Goal: Task Accomplishment & Management: Use online tool/utility

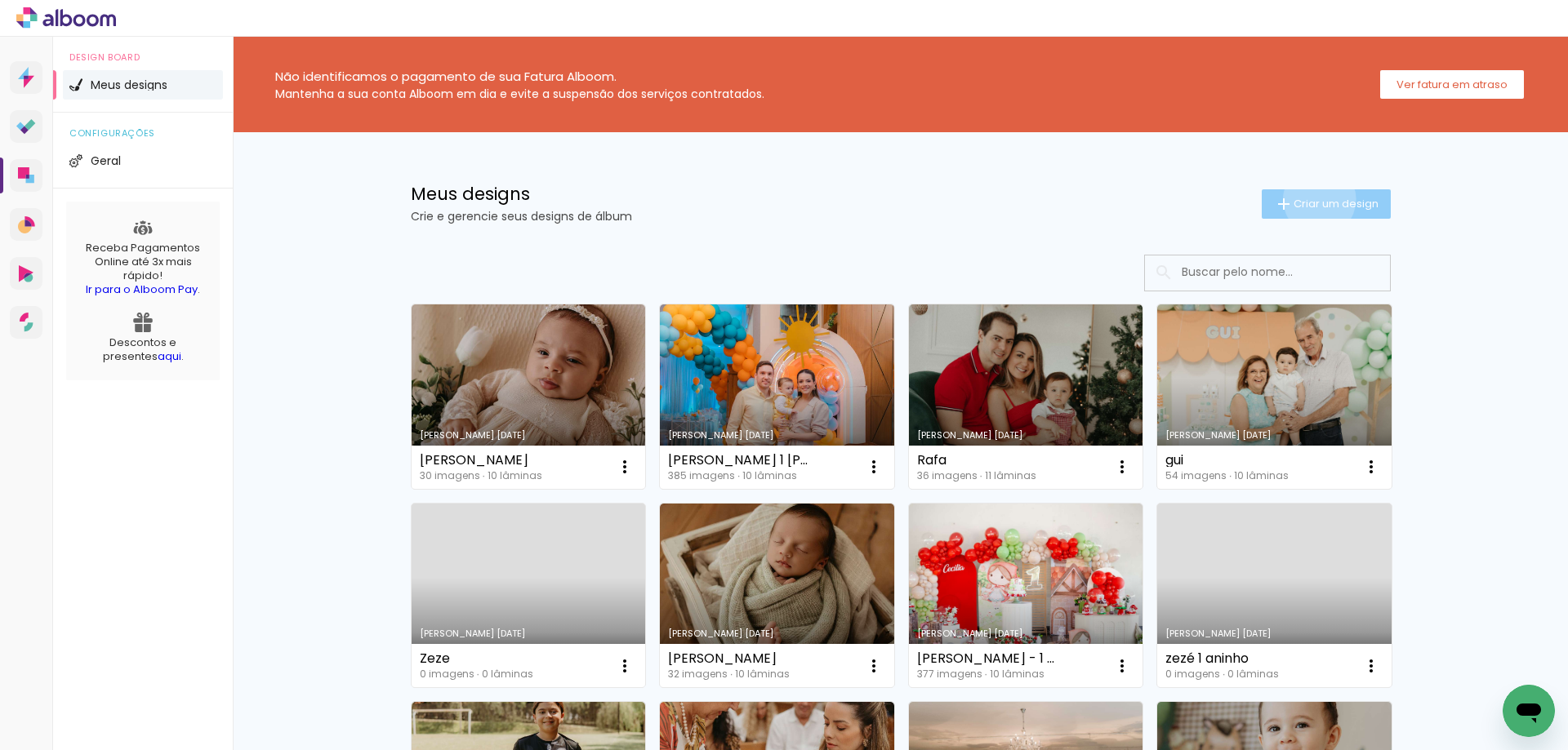
click at [1310, 200] on span "Criar um design" at bounding box center [1336, 204] width 85 height 11
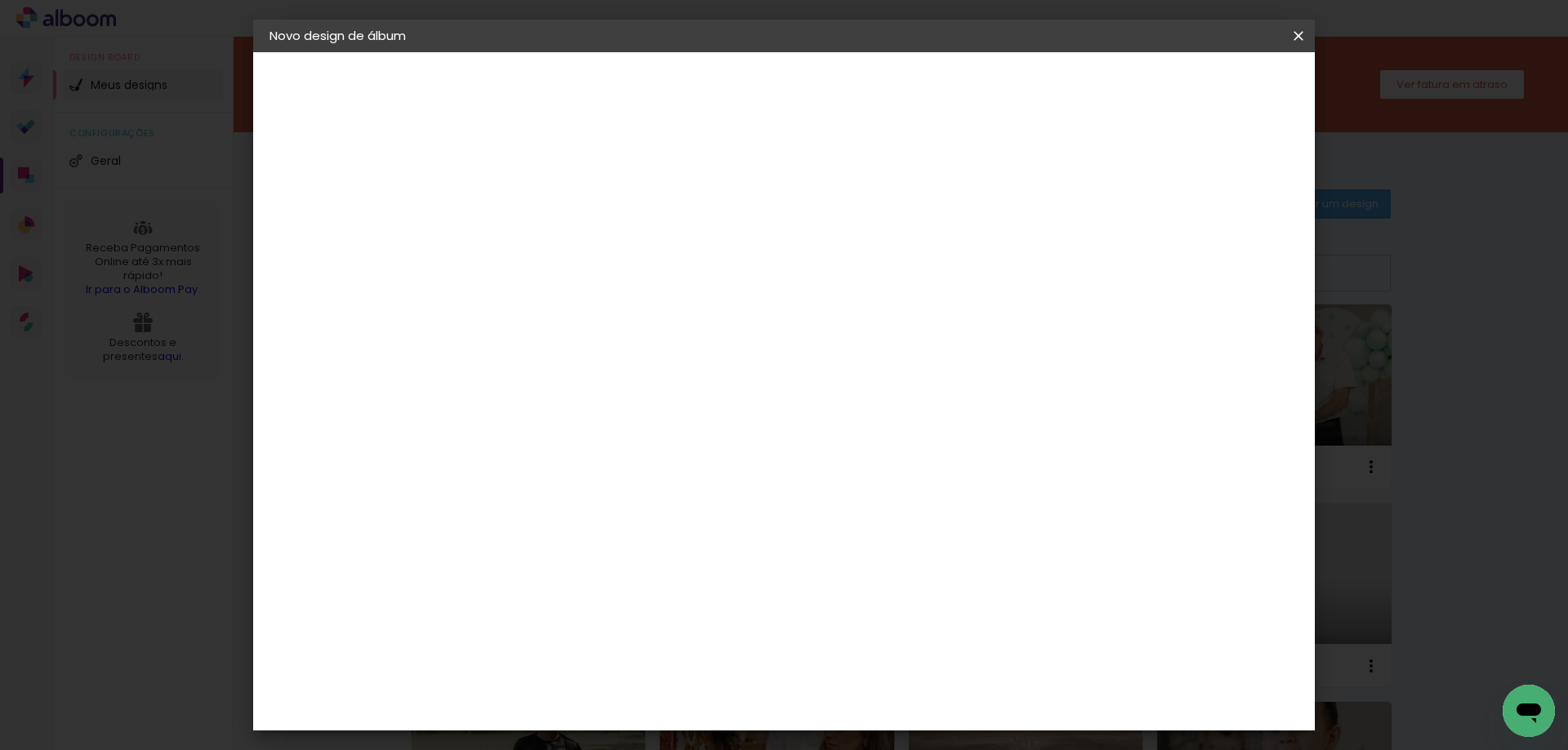
click at [536, 209] on input at bounding box center [536, 219] width 0 height 25
type input "B"
type input "Isis"
type paper-input "Isis"
click at [704, 77] on paper-button "Avançar" at bounding box center [664, 86] width 80 height 28
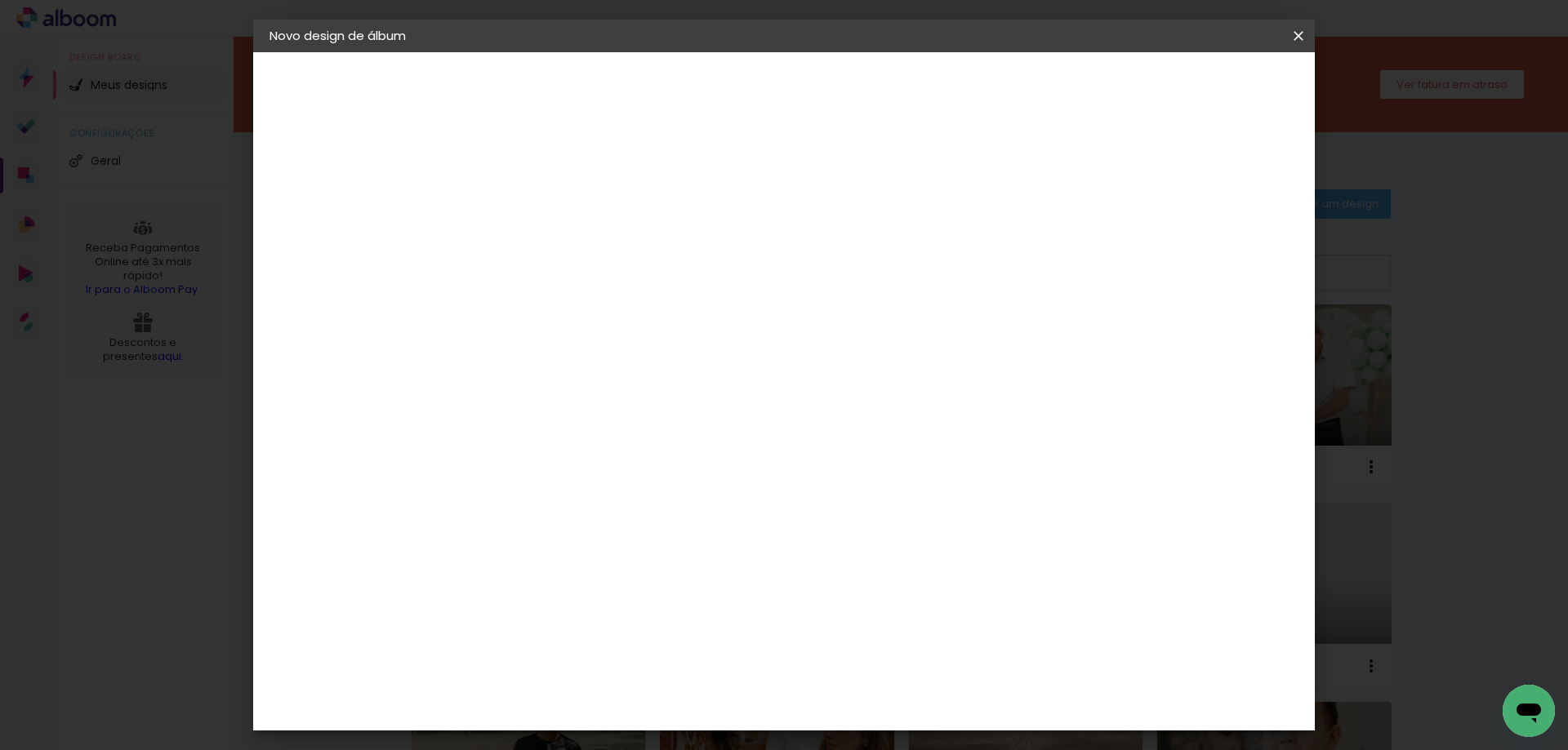
click at [843, 235] on paper-item "Tamanho Livre" at bounding box center [765, 248] width 157 height 36
click at [0, 0] on slot "Avançar" at bounding box center [0, 0] width 0 height 0
click at [1196, 90] on span "Iniciar design" at bounding box center [1159, 86] width 75 height 12
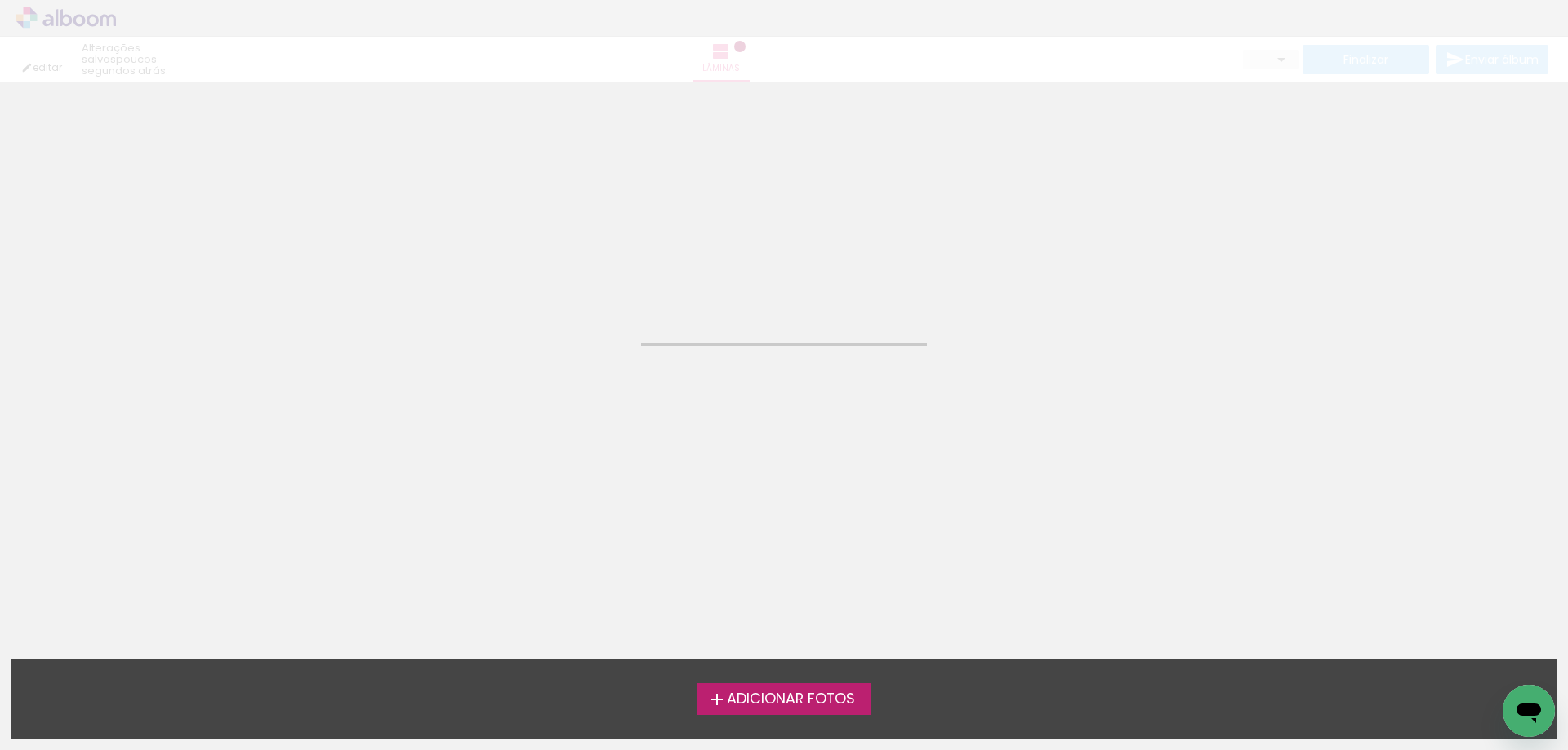
click at [746, 704] on span "Adicionar Fotos" at bounding box center [791, 700] width 129 height 14
click at [0, 0] on input "file" at bounding box center [0, 0] width 0 height 0
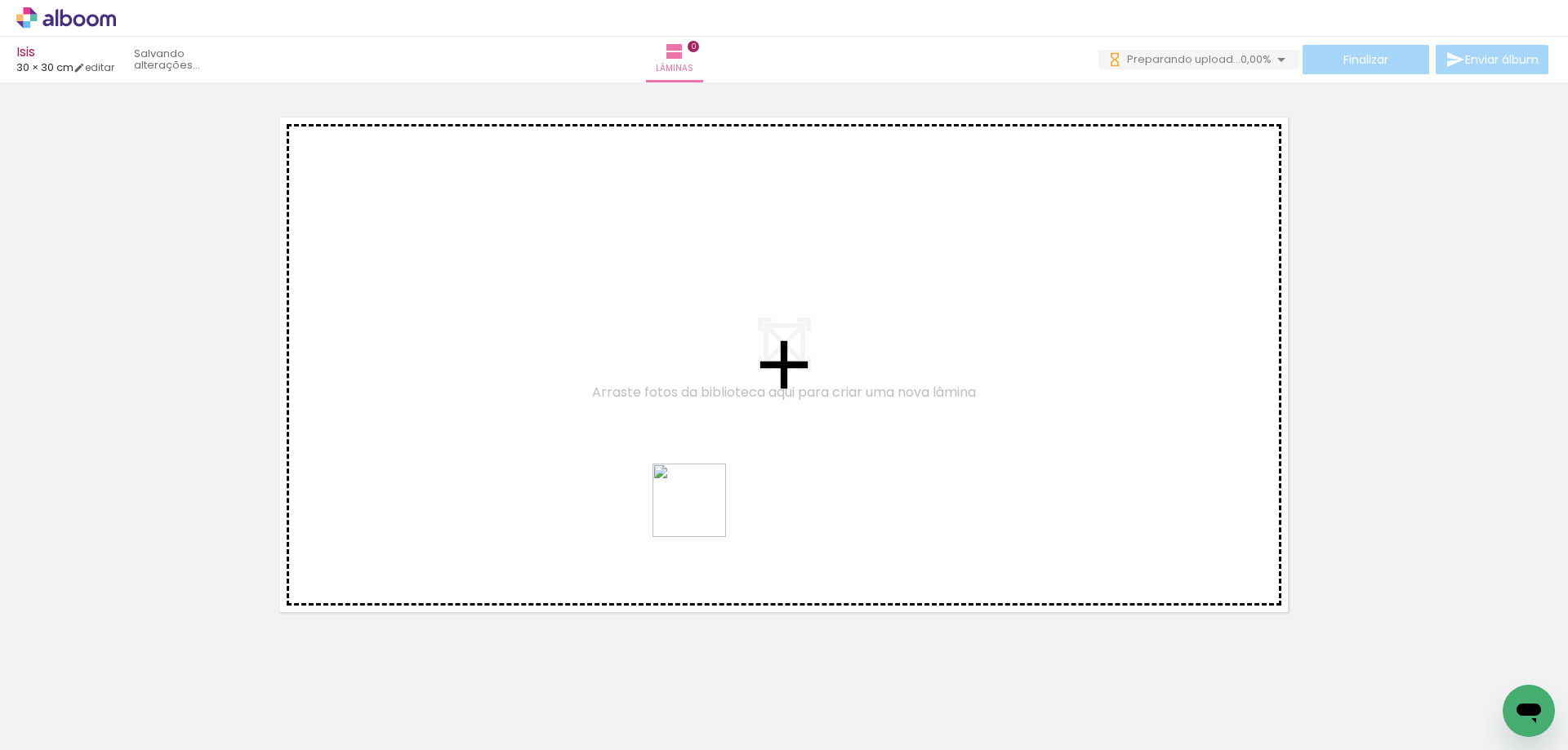
drag, startPoint x: 650, startPoint y: 692, endPoint x: 706, endPoint y: 501, distance: 199.0
click at [706, 501] on quentale-workspace at bounding box center [784, 375] width 1568 height 750
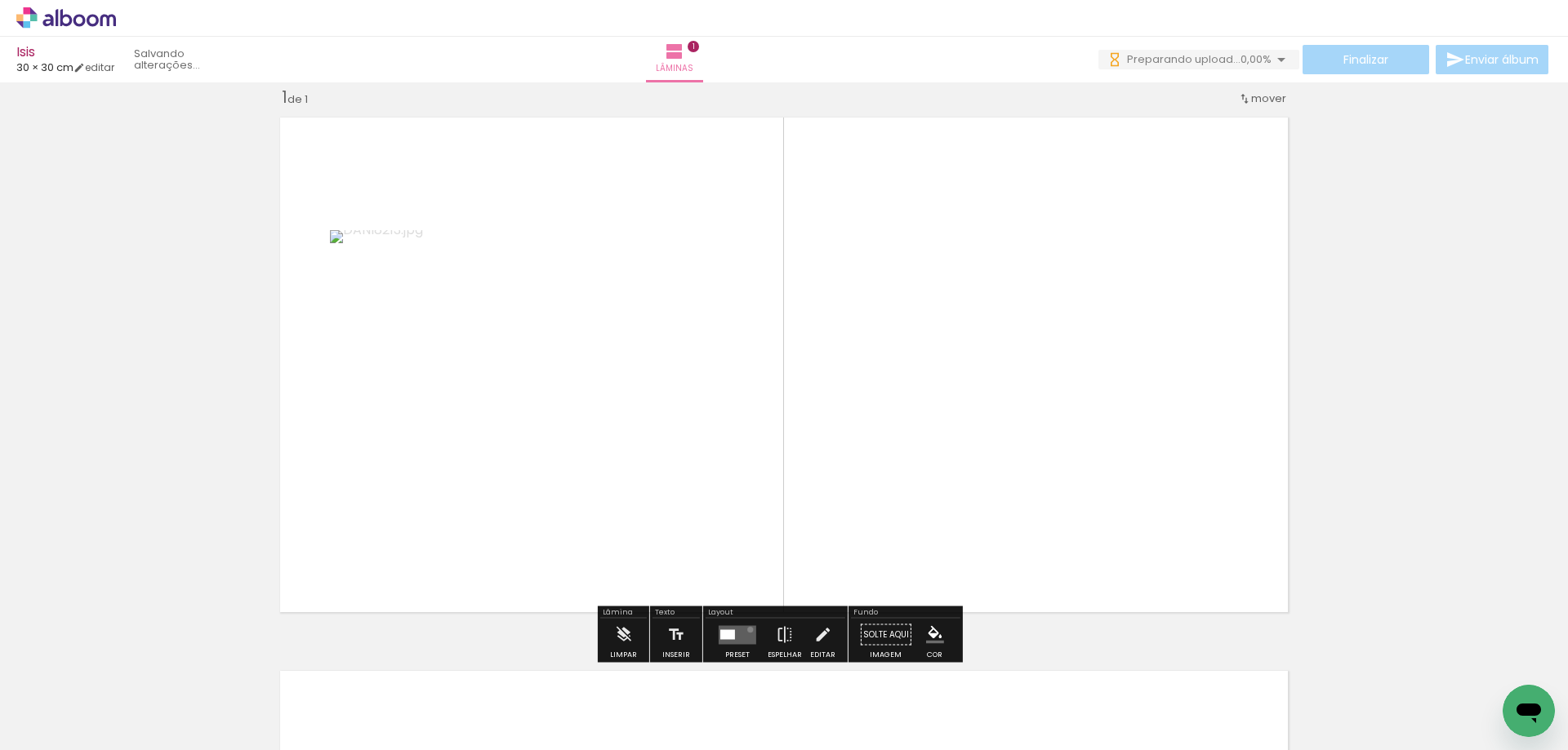
click at [747, 629] on quentale-layouter at bounding box center [738, 634] width 38 height 19
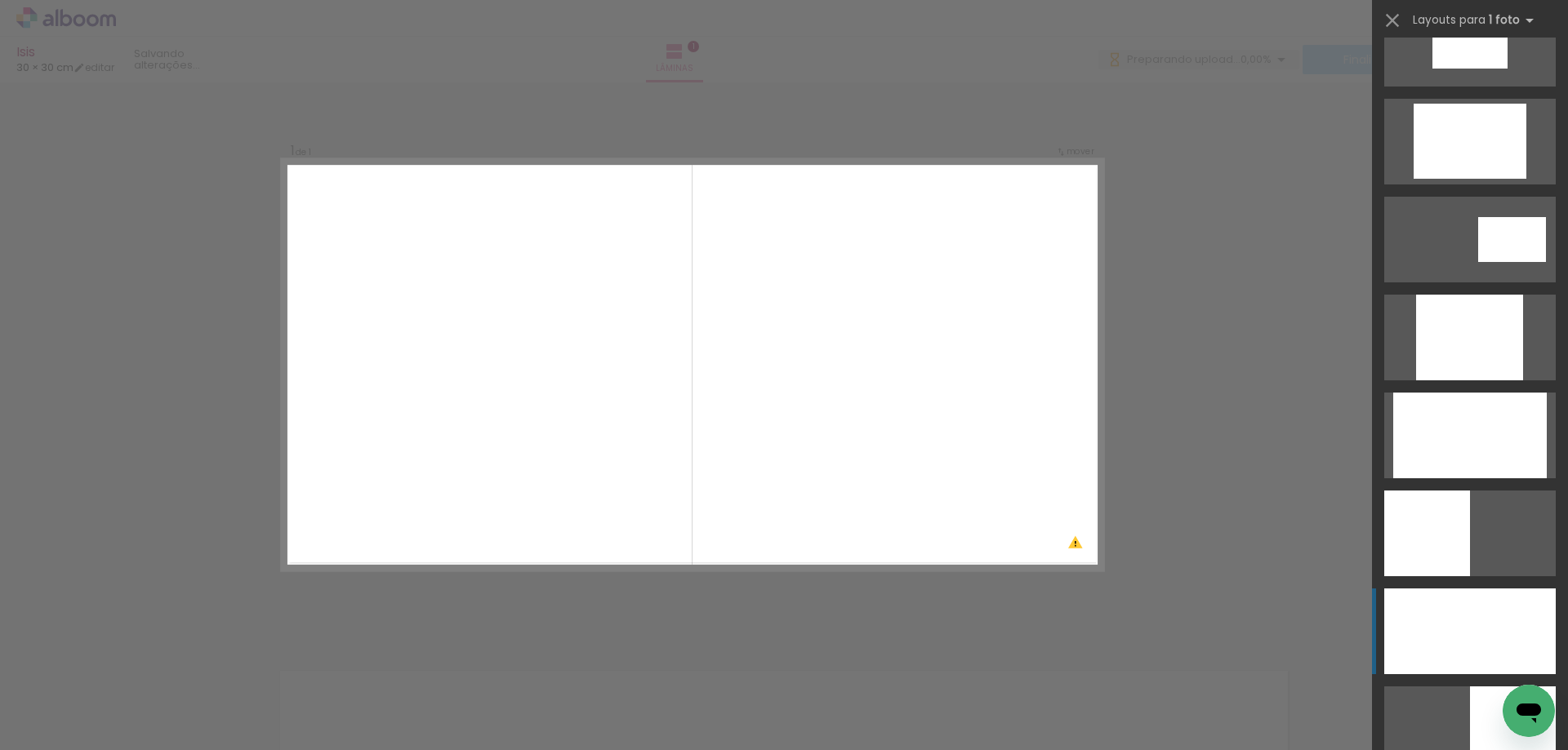
click at [1474, 612] on div at bounding box center [1470, 631] width 172 height 85
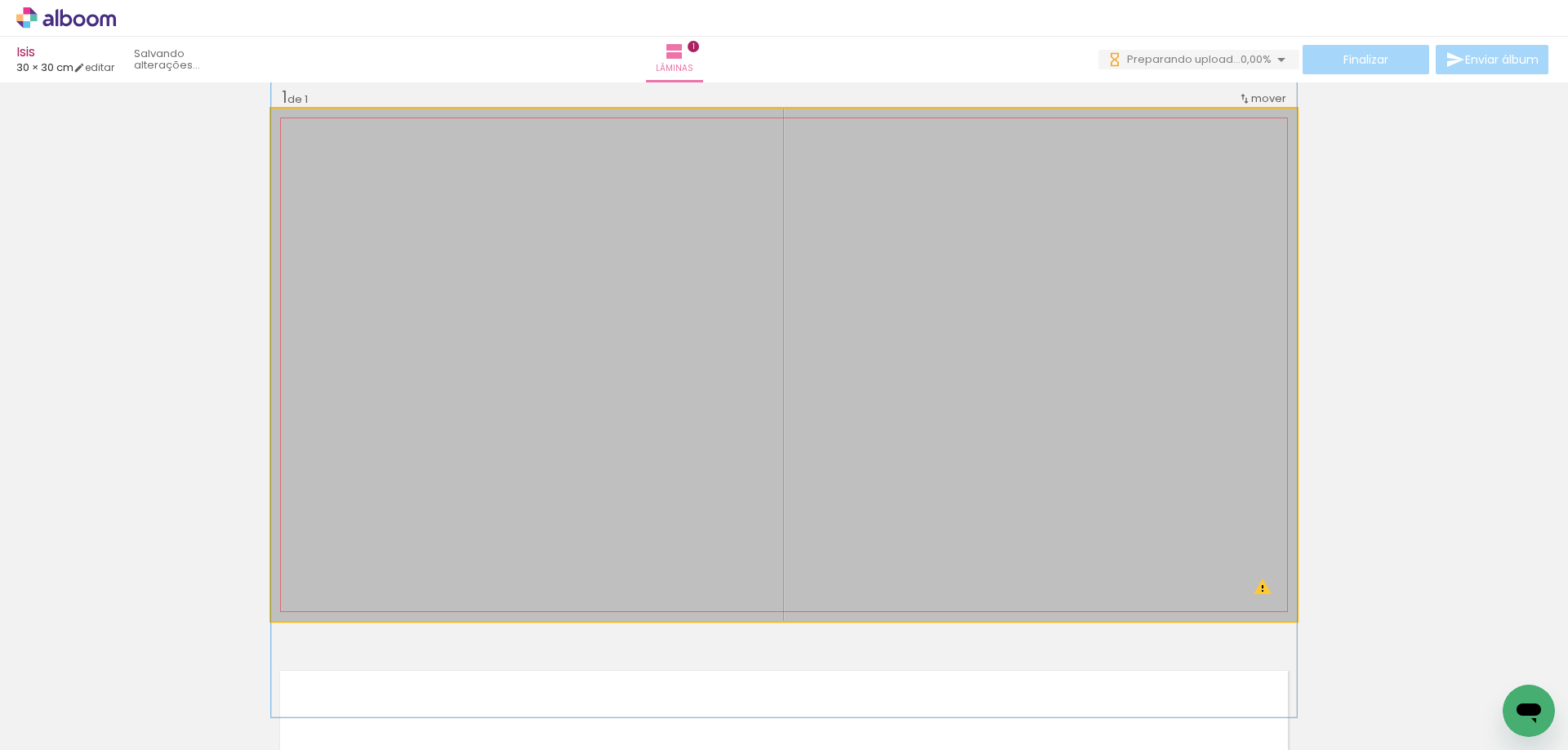
drag, startPoint x: 905, startPoint y: 351, endPoint x: 893, endPoint y: 362, distance: 16.3
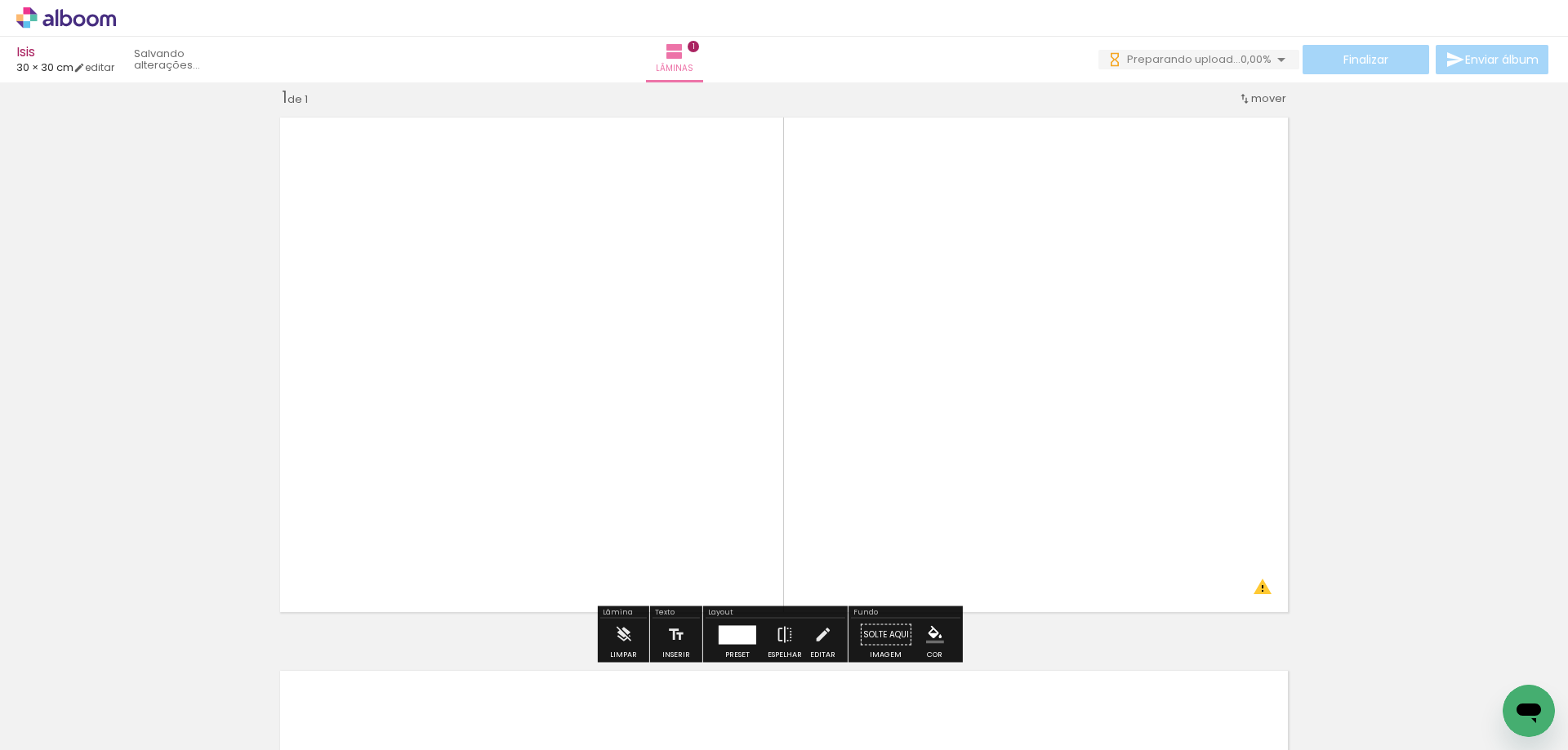
click at [1388, 312] on div "Inserir lâmina 1 de 1 O Designbox precisará aumentar a sua imagem em 346% para …" at bounding box center [784, 621] width 1568 height 1108
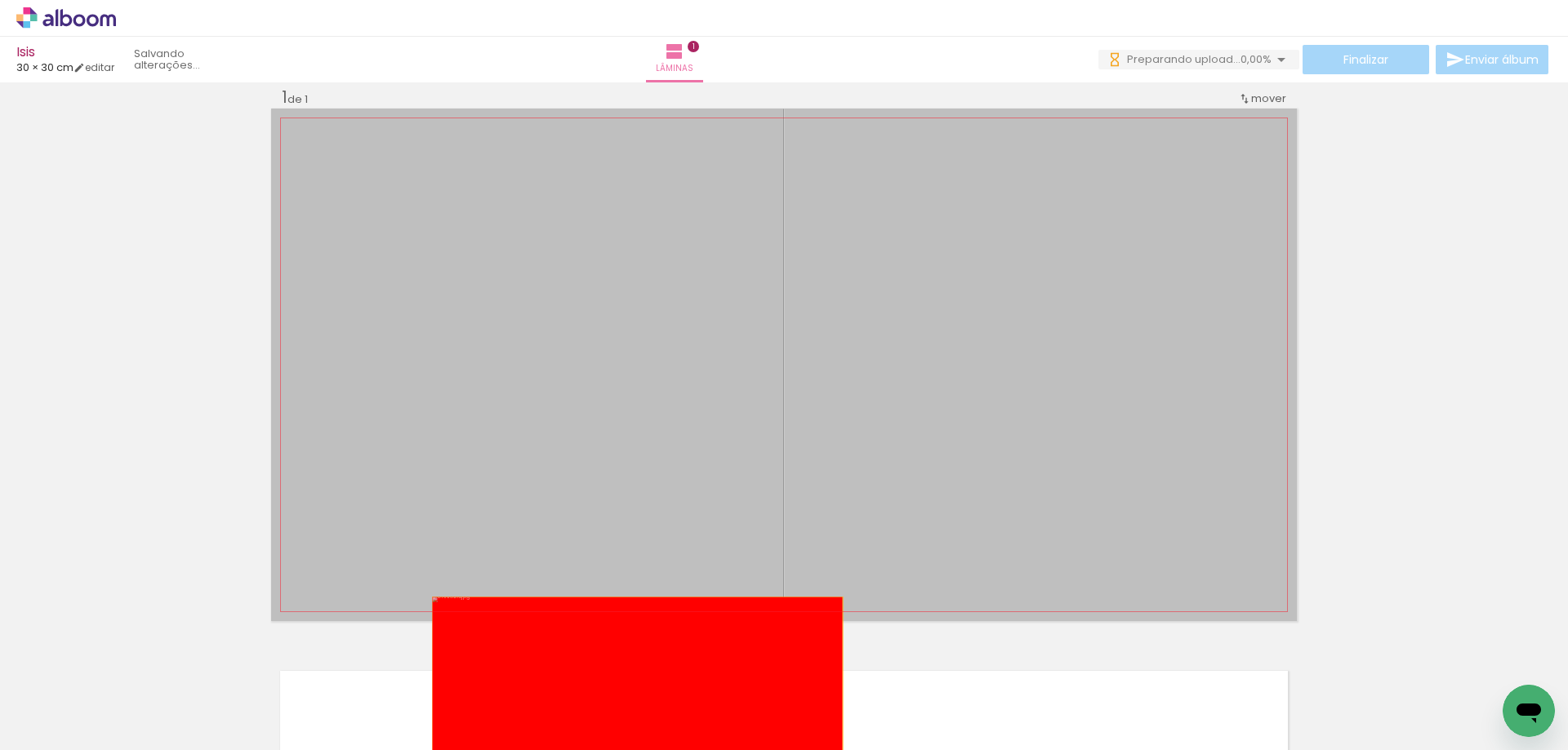
drag, startPoint x: 822, startPoint y: 441, endPoint x: 632, endPoint y: 700, distance: 321.2
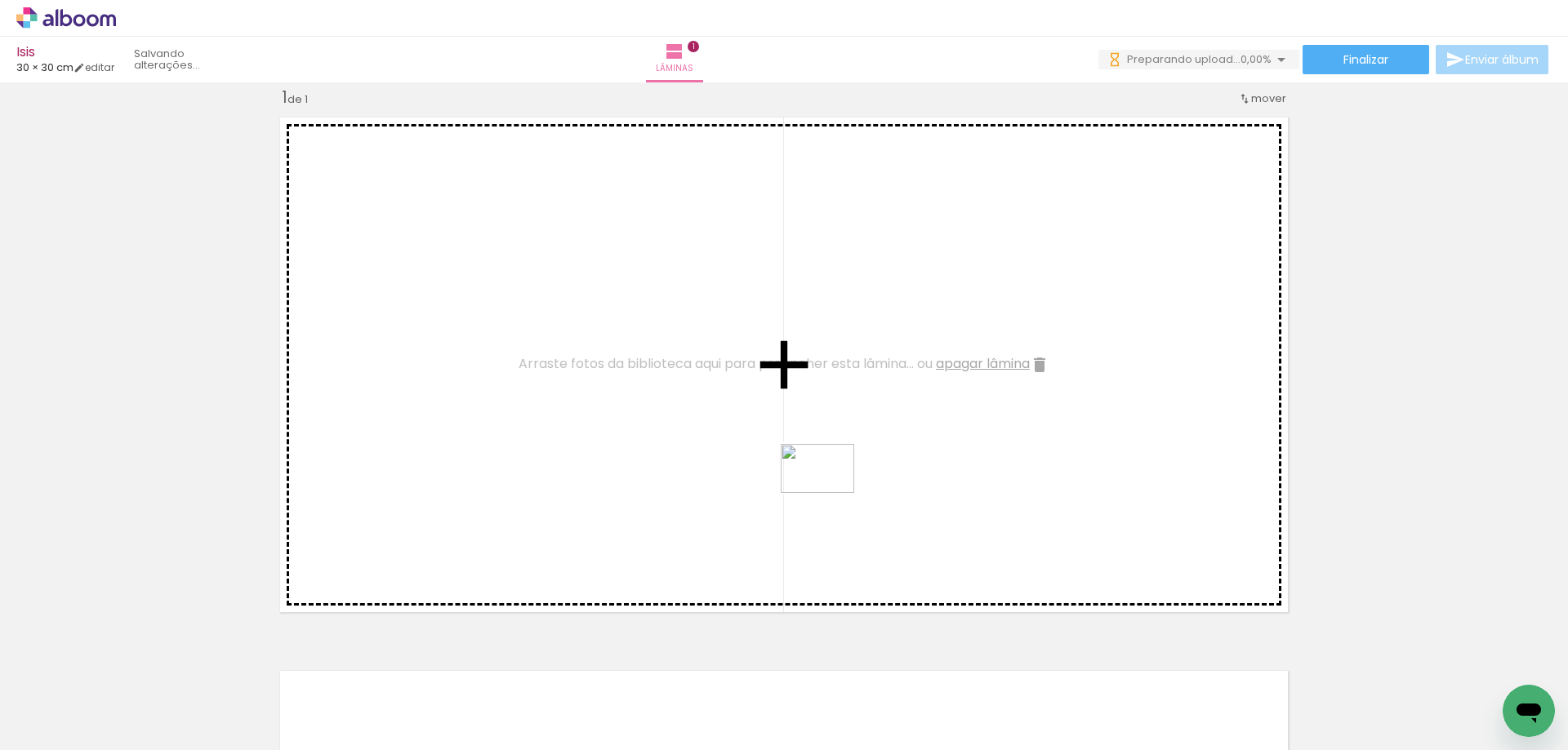
drag, startPoint x: 855, startPoint y: 709, endPoint x: 829, endPoint y: 492, distance: 218.6
click at [829, 492] on quentale-workspace at bounding box center [784, 375] width 1568 height 750
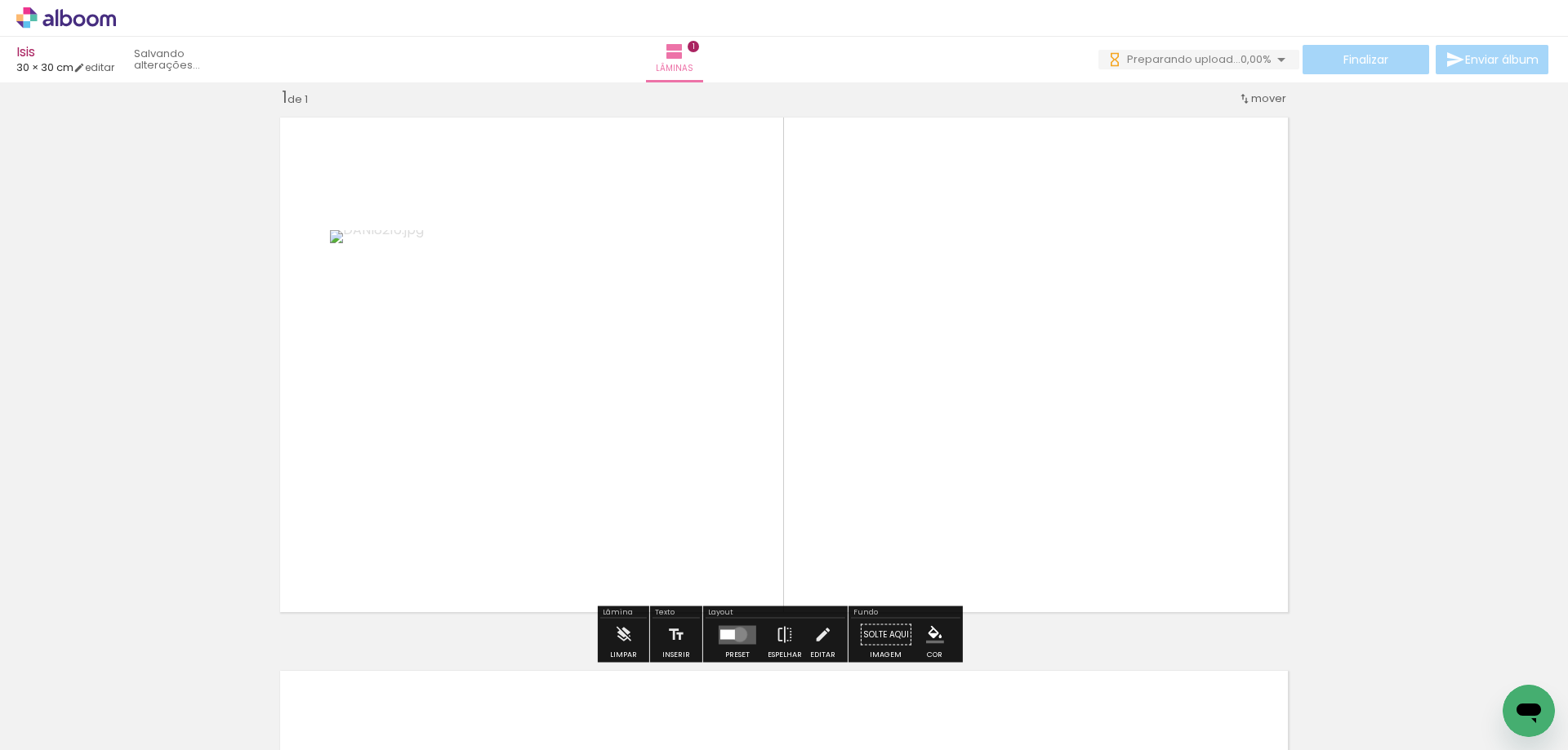
click at [736, 634] on quentale-layouter at bounding box center [738, 634] width 38 height 19
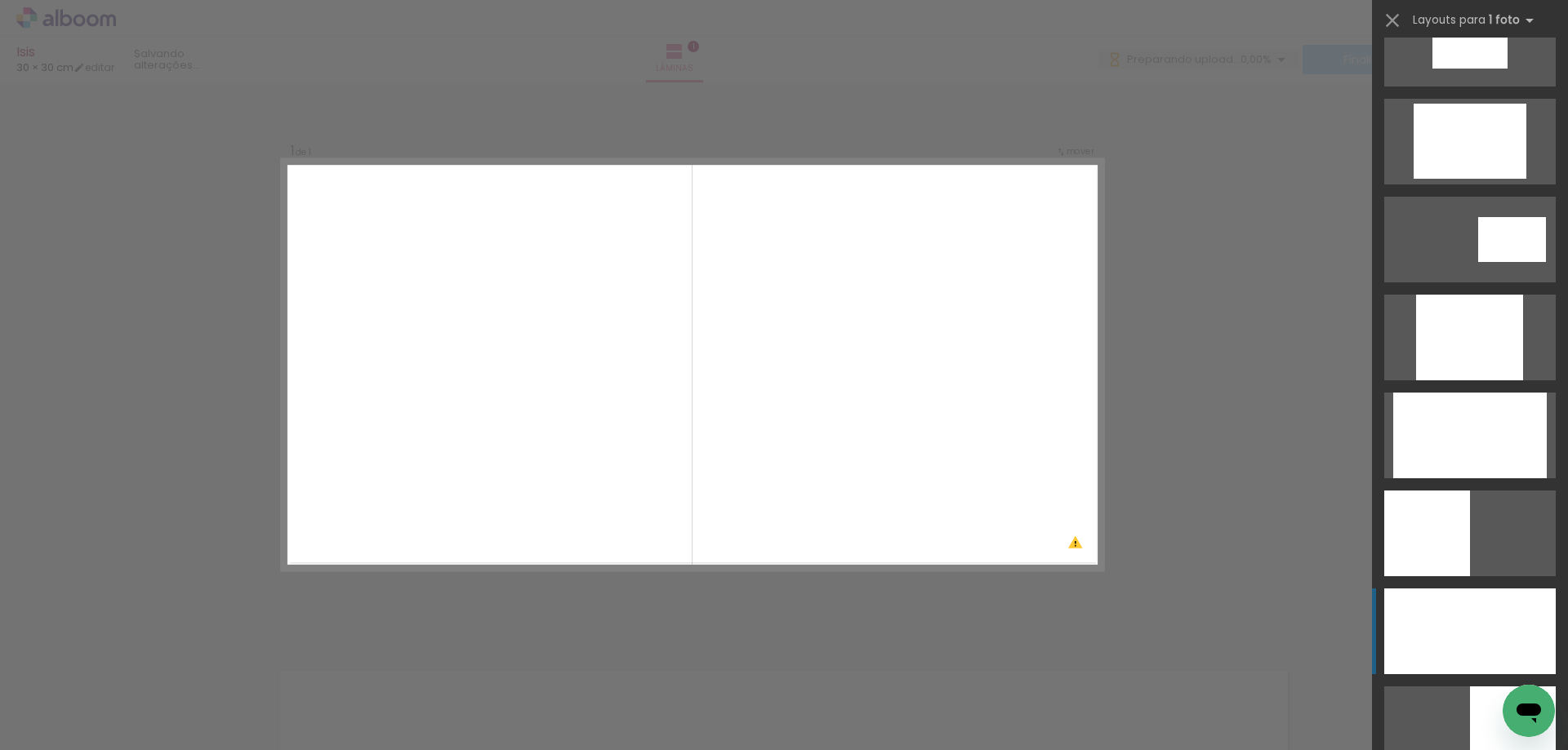
click at [1476, 612] on div at bounding box center [1470, 631] width 172 height 85
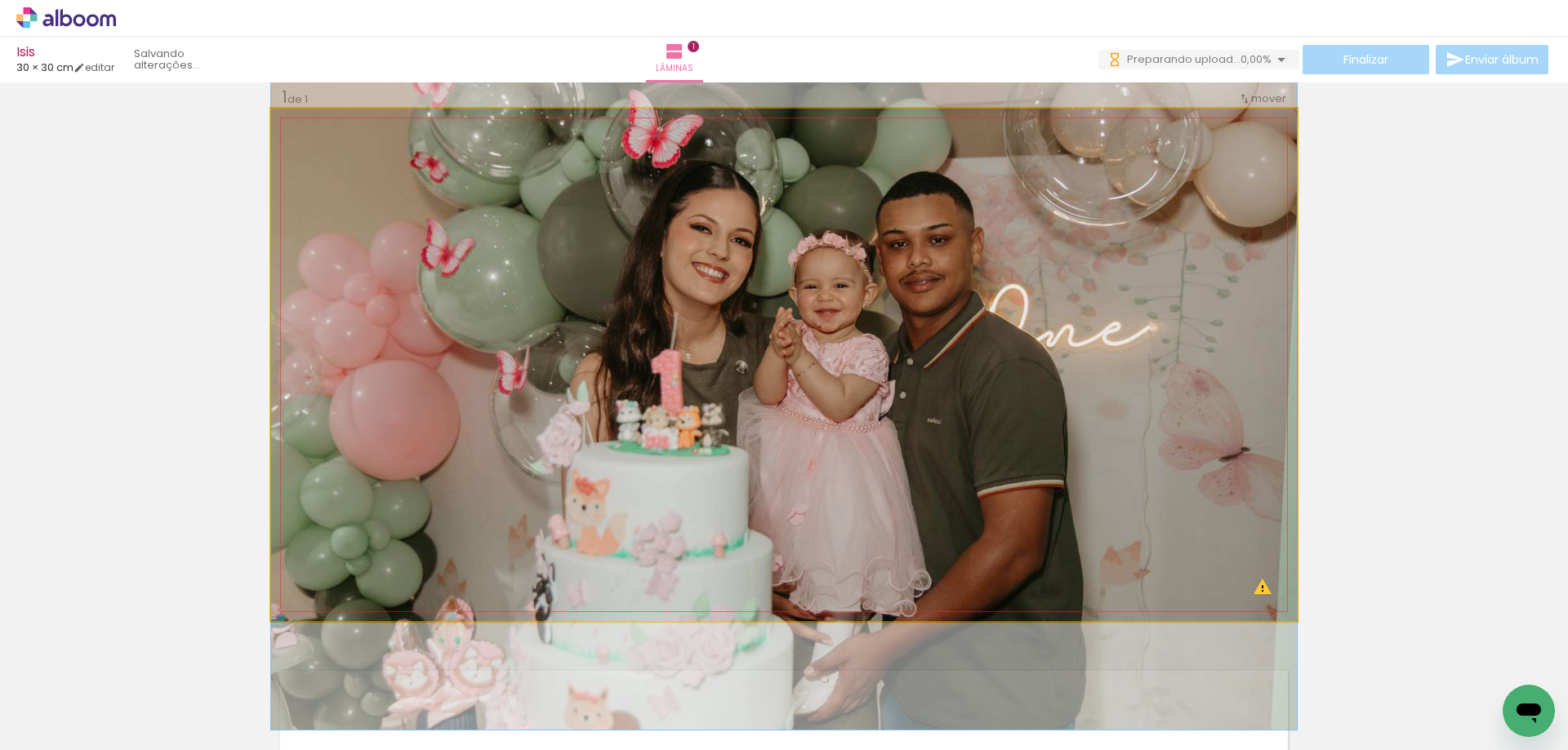
drag, startPoint x: 1144, startPoint y: 483, endPoint x: 1166, endPoint y: 506, distance: 31.8
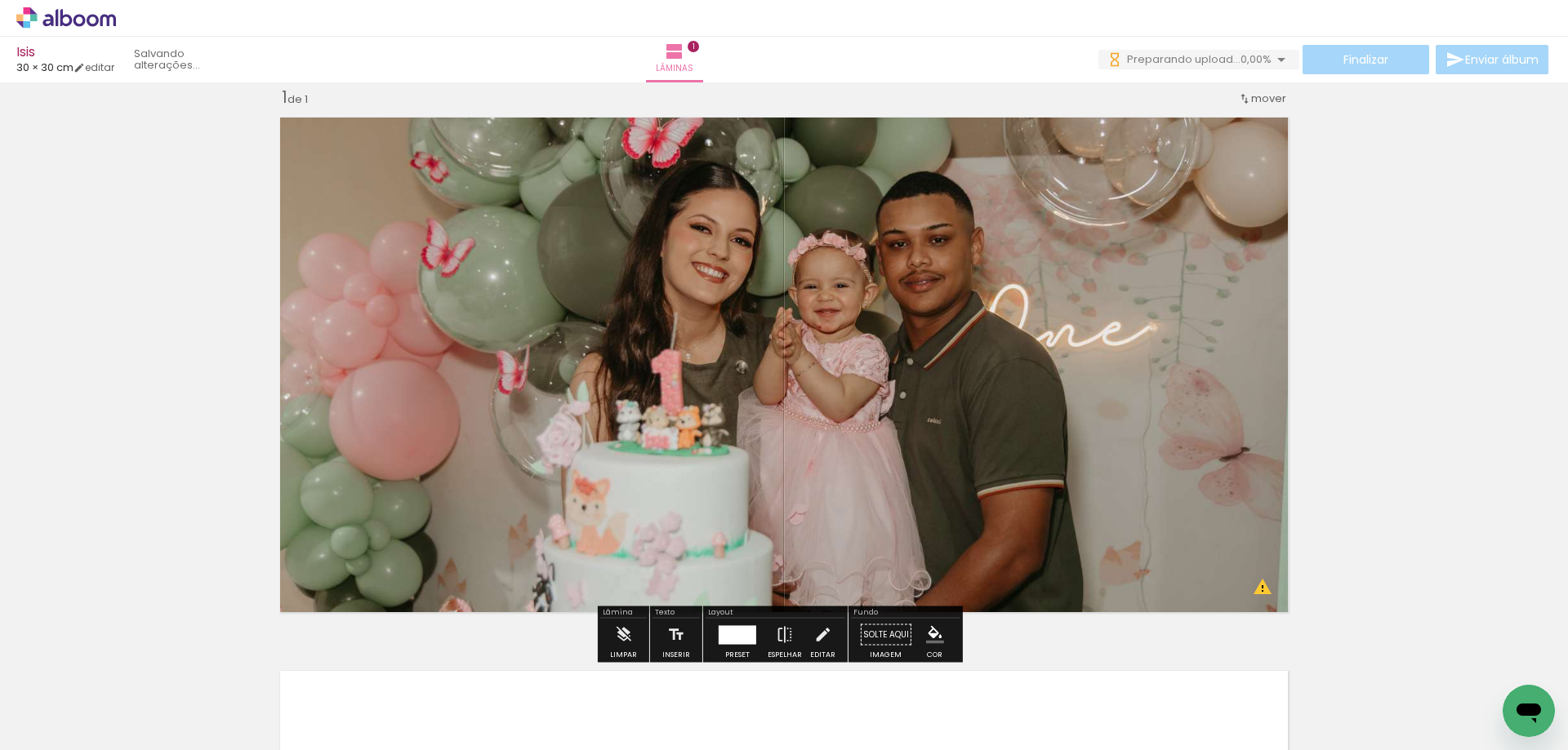
click at [1405, 442] on div "Inserir lâmina 1 de 1 O Designbox precisará aumentar a sua imagem em 346% para …" at bounding box center [784, 621] width 1568 height 1108
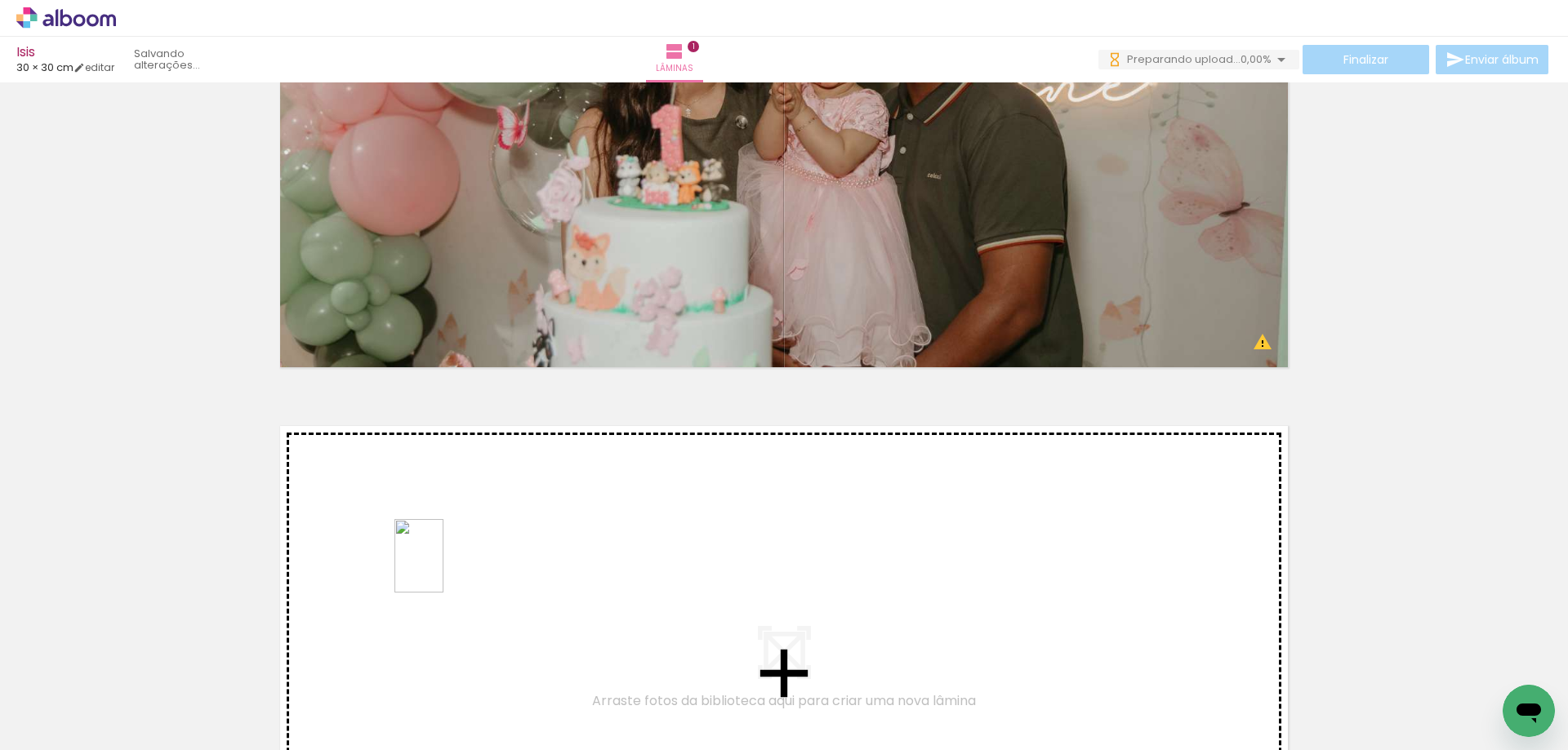
drag, startPoint x: 419, startPoint y: 619, endPoint x: 444, endPoint y: 568, distance: 56.8
click at [444, 568] on quentale-workspace at bounding box center [784, 375] width 1568 height 750
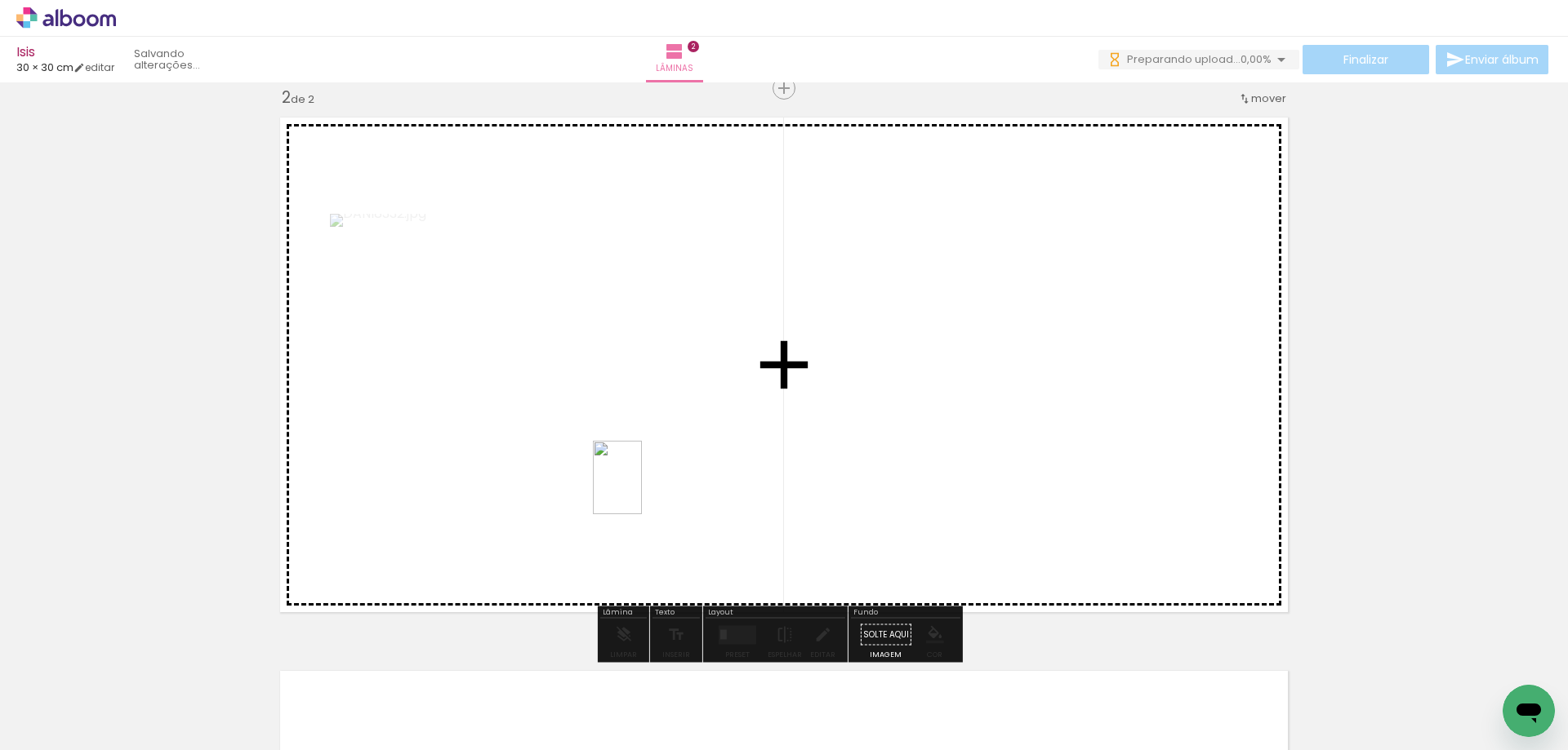
drag, startPoint x: 579, startPoint y: 665, endPoint x: 642, endPoint y: 490, distance: 186.0
click at [642, 490] on quentale-workspace at bounding box center [784, 375] width 1568 height 750
drag, startPoint x: 659, startPoint y: 687, endPoint x: 775, endPoint y: 519, distance: 204.2
click at [775, 519] on quentale-workspace at bounding box center [784, 375] width 1568 height 750
drag, startPoint x: 767, startPoint y: 647, endPoint x: 842, endPoint y: 487, distance: 176.7
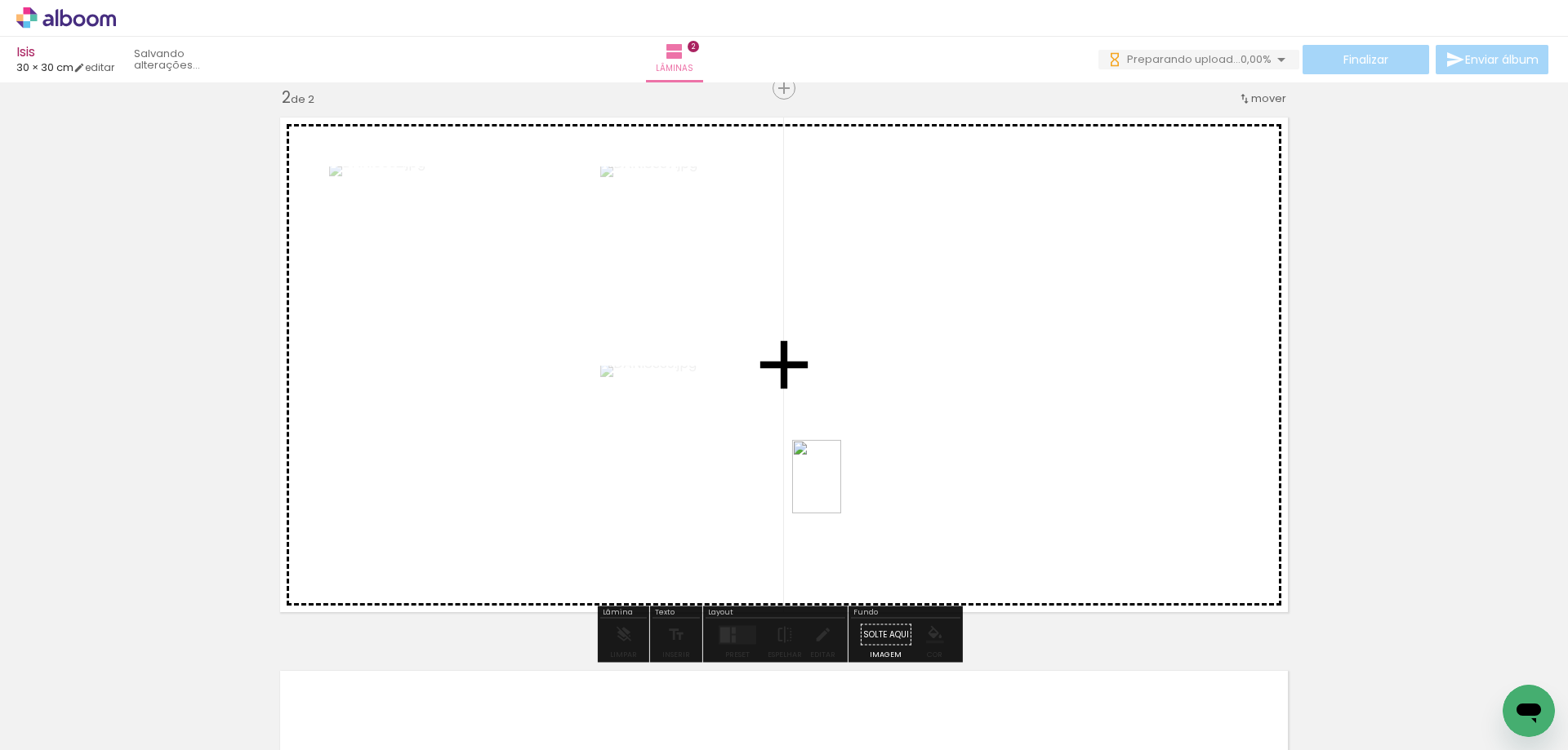
click at [842, 487] on quentale-workspace at bounding box center [784, 375] width 1568 height 750
drag, startPoint x: 466, startPoint y: 710, endPoint x: 683, endPoint y: 524, distance: 285.8
click at [683, 524] on quentale-workspace at bounding box center [784, 375] width 1568 height 750
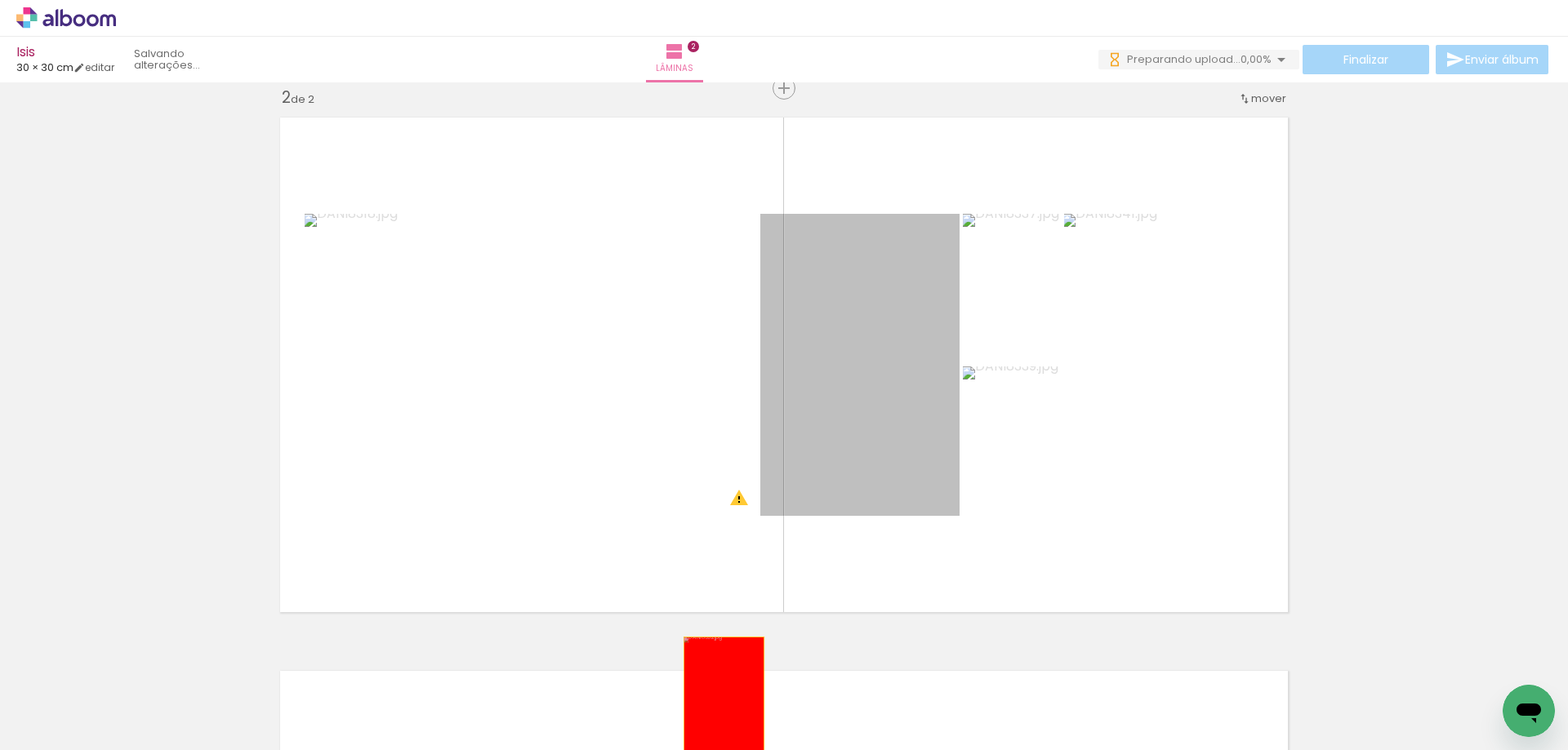
drag, startPoint x: 837, startPoint y: 439, endPoint x: 601, endPoint y: 708, distance: 357.9
click at [705, 712] on quentale-workspace at bounding box center [784, 375] width 1568 height 750
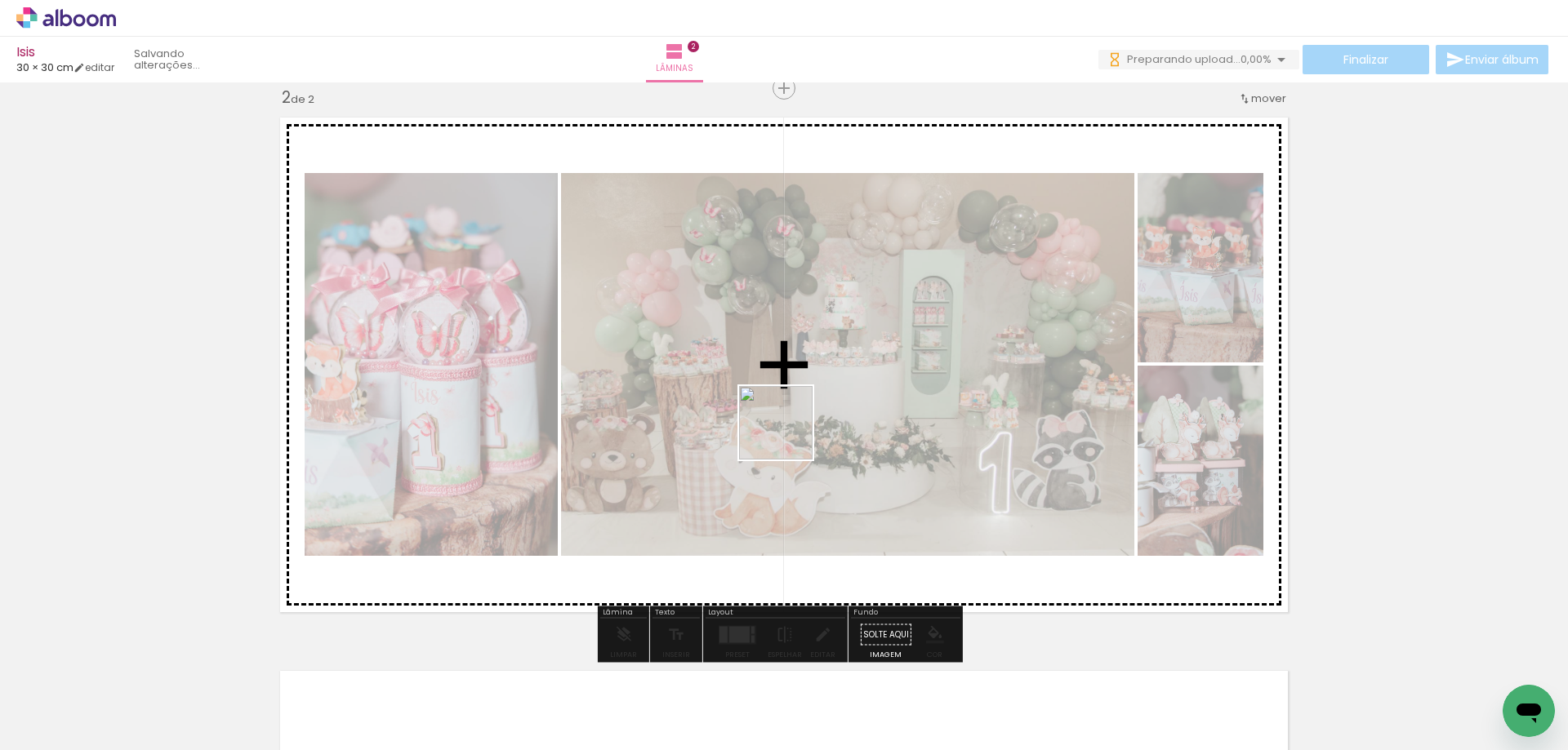
drag, startPoint x: 587, startPoint y: 674, endPoint x: 792, endPoint y: 430, distance: 318.7
click at [792, 430] on quentale-workspace at bounding box center [784, 375] width 1568 height 750
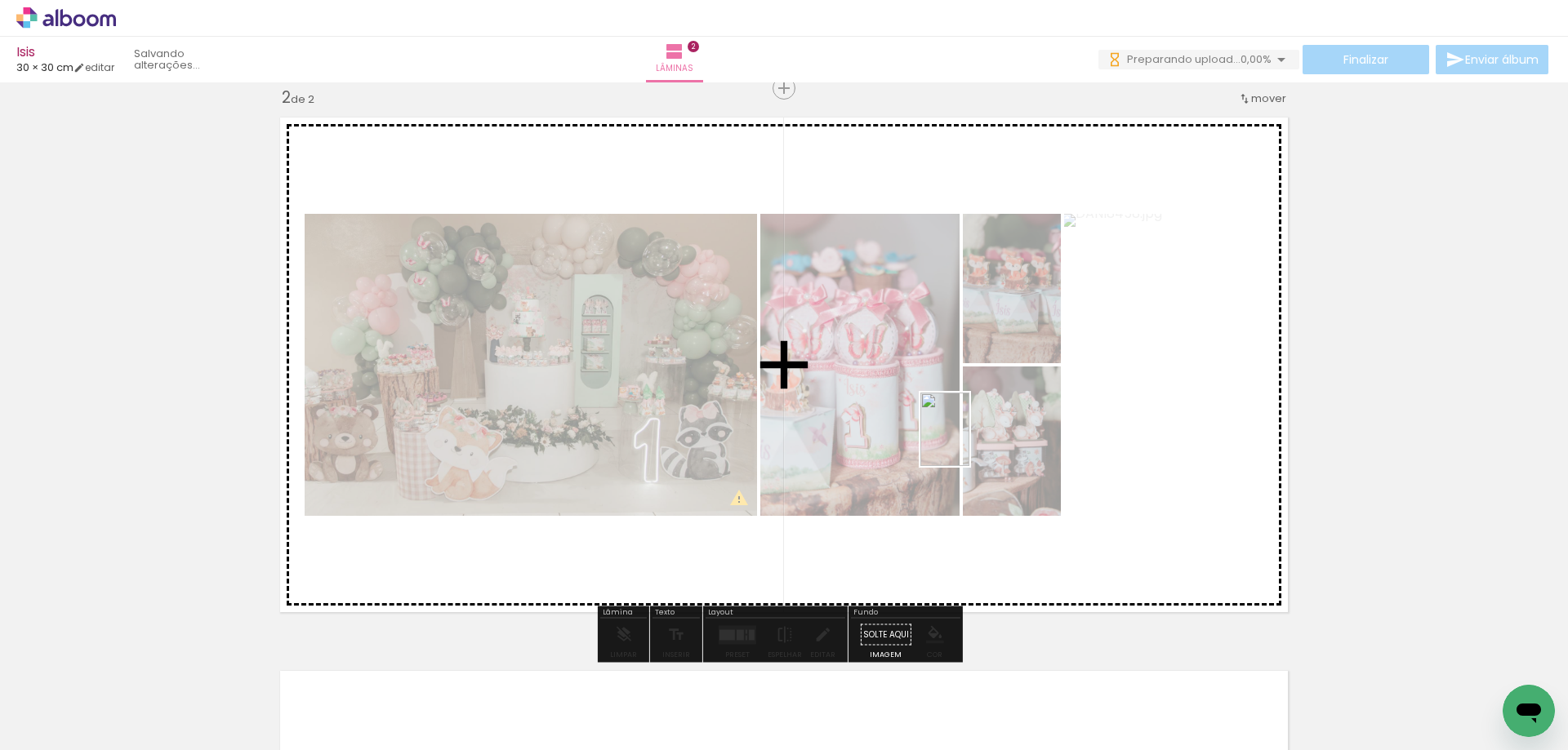
drag, startPoint x: 932, startPoint y: 716, endPoint x: 1142, endPoint y: 629, distance: 227.3
click at [970, 441] on quentale-workspace at bounding box center [784, 375] width 1568 height 750
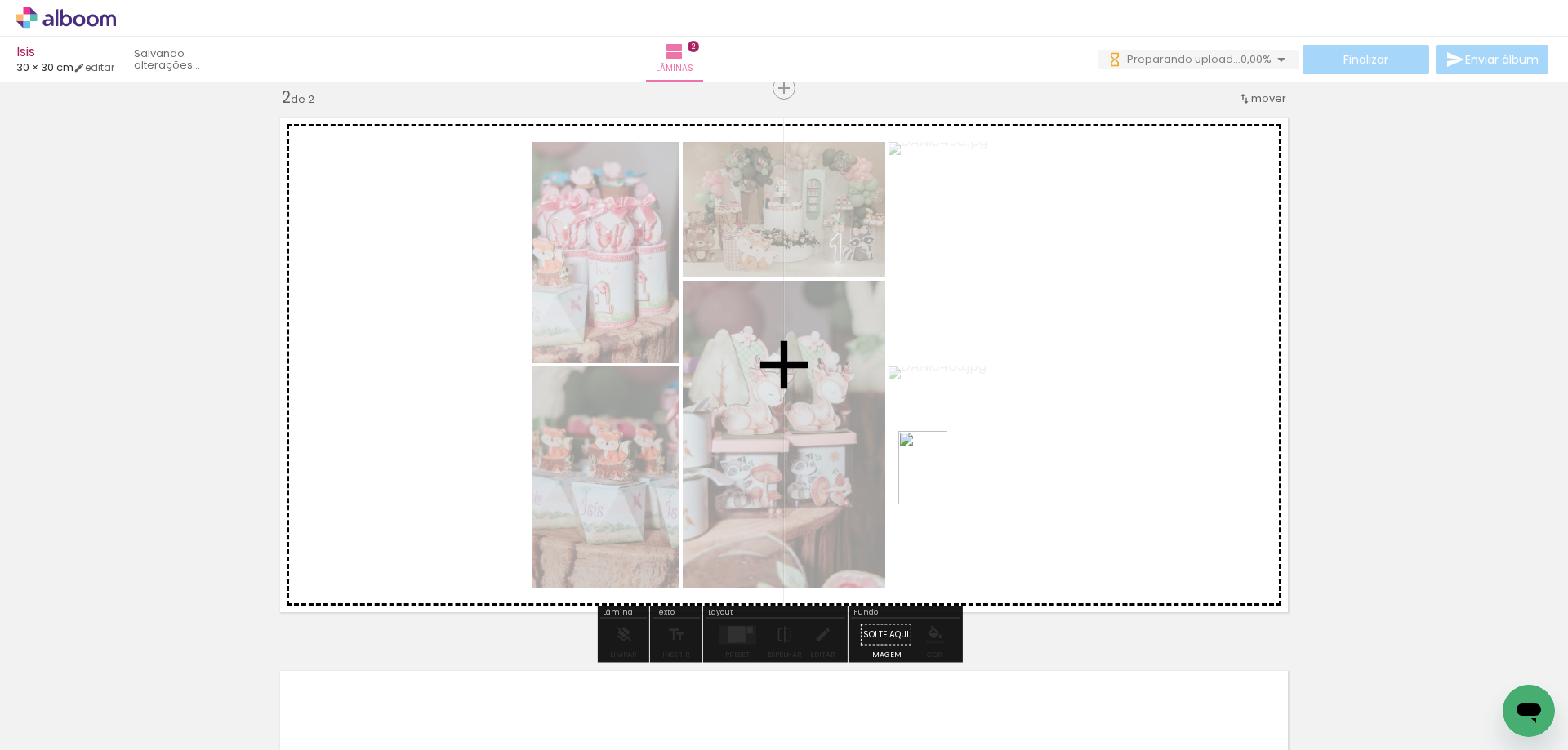
drag, startPoint x: 1202, startPoint y: 683, endPoint x: 947, endPoint y: 480, distance: 325.9
click at [947, 480] on quentale-workspace at bounding box center [784, 375] width 1568 height 750
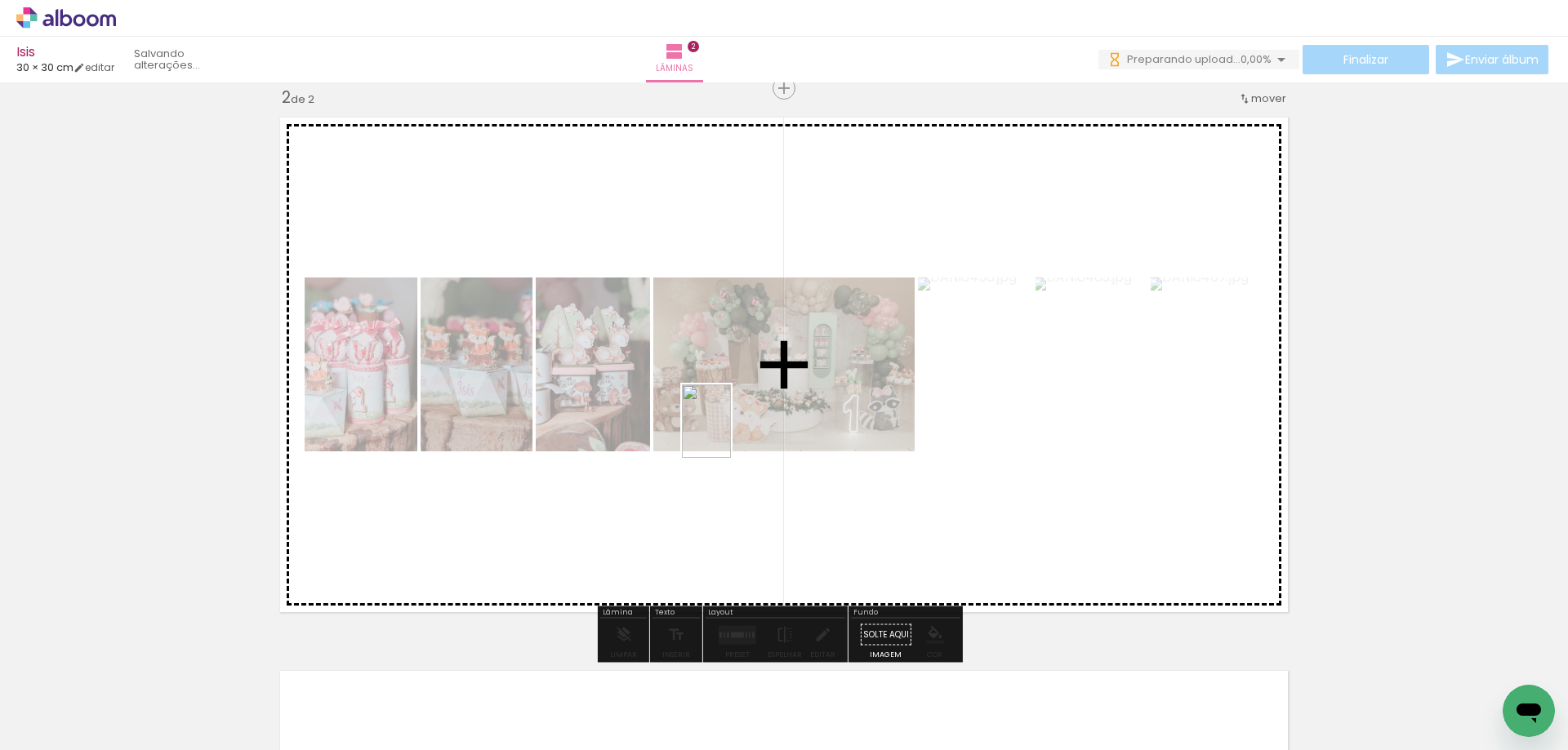
drag, startPoint x: 713, startPoint y: 701, endPoint x: 731, endPoint y: 433, distance: 268.6
click at [731, 433] on quentale-workspace at bounding box center [784, 375] width 1568 height 750
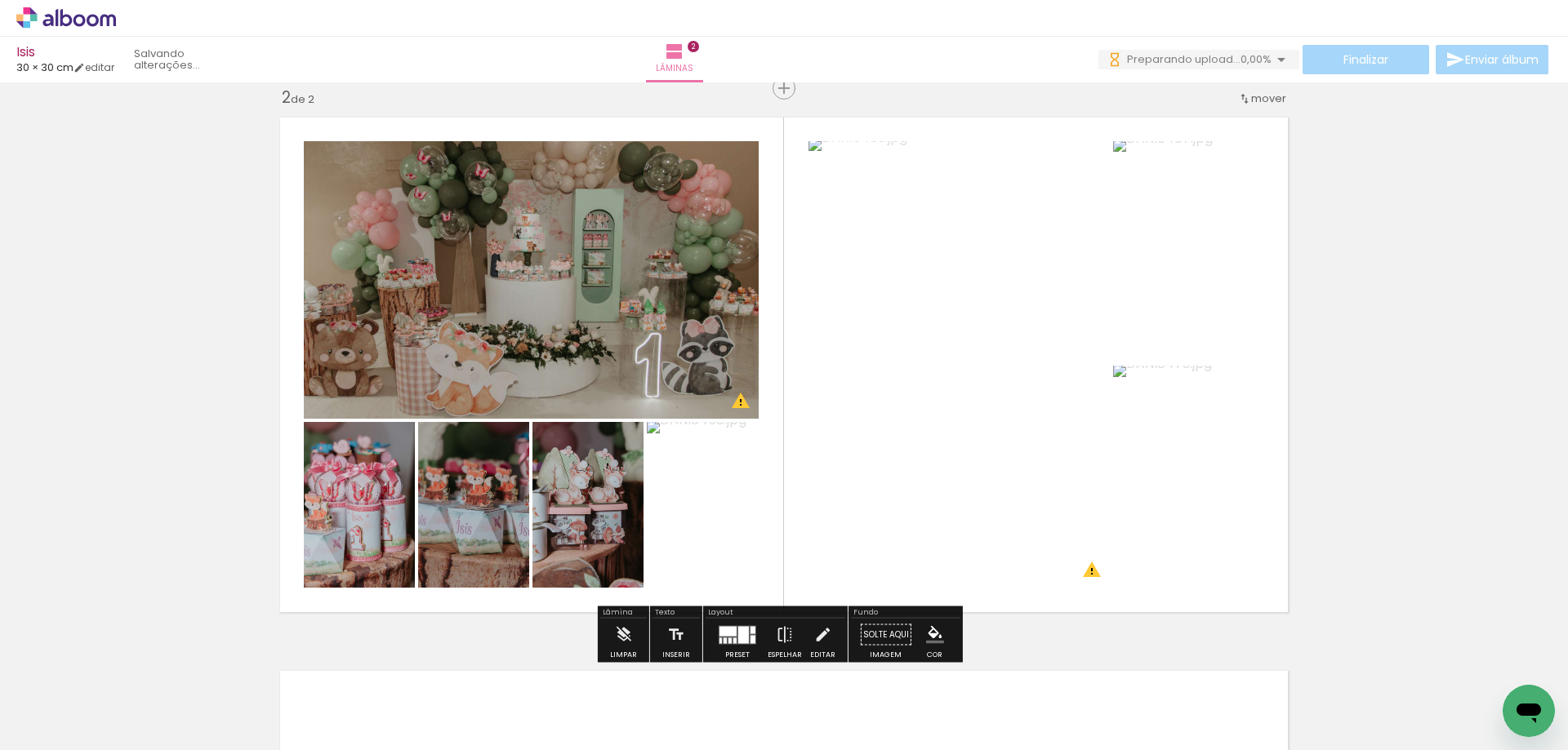
click at [1375, 374] on div "Inserir lâmina 1 de 2 Inserir lâmina 2 de 2 O Designbox precisará aumentar a su…" at bounding box center [784, 344] width 1568 height 1662
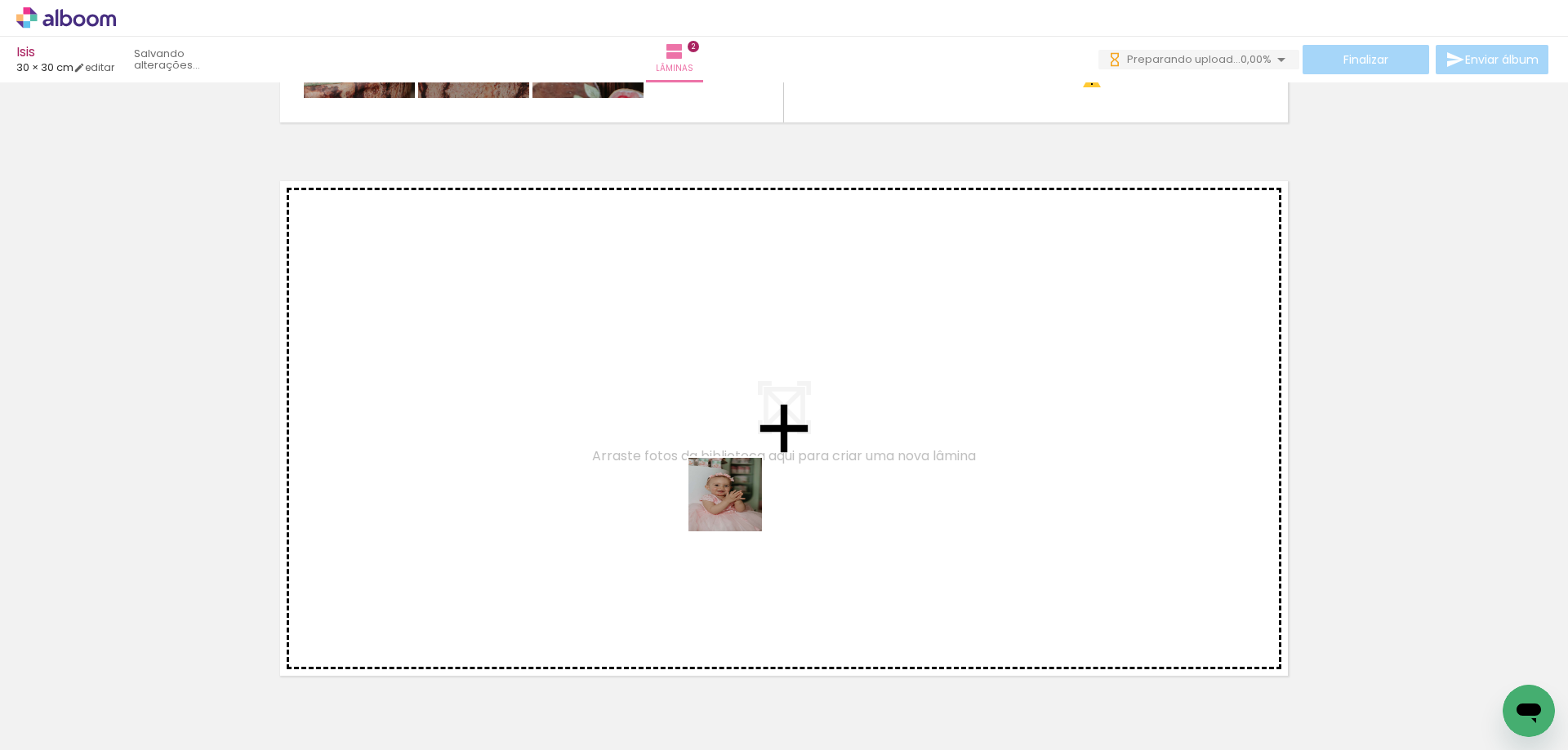
drag, startPoint x: 727, startPoint y: 705, endPoint x: 739, endPoint y: 491, distance: 214.3
click at [739, 491] on quentale-workspace at bounding box center [784, 375] width 1568 height 750
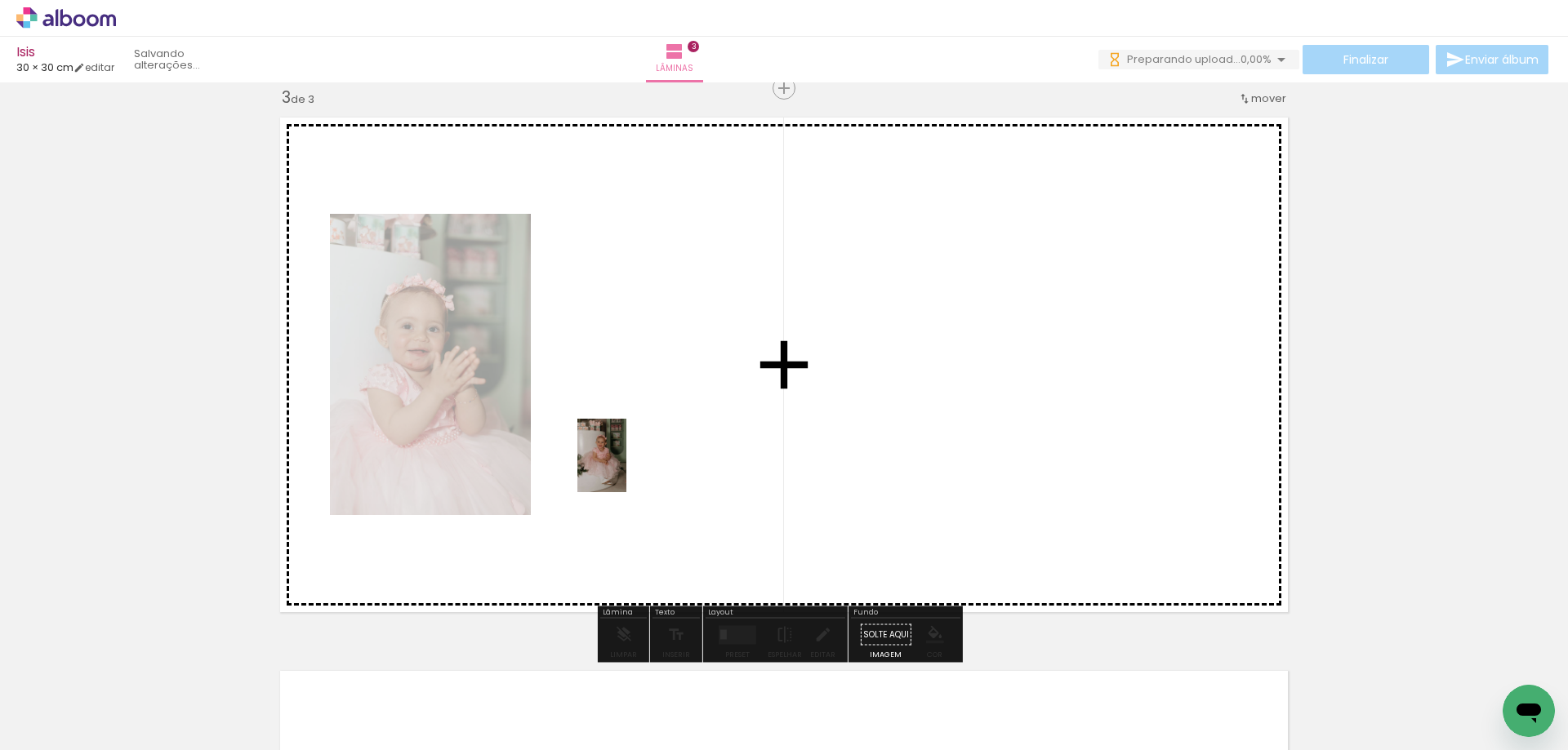
drag, startPoint x: 269, startPoint y: 708, endPoint x: 651, endPoint y: 460, distance: 455.4
click at [651, 460] on quentale-workspace at bounding box center [784, 375] width 1568 height 750
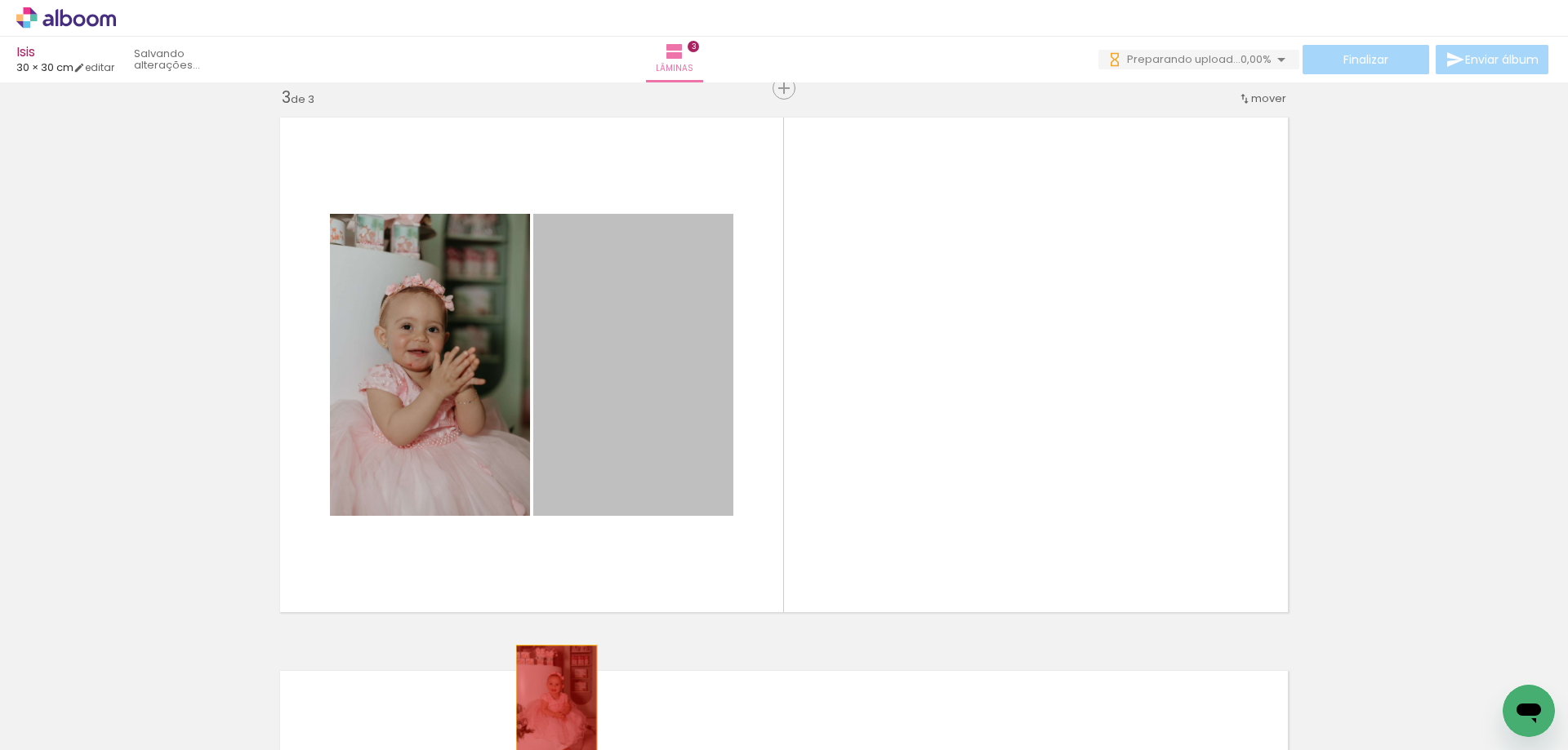
drag, startPoint x: 651, startPoint y: 421, endPoint x: 556, endPoint y: 719, distance: 312.8
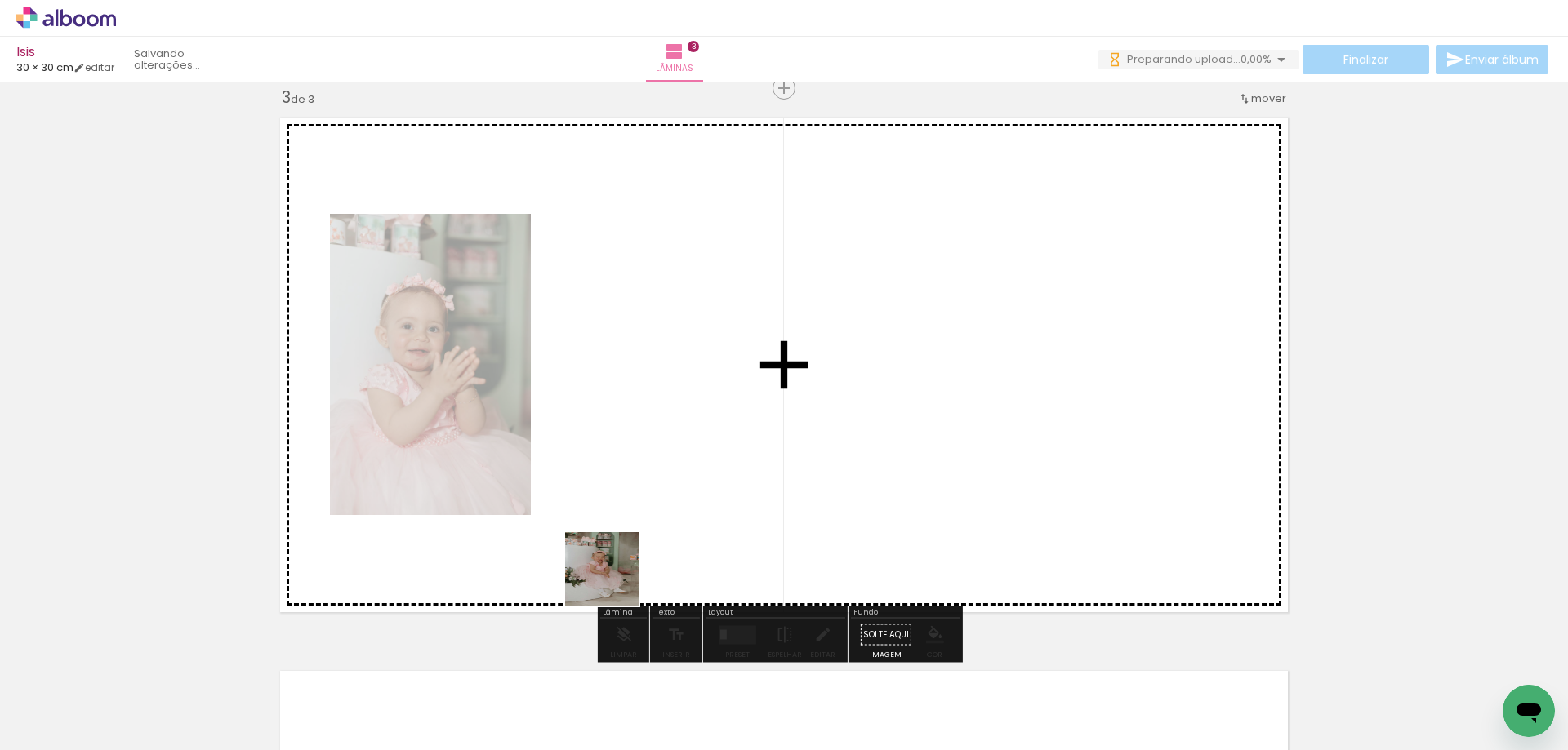
drag, startPoint x: 563, startPoint y: 683, endPoint x: 712, endPoint y: 442, distance: 283.3
click at [712, 442] on quentale-workspace at bounding box center [784, 375] width 1568 height 750
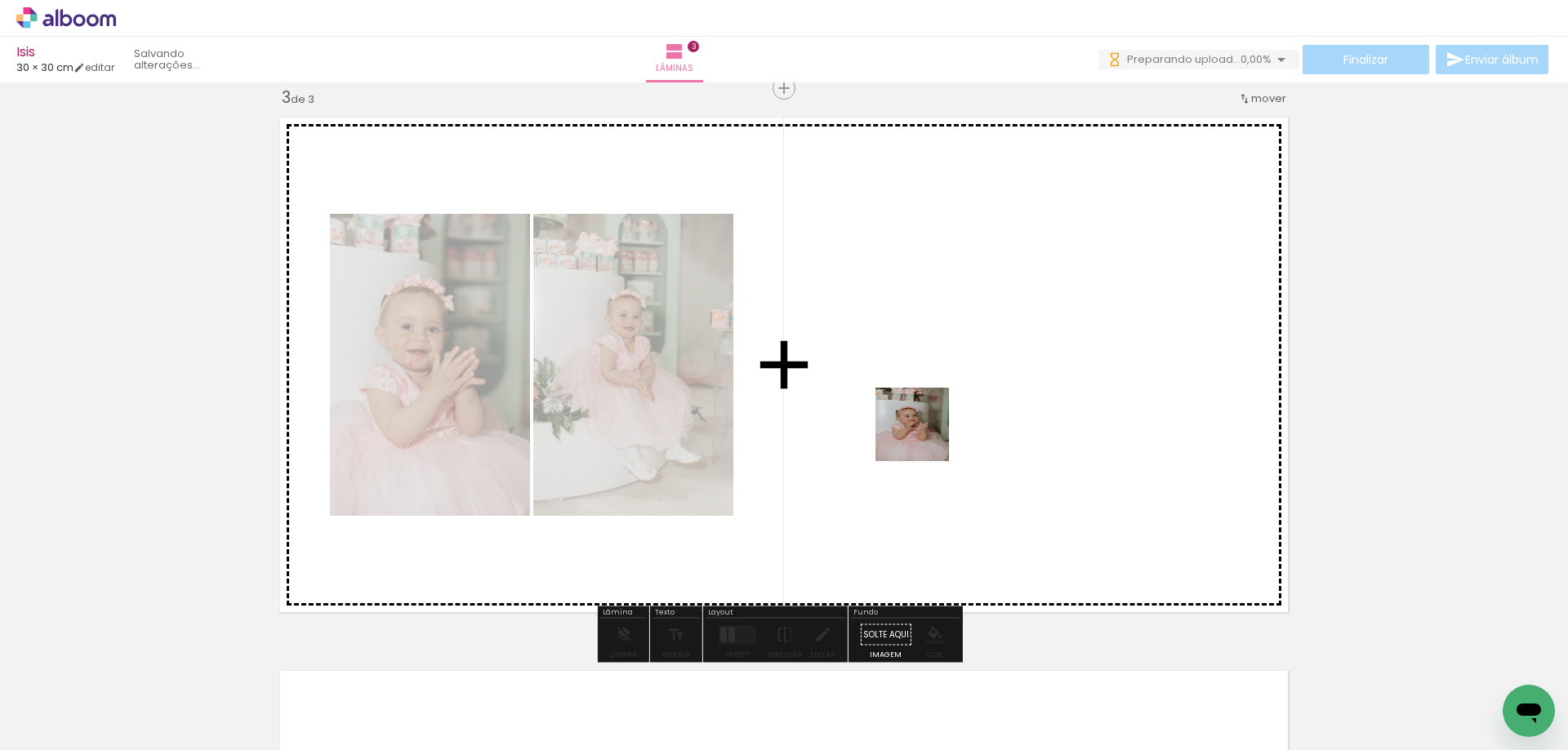
drag, startPoint x: 652, startPoint y: 705, endPoint x: 936, endPoint y: 428, distance: 396.7
click at [936, 428] on quentale-workspace at bounding box center [784, 375] width 1568 height 750
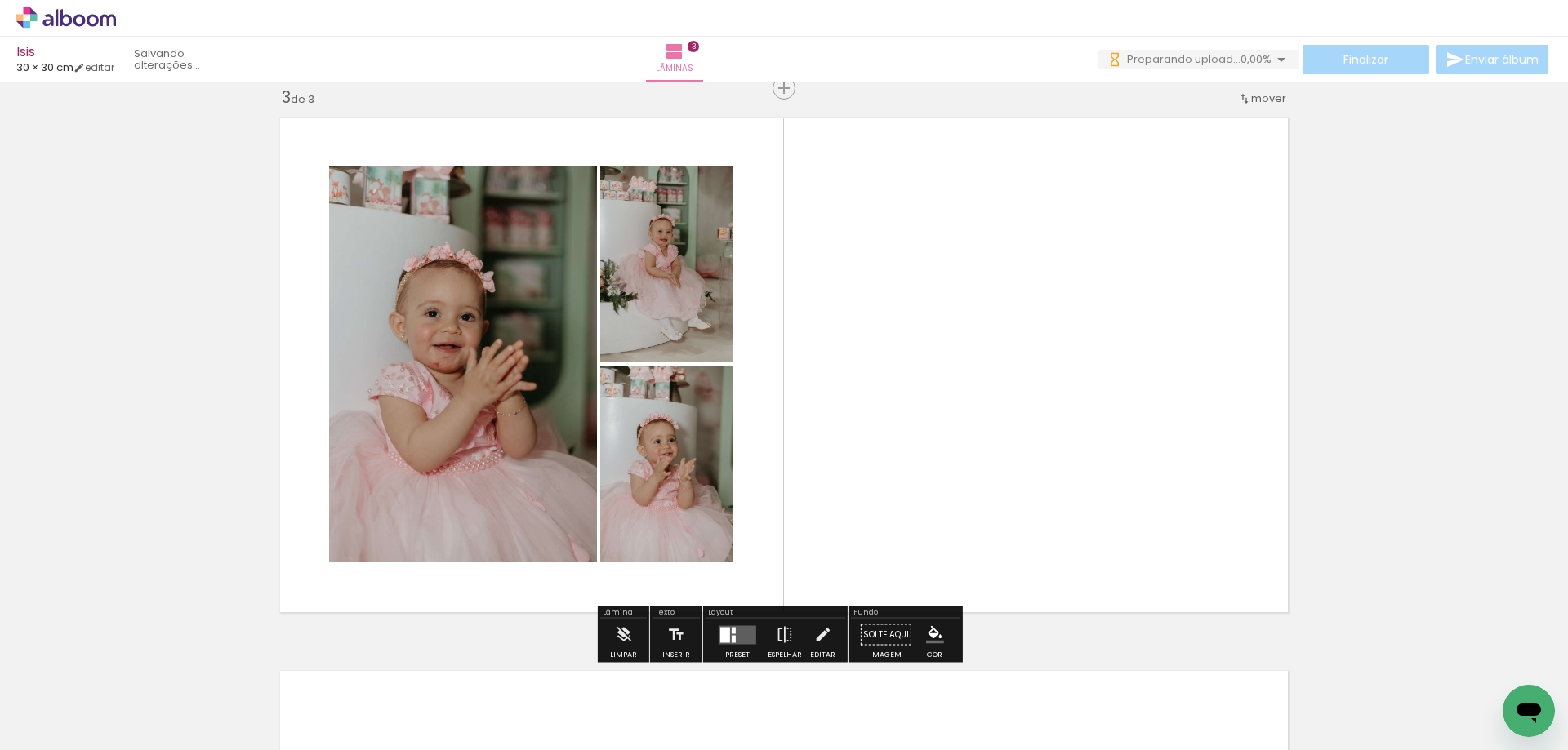
click at [740, 625] on div at bounding box center [737, 635] width 44 height 32
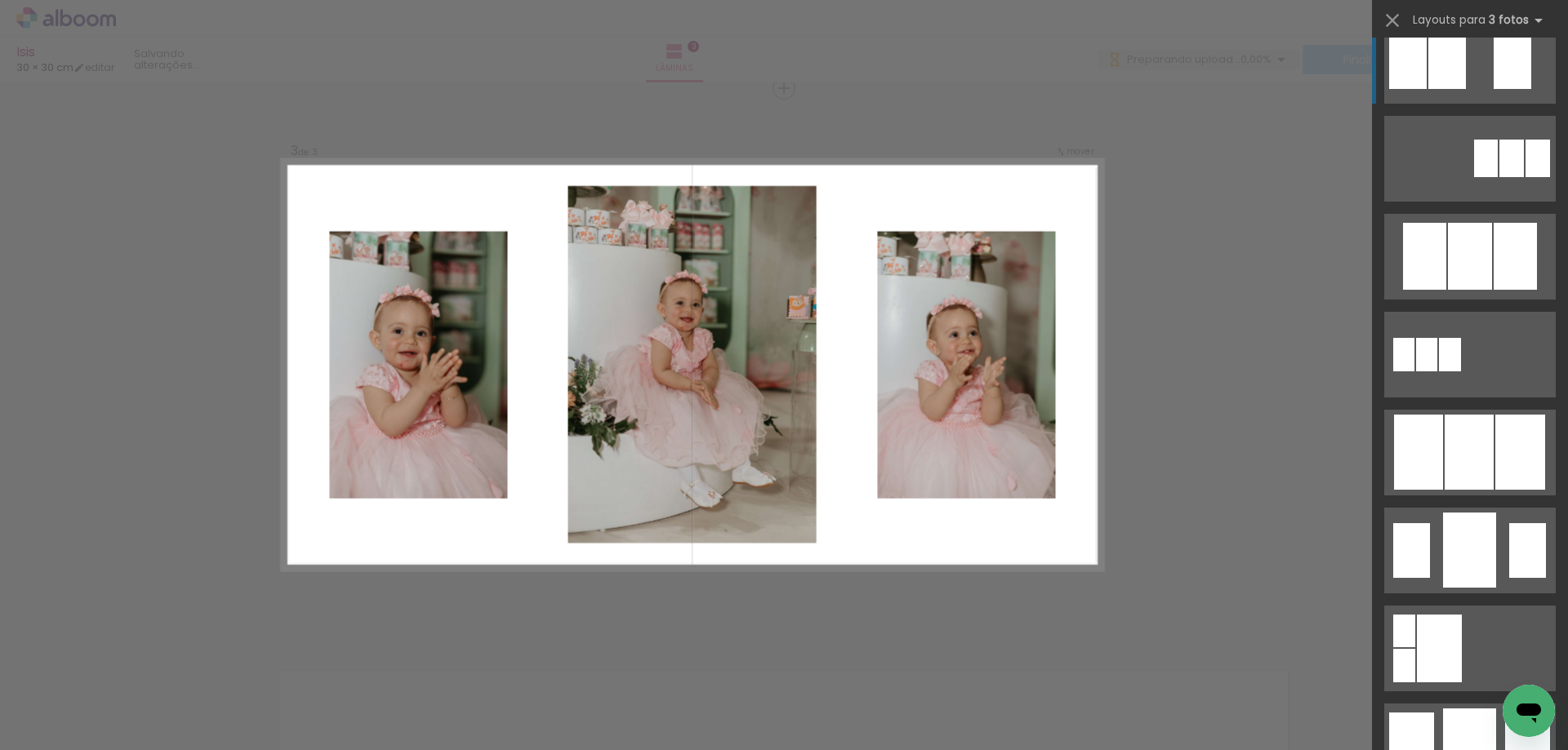
scroll to position [735, 0]
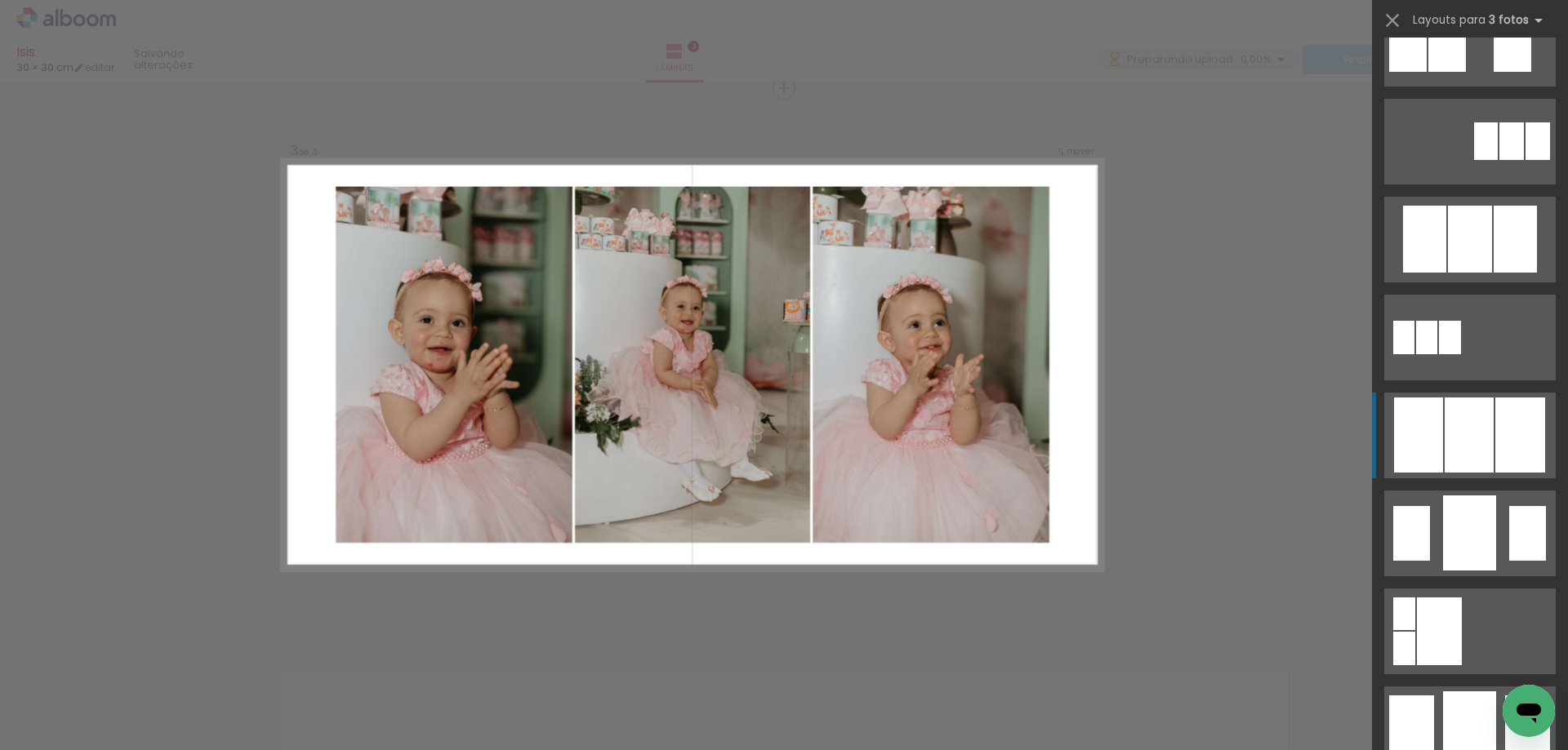
click at [1495, 458] on div at bounding box center [1519, 435] width 49 height 76
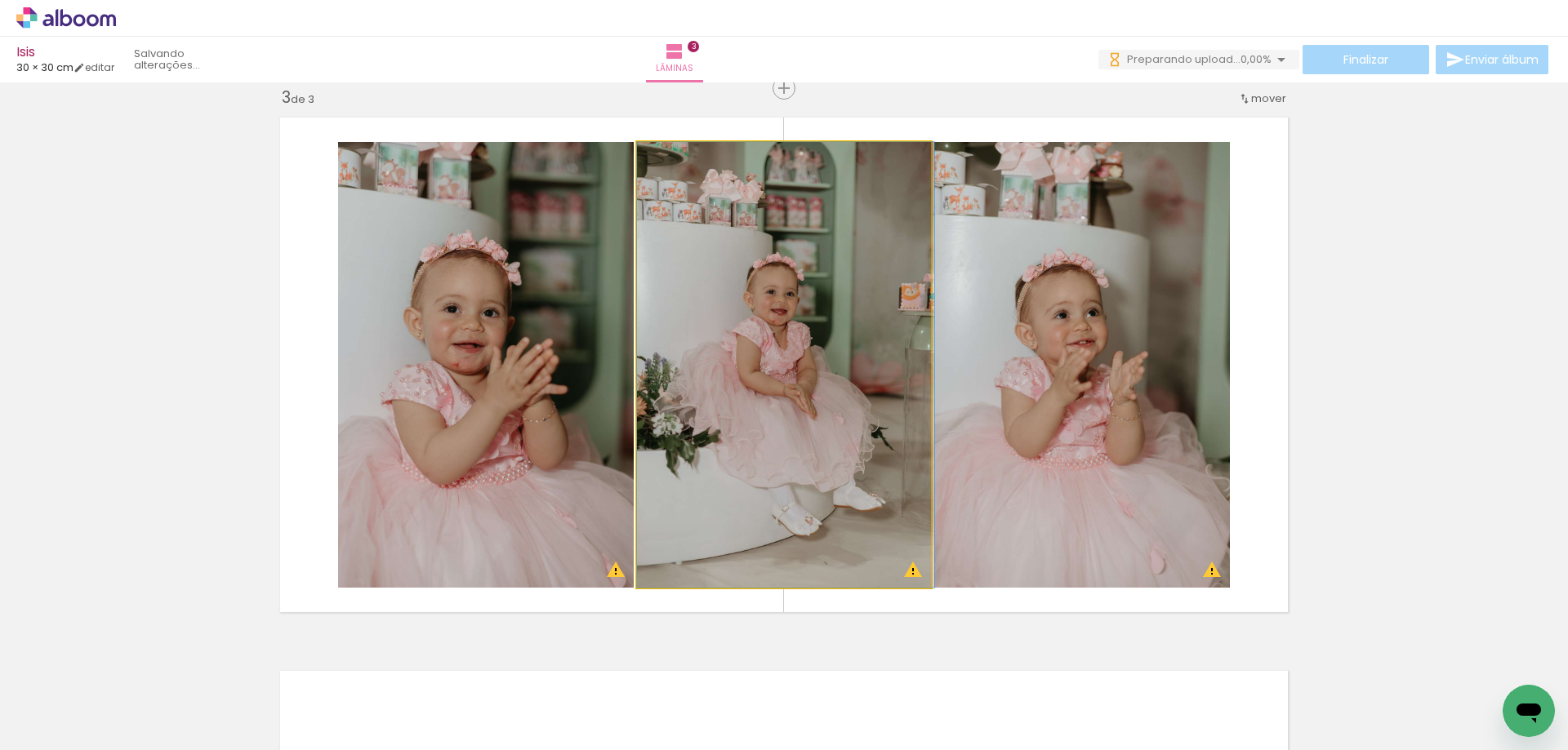
drag, startPoint x: 838, startPoint y: 448, endPoint x: 870, endPoint y: 449, distance: 32.0
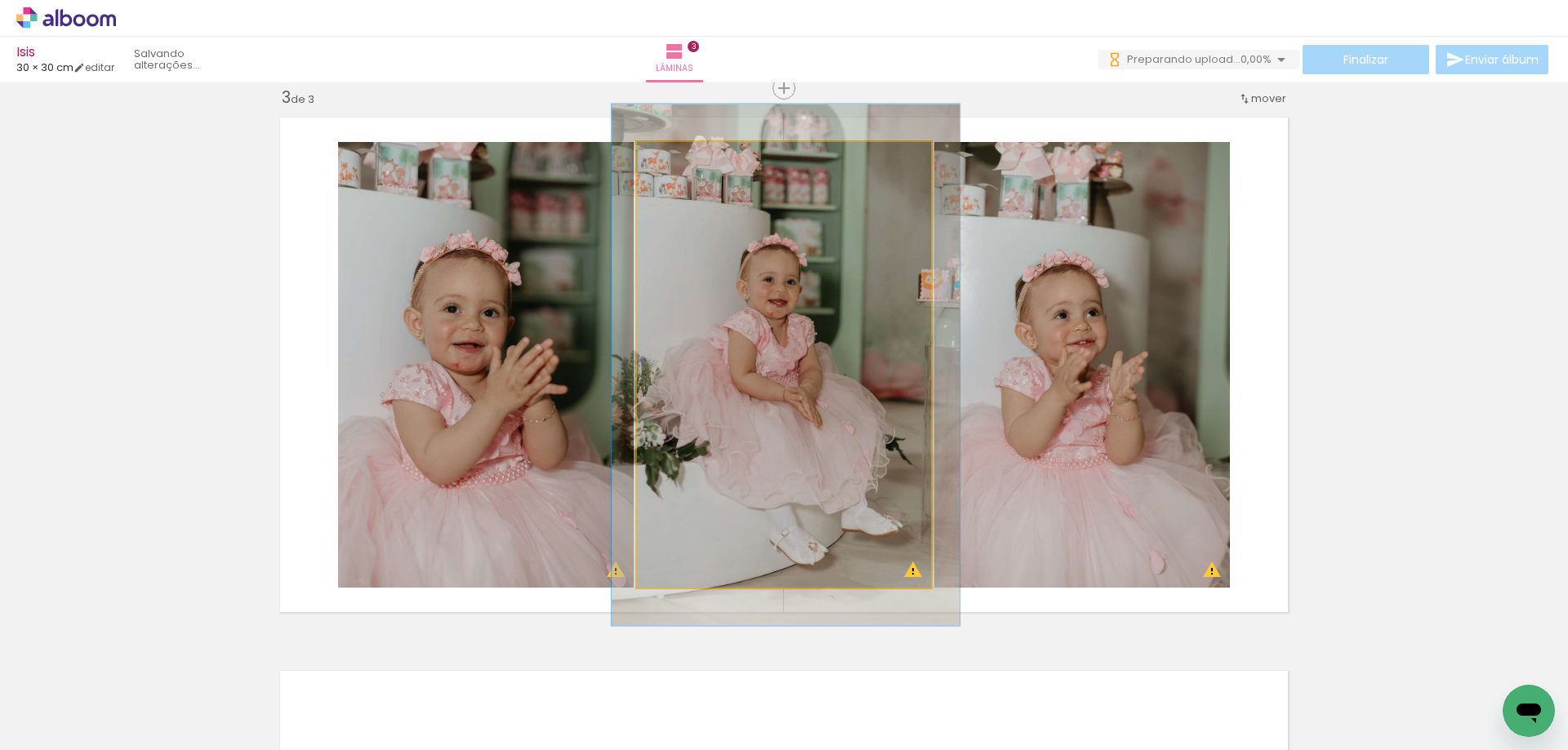
drag, startPoint x: 675, startPoint y: 159, endPoint x: 685, endPoint y: 159, distance: 10.0
type paper-slider "117"
click at [685, 159] on div at bounding box center [685, 159] width 26 height 26
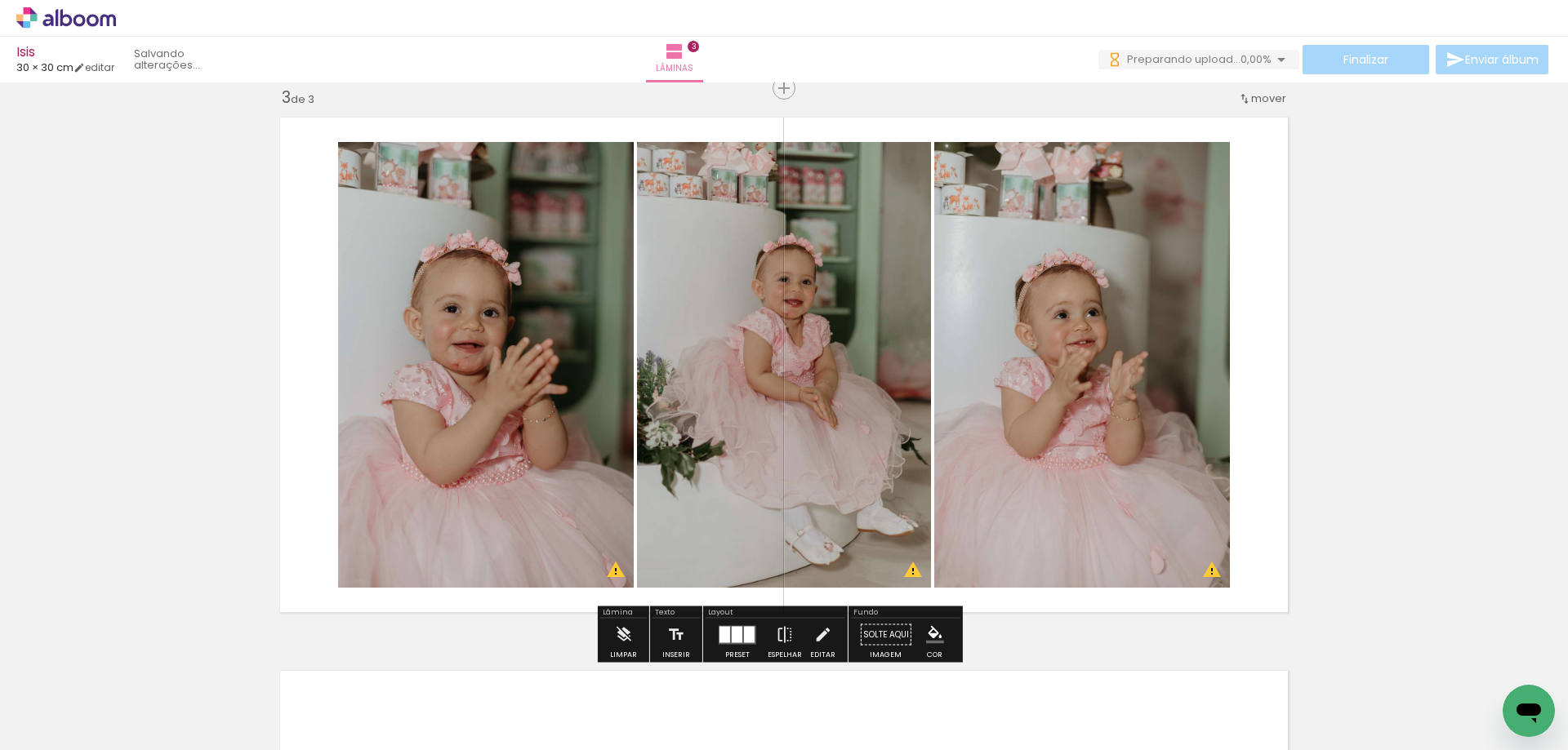
click at [1397, 363] on div "Inserir lâmina 1 de 3 Inserir lâmina 2 de 3 Inserir lâmina 3 de 3 O Designbox p…" at bounding box center [784, 67] width 1568 height 2215
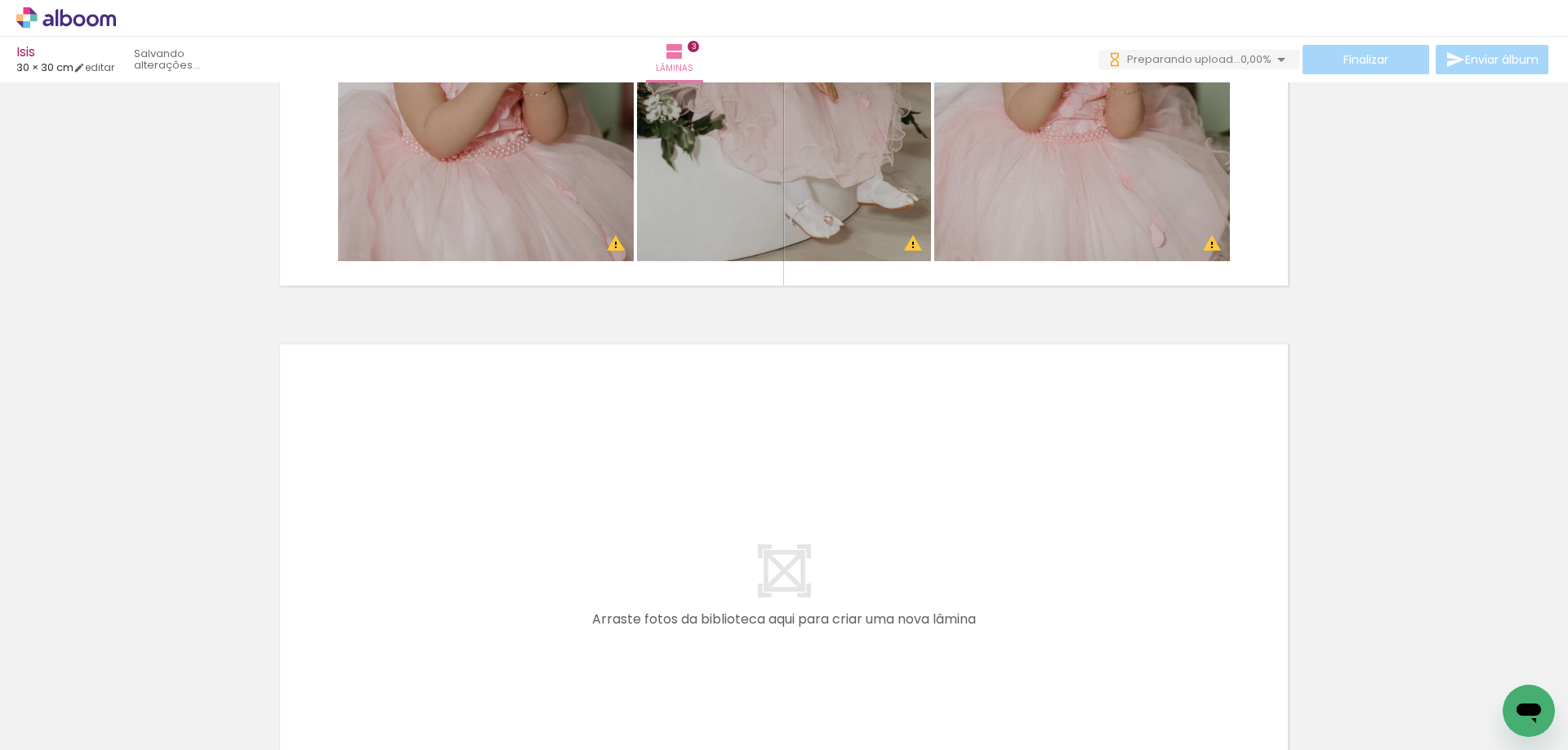
scroll to position [0, 2083]
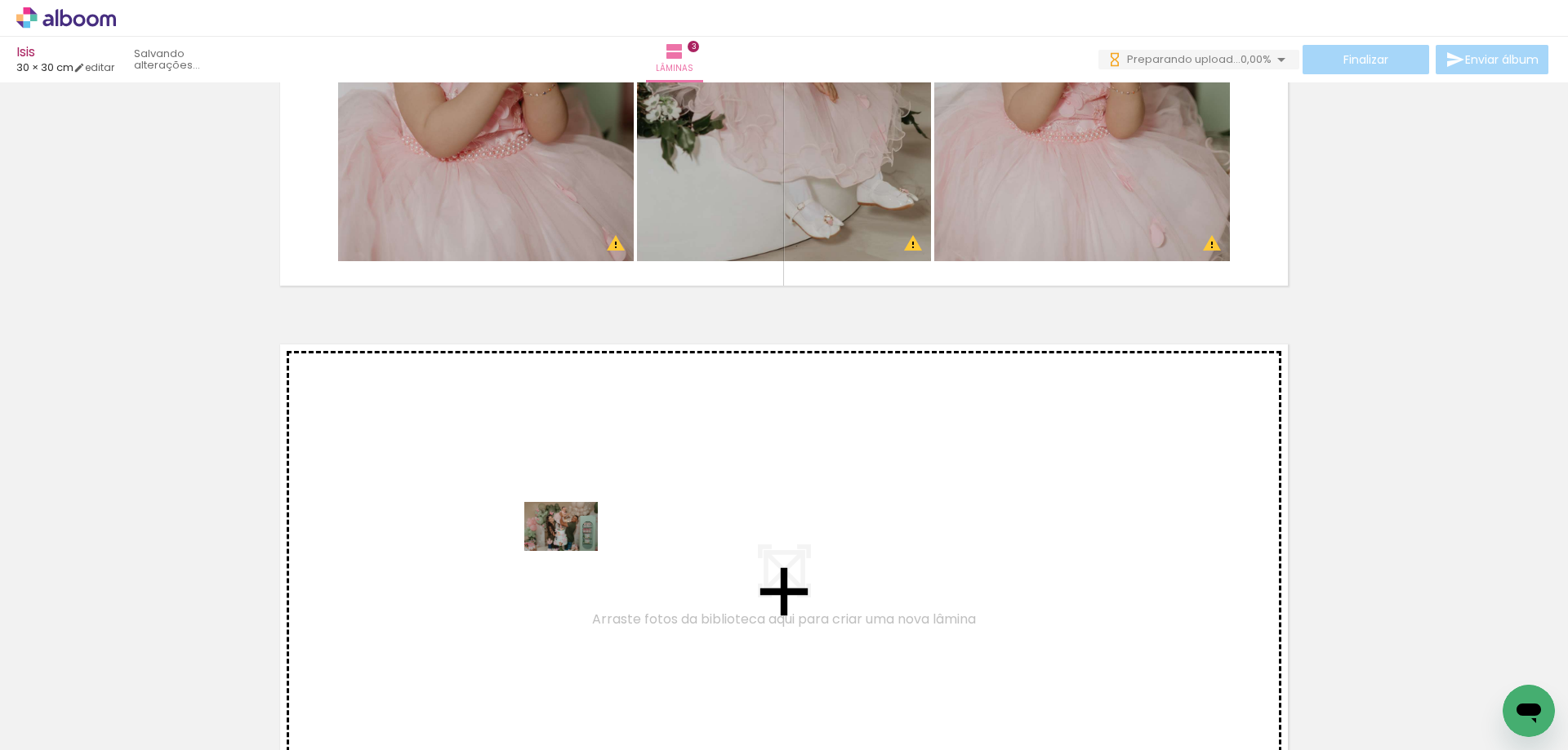
drag, startPoint x: 565, startPoint y: 700, endPoint x: 566, endPoint y: 531, distance: 169.0
click at [566, 531] on quentale-workspace at bounding box center [784, 375] width 1568 height 750
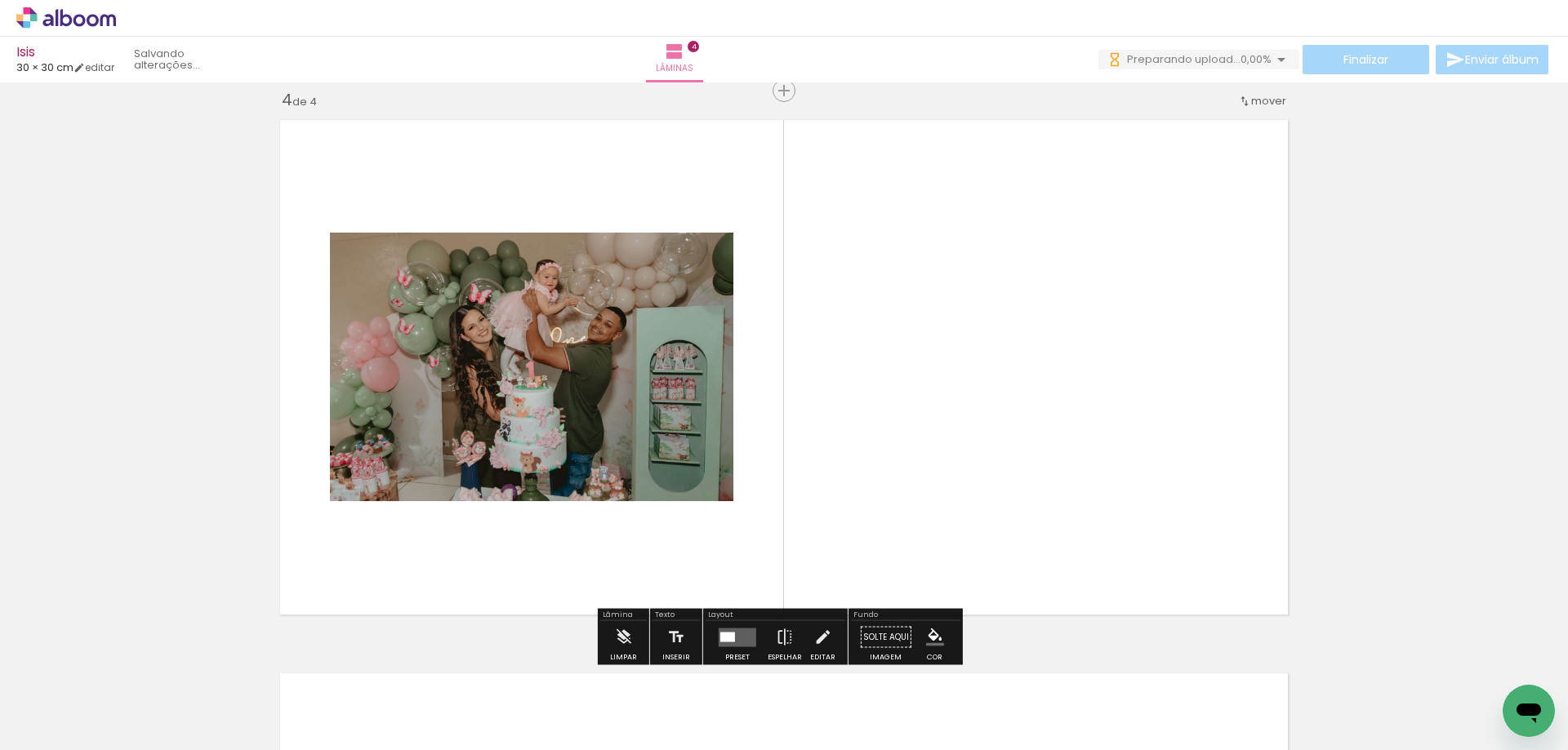
scroll to position [1682, 0]
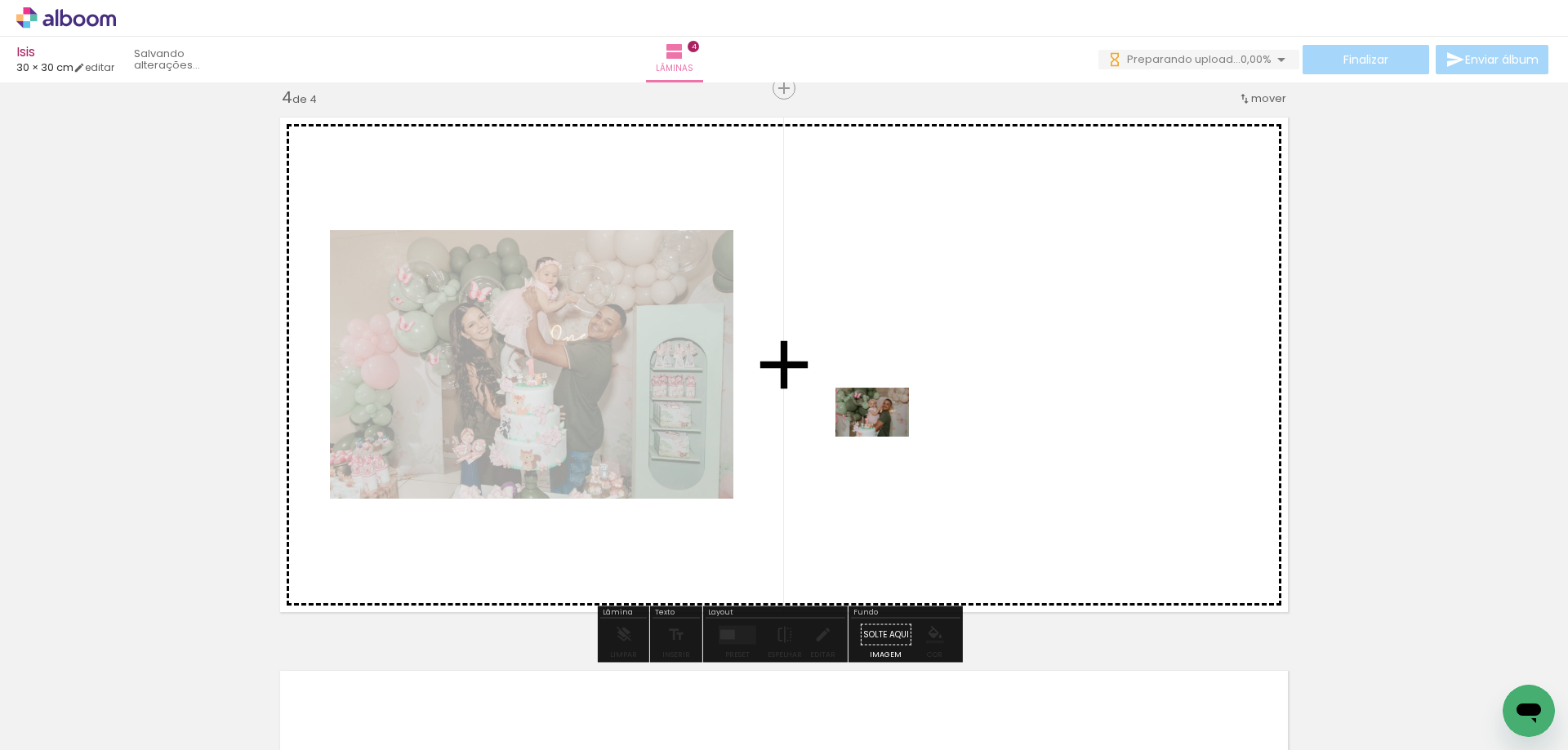
drag, startPoint x: 738, startPoint y: 702, endPoint x: 884, endPoint y: 437, distance: 302.6
click at [884, 437] on quentale-workspace at bounding box center [784, 375] width 1568 height 750
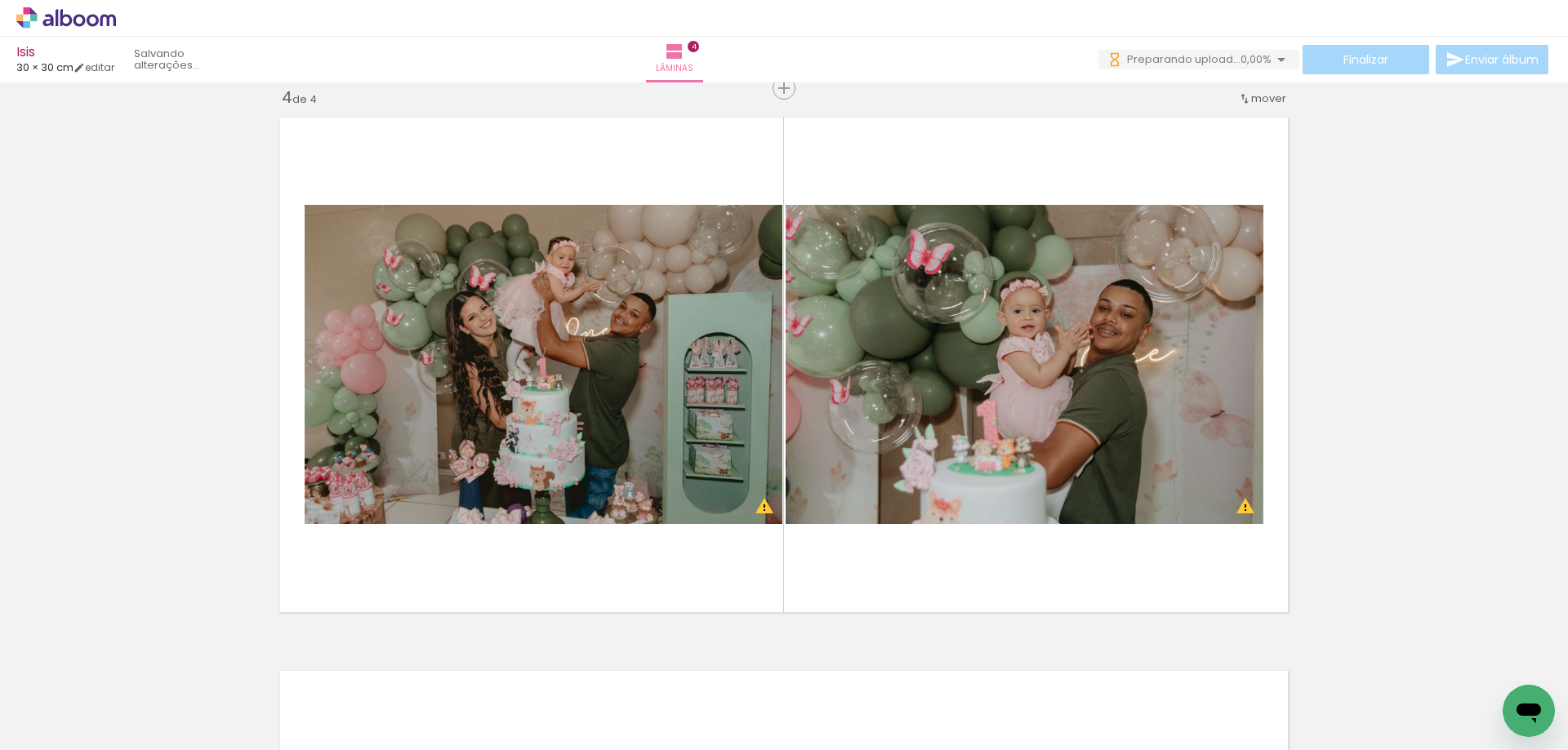
scroll to position [0, 994]
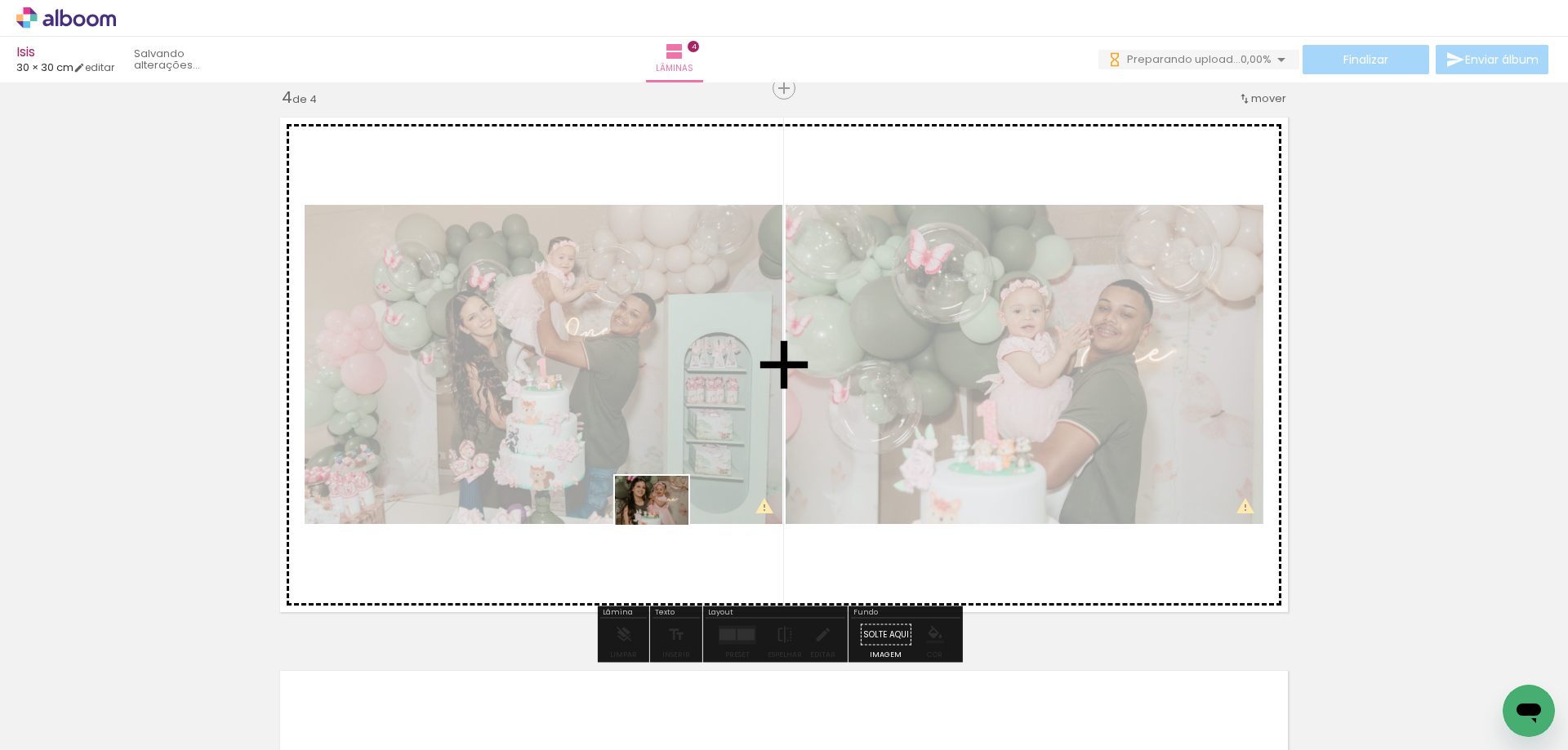
drag, startPoint x: 269, startPoint y: 691, endPoint x: 674, endPoint y: 521, distance: 439.2
click at [674, 521] on quentale-workspace at bounding box center [784, 375] width 1568 height 750
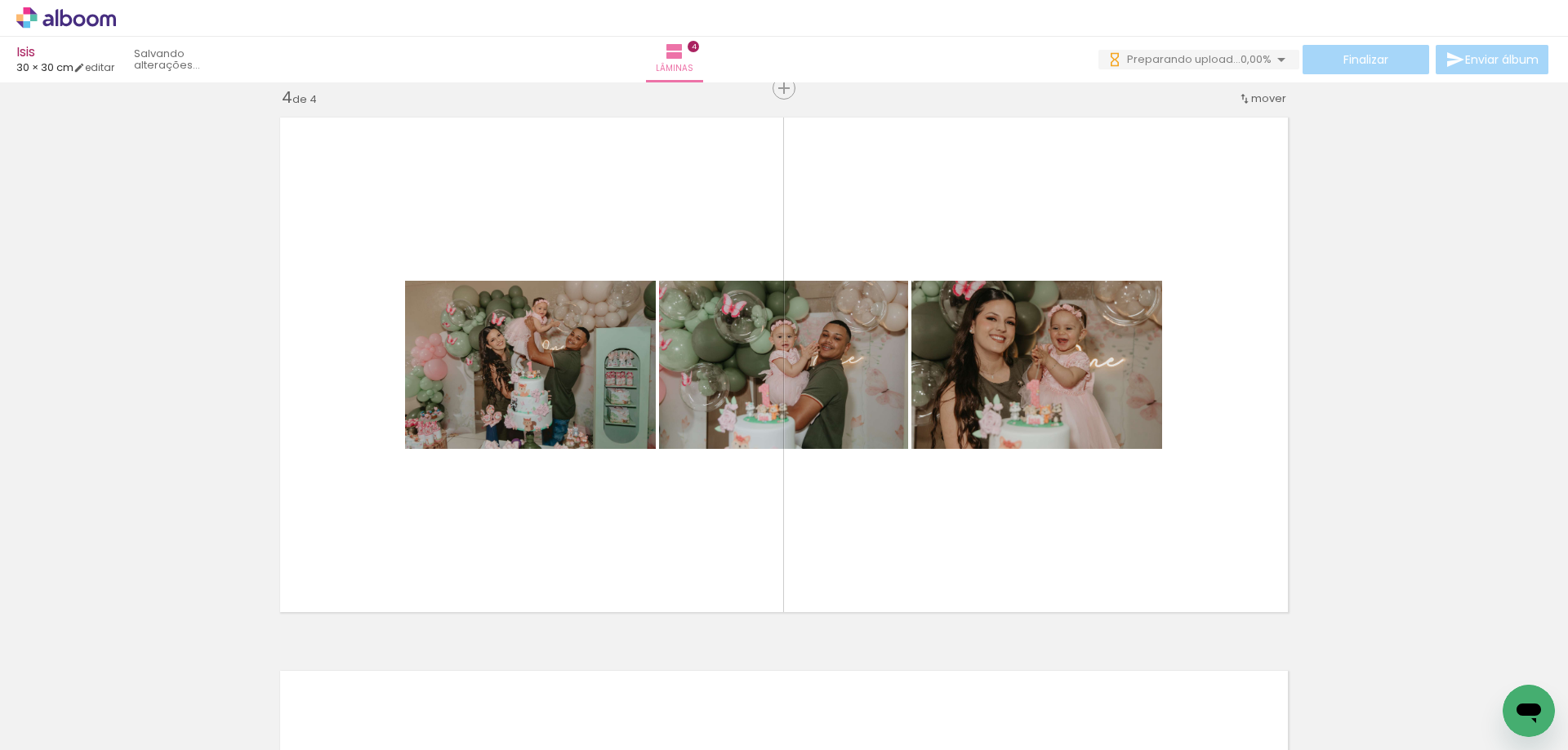
scroll to position [0, 11395]
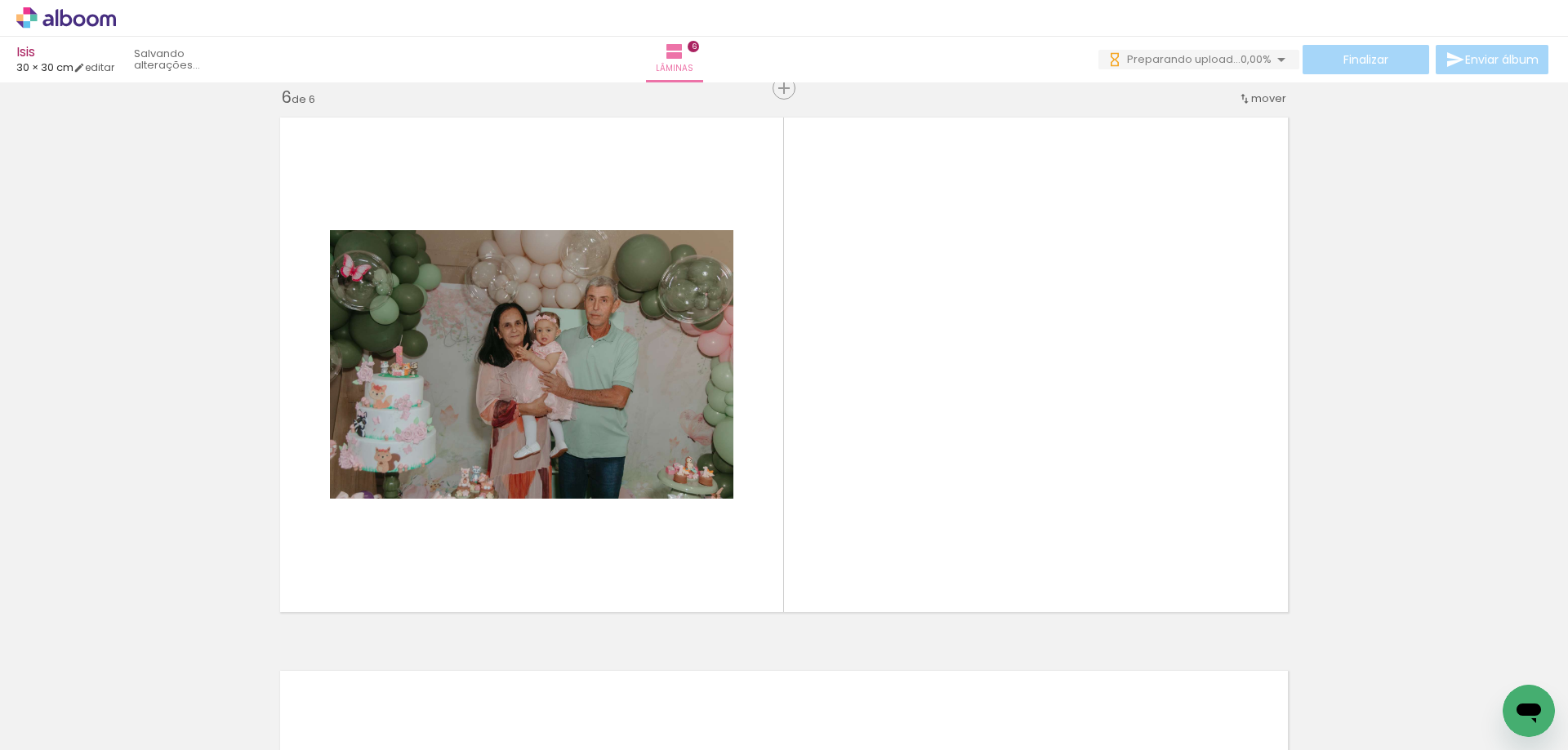
scroll to position [0, 6876]
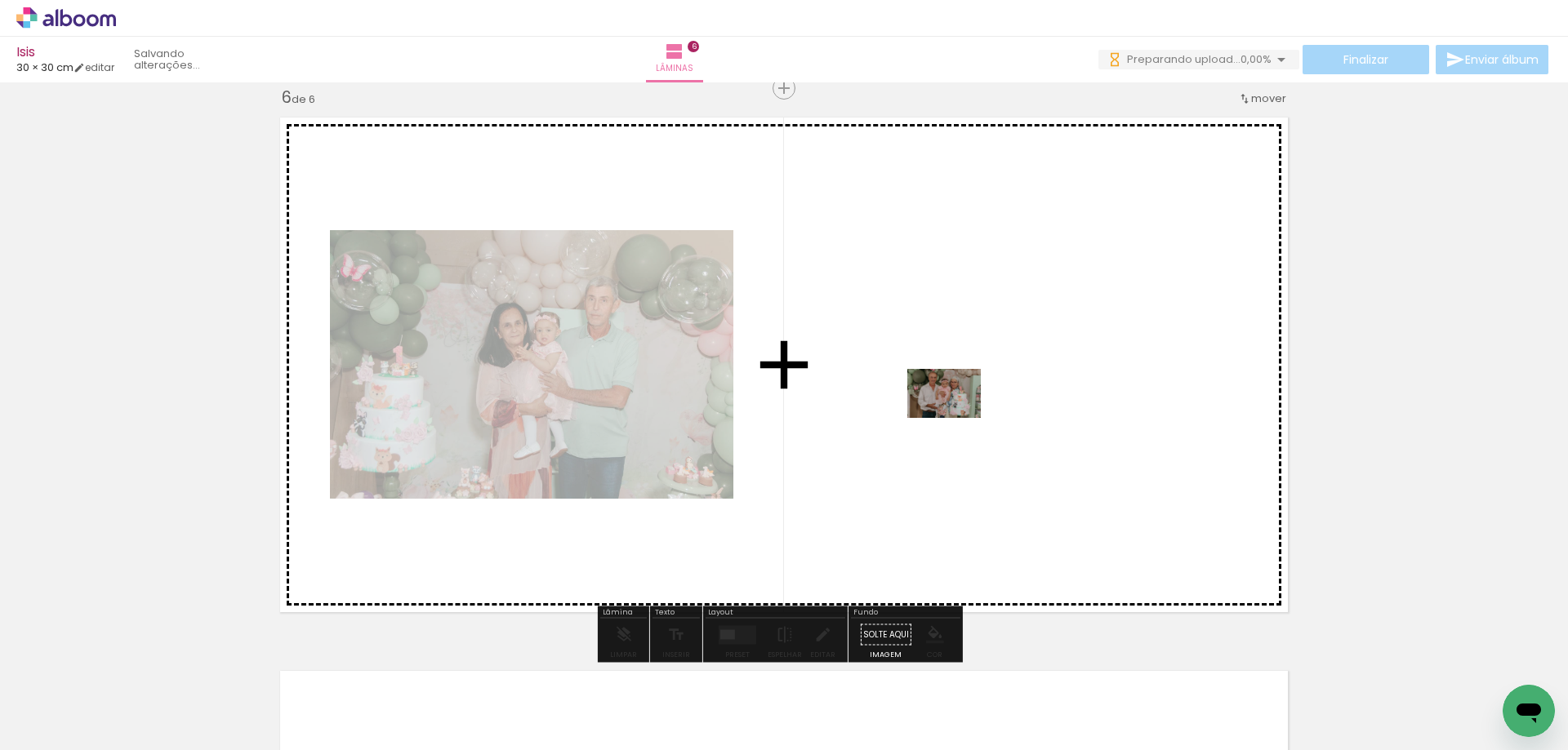
drag, startPoint x: 531, startPoint y: 706, endPoint x: 956, endPoint y: 418, distance: 513.4
click at [956, 418] on quentale-workspace at bounding box center [784, 375] width 1568 height 750
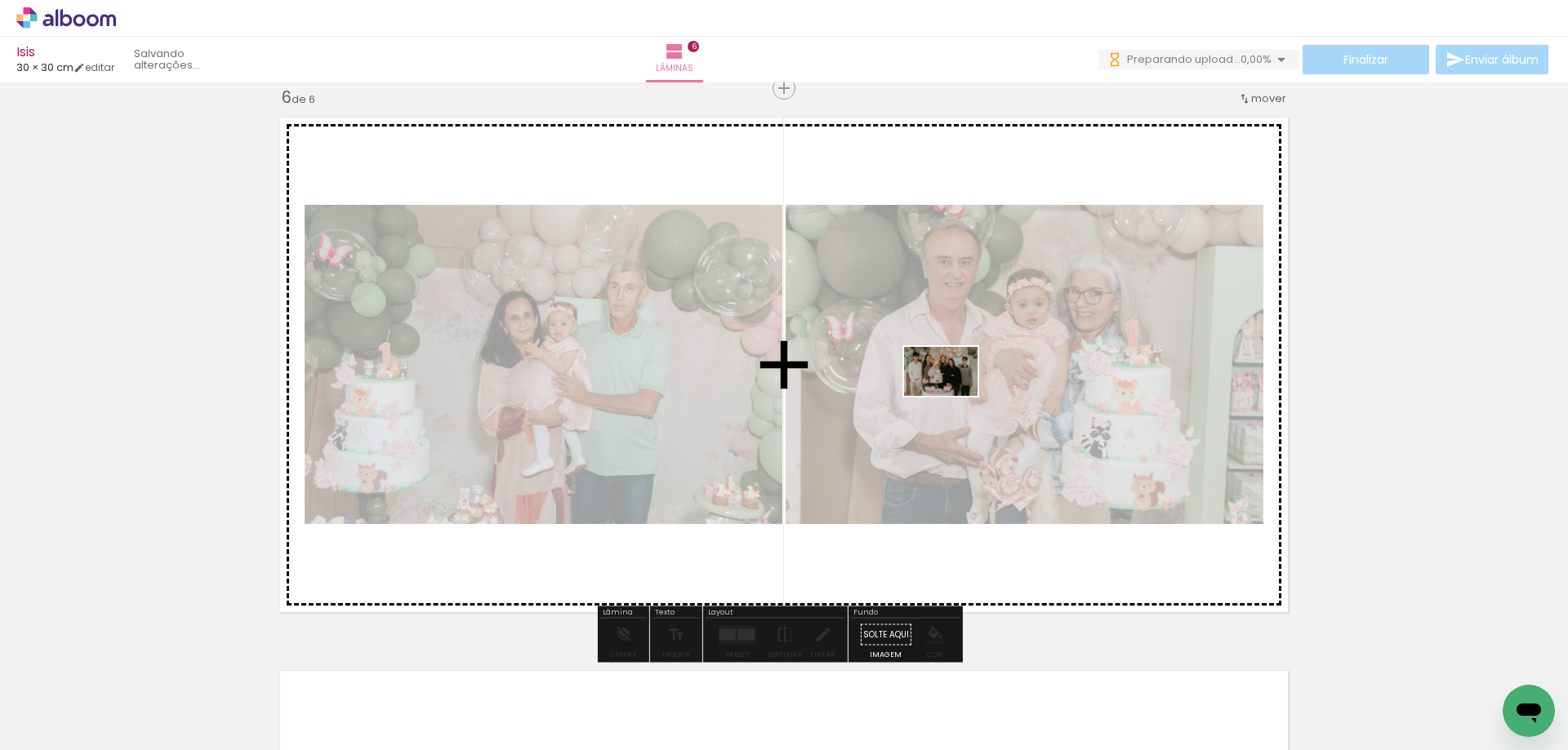
drag, startPoint x: 875, startPoint y: 704, endPoint x: 953, endPoint y: 396, distance: 317.7
click at [953, 396] on quentale-workspace at bounding box center [784, 375] width 1568 height 750
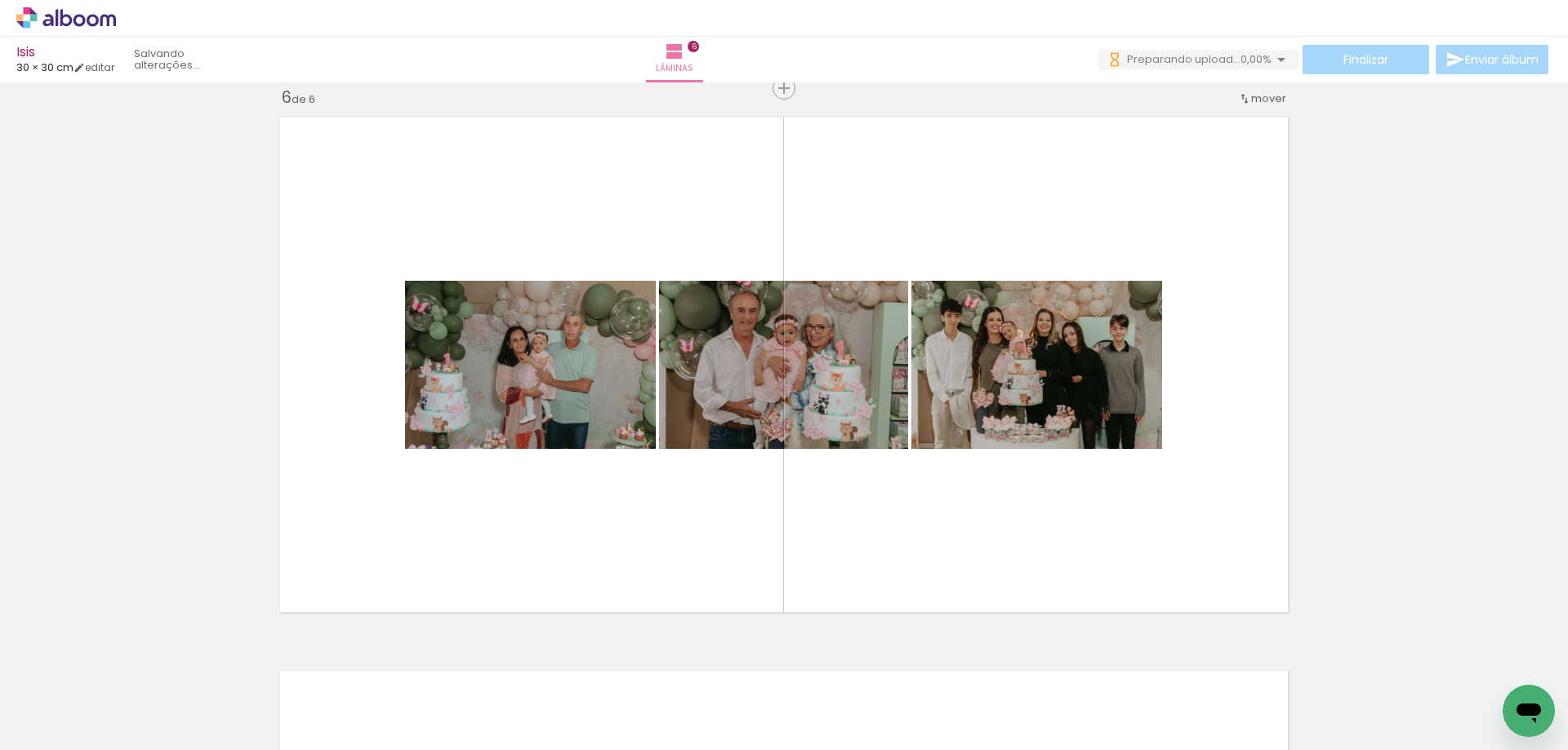
scroll to position [0, 9664]
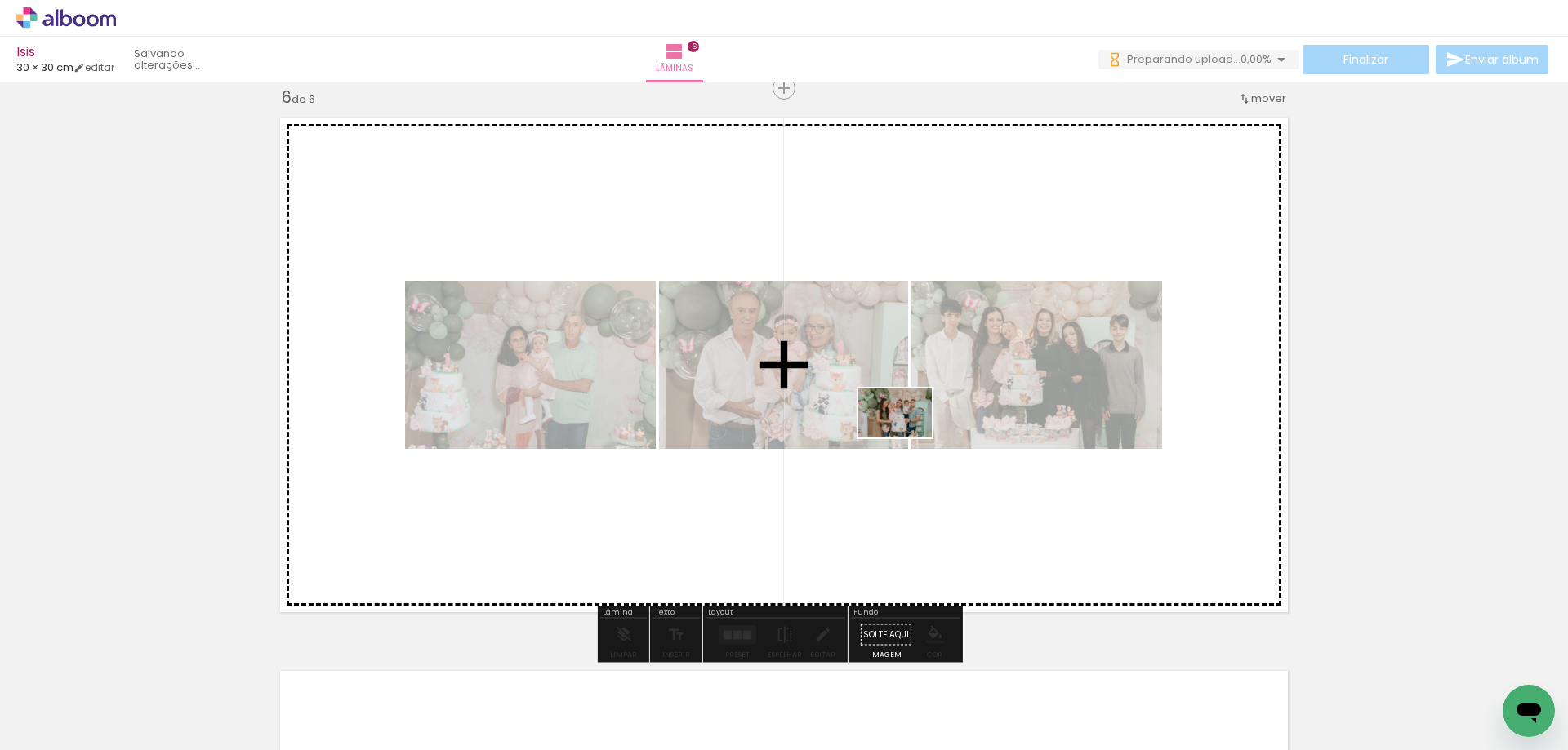
drag, startPoint x: 757, startPoint y: 704, endPoint x: 908, endPoint y: 438, distance: 305.9
click at [908, 438] on quentale-workspace at bounding box center [784, 375] width 1568 height 750
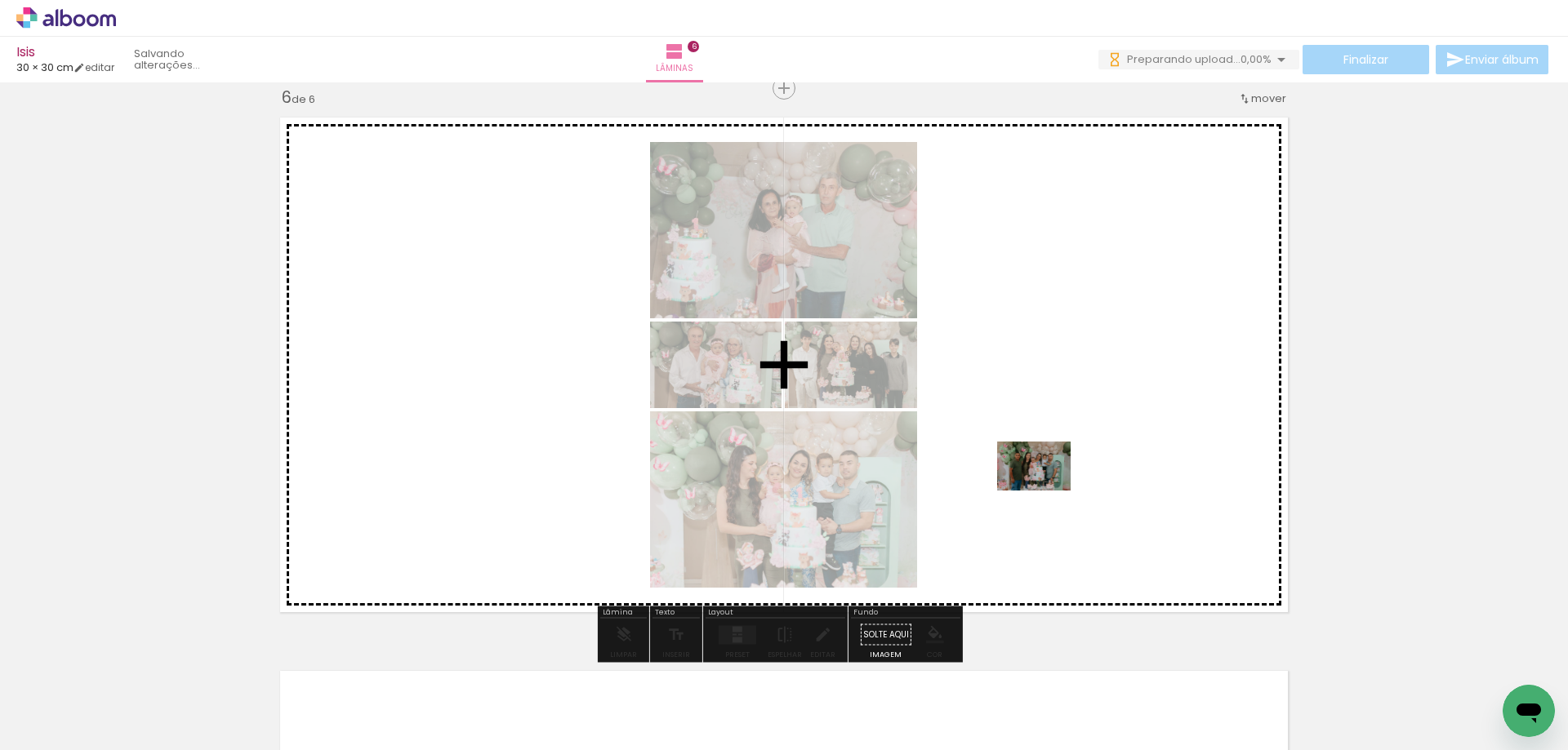
drag, startPoint x: 1030, startPoint y: 694, endPoint x: 1024, endPoint y: 426, distance: 268.1
click at [1024, 426] on quentale-workspace at bounding box center [784, 375] width 1568 height 750
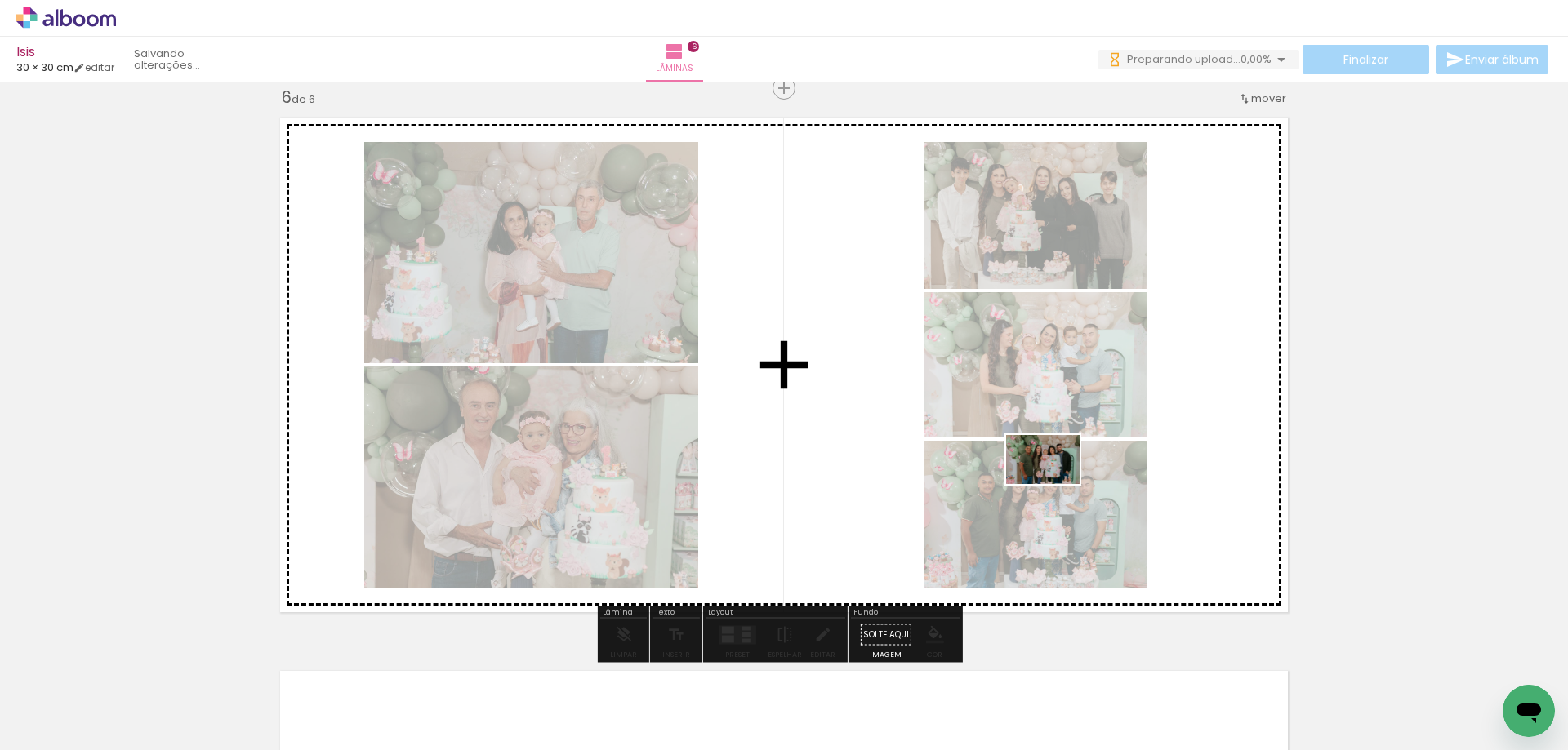
drag, startPoint x: 1350, startPoint y: 651, endPoint x: 1055, endPoint y: 484, distance: 339.0
click at [1055, 484] on quentale-workspace at bounding box center [784, 375] width 1568 height 750
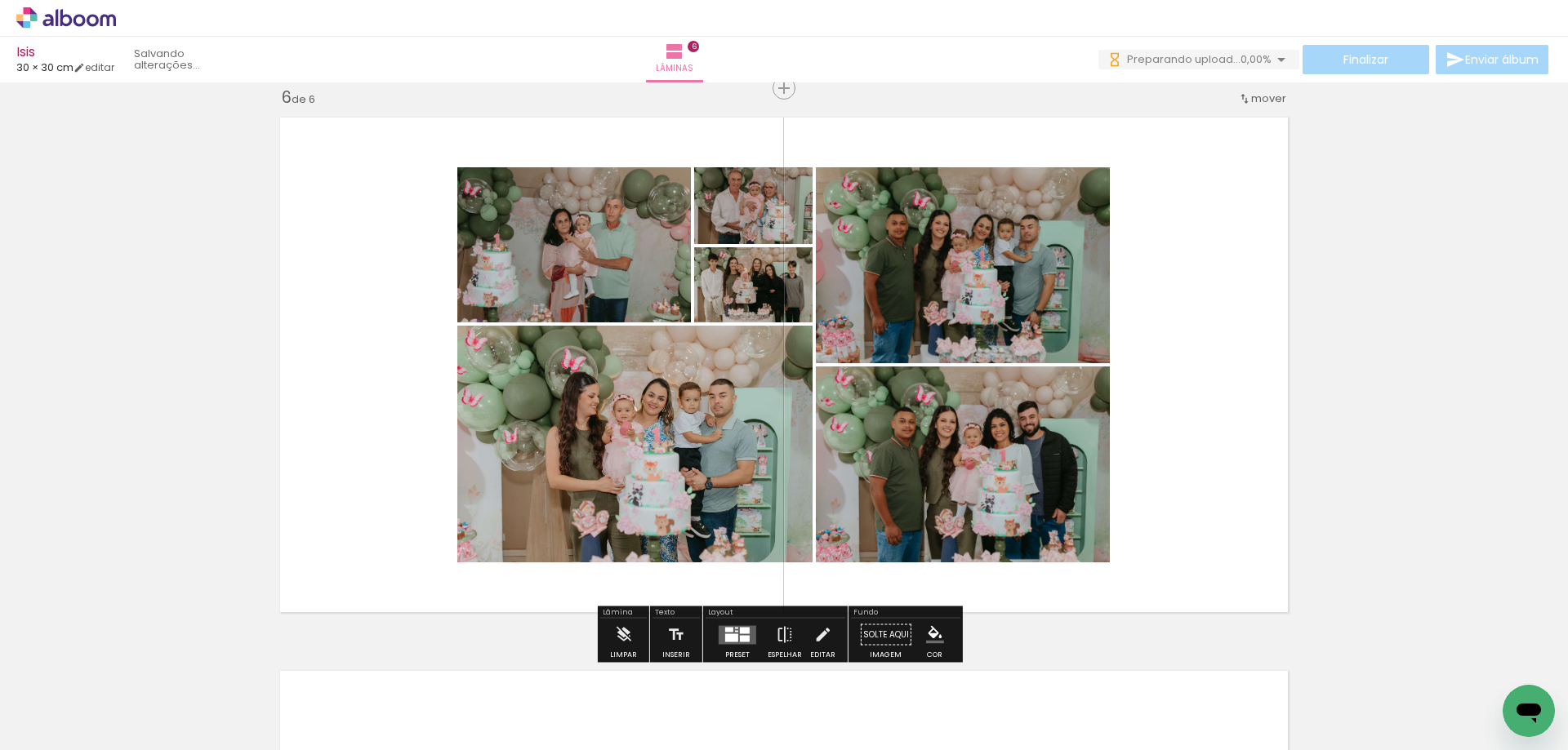
scroll to position [0, 10721]
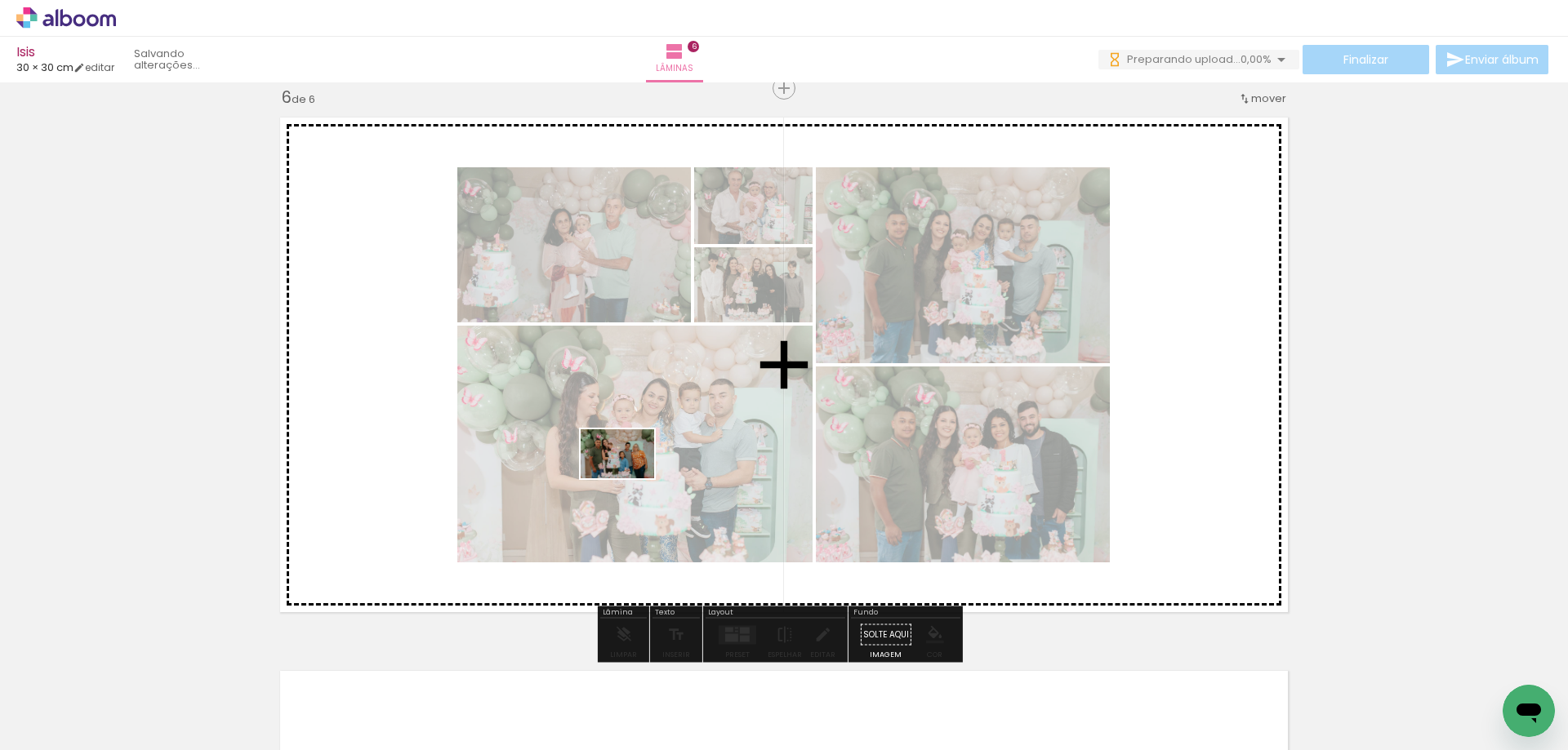
drag, startPoint x: 523, startPoint y: 698, endPoint x: 685, endPoint y: 651, distance: 168.7
click at [632, 472] on quentale-workspace at bounding box center [784, 375] width 1568 height 750
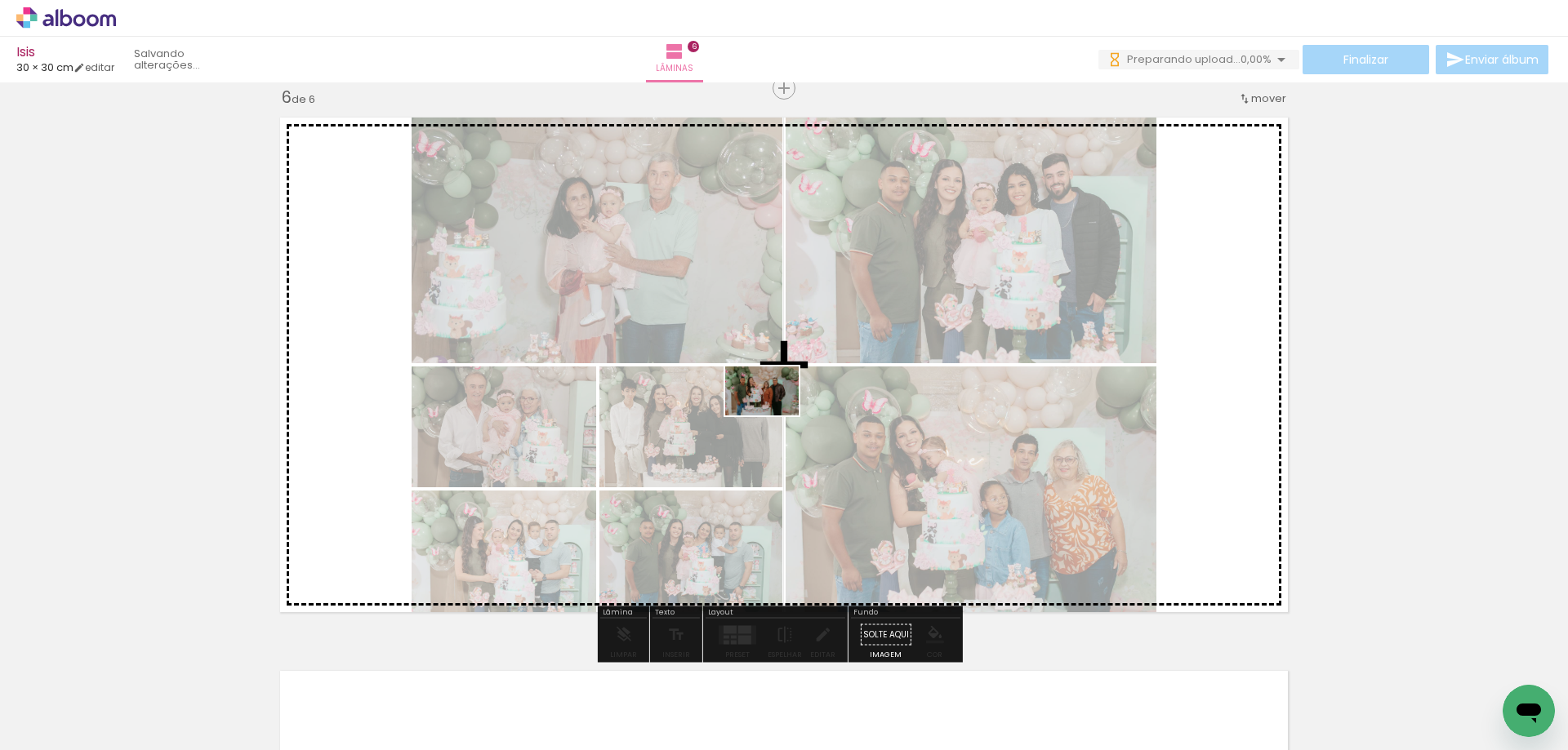
drag, startPoint x: 695, startPoint y: 701, endPoint x: 774, endPoint y: 460, distance: 253.6
click at [775, 415] on quentale-workspace at bounding box center [784, 375] width 1568 height 750
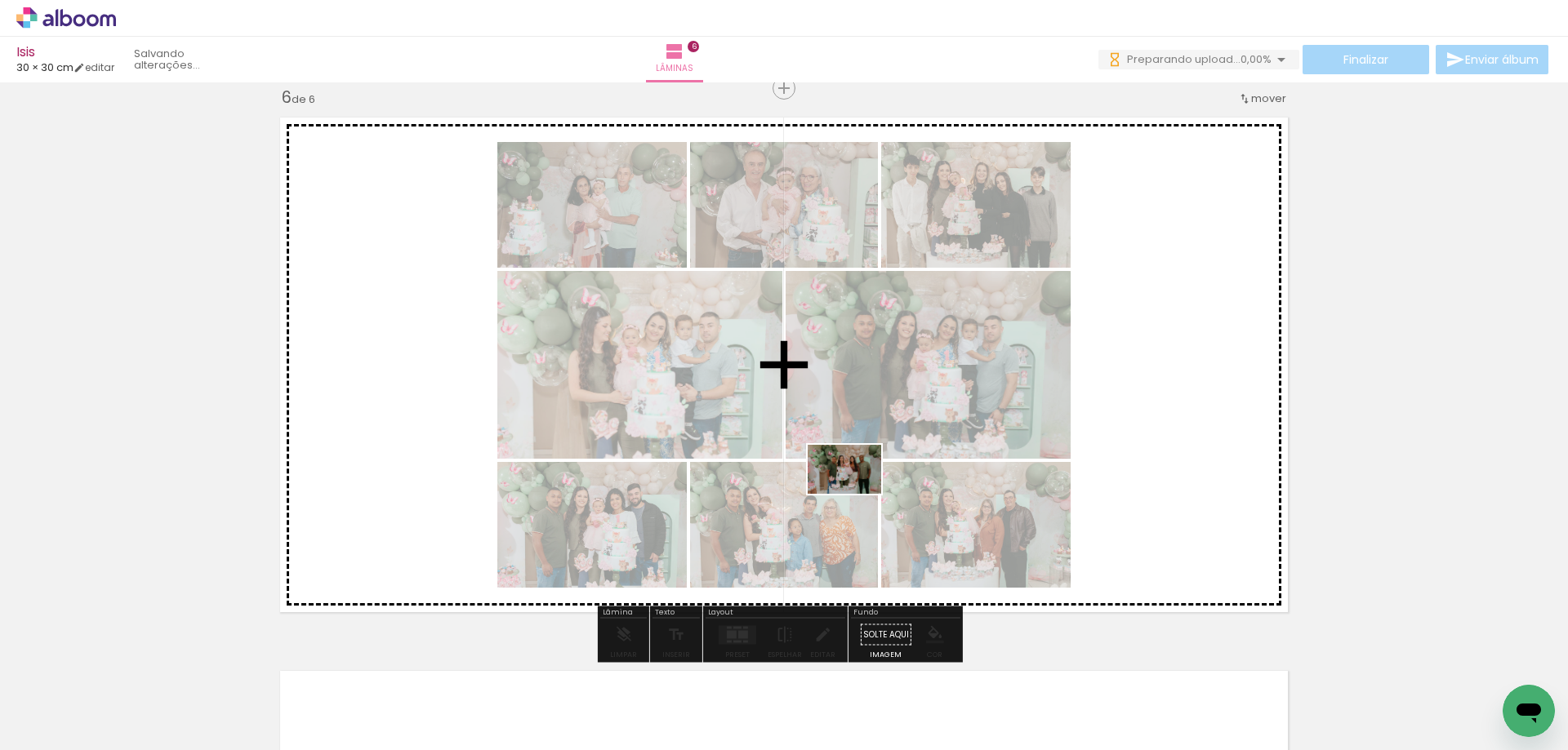
drag, startPoint x: 812, startPoint y: 688, endPoint x: 1008, endPoint y: 595, distance: 216.9
click at [863, 437] on quentale-workspace at bounding box center [784, 375] width 1568 height 750
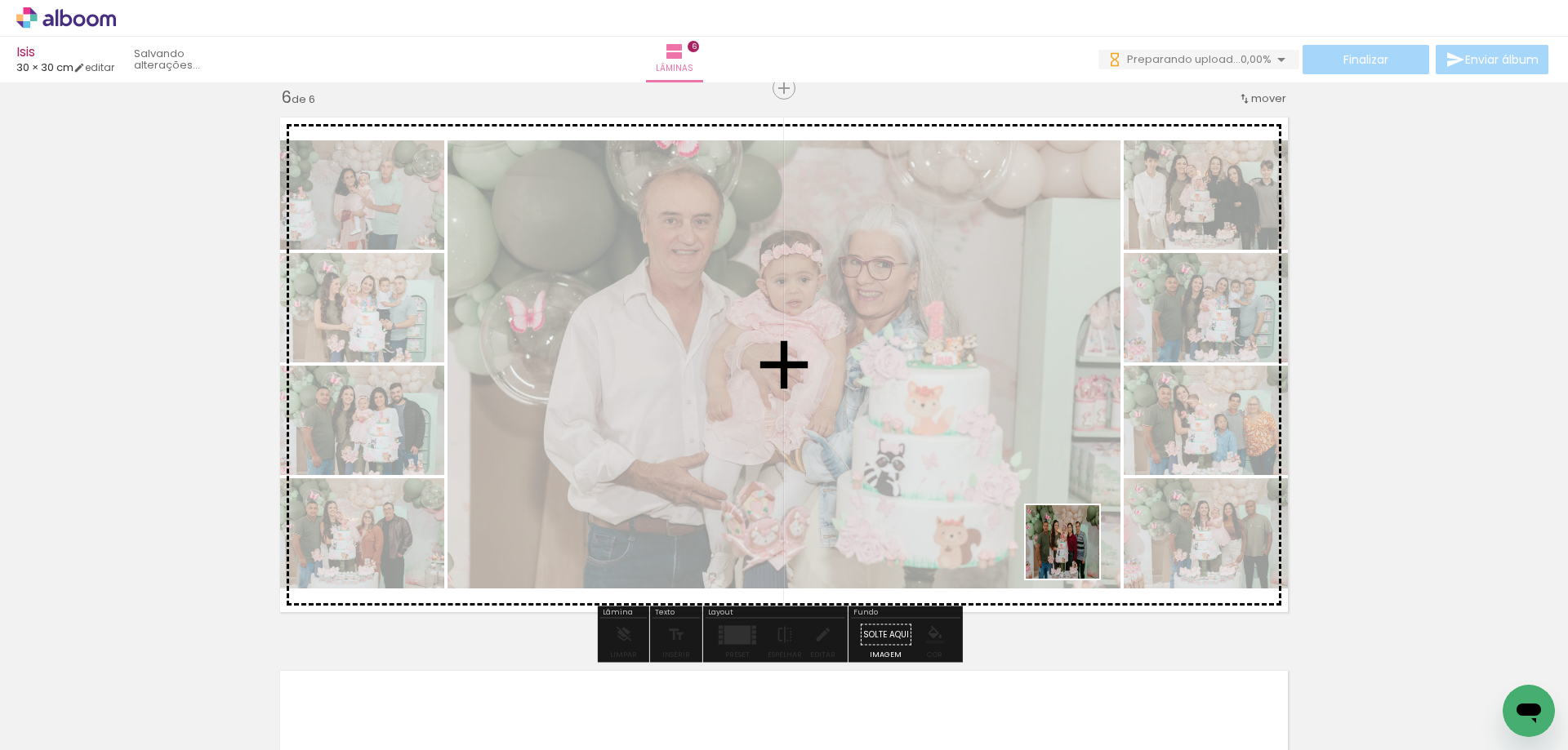
drag, startPoint x: 1137, startPoint y: 703, endPoint x: 1028, endPoint y: 478, distance: 250.0
click at [1029, 478] on quentale-workspace at bounding box center [784, 375] width 1568 height 750
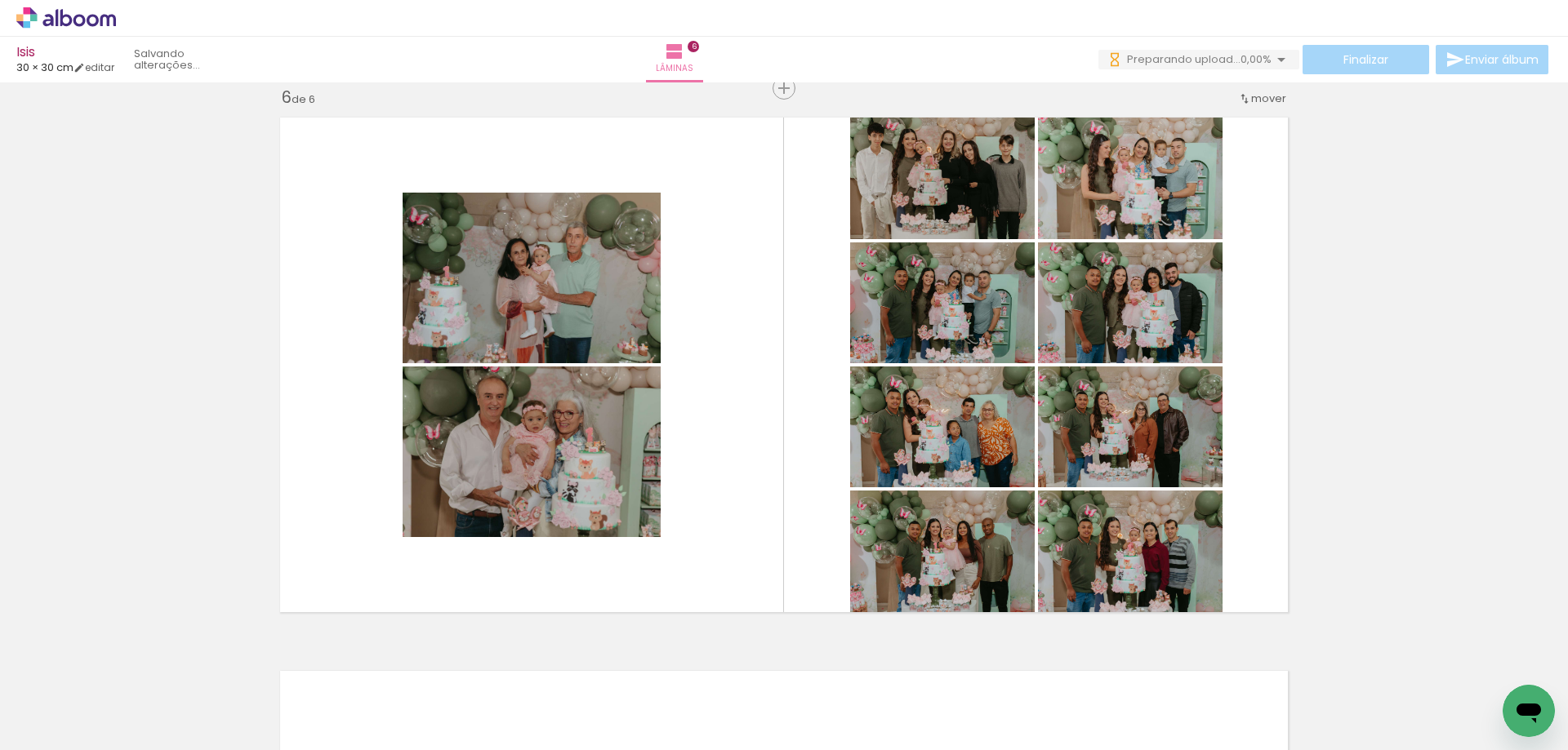
scroll to position [0, 11779]
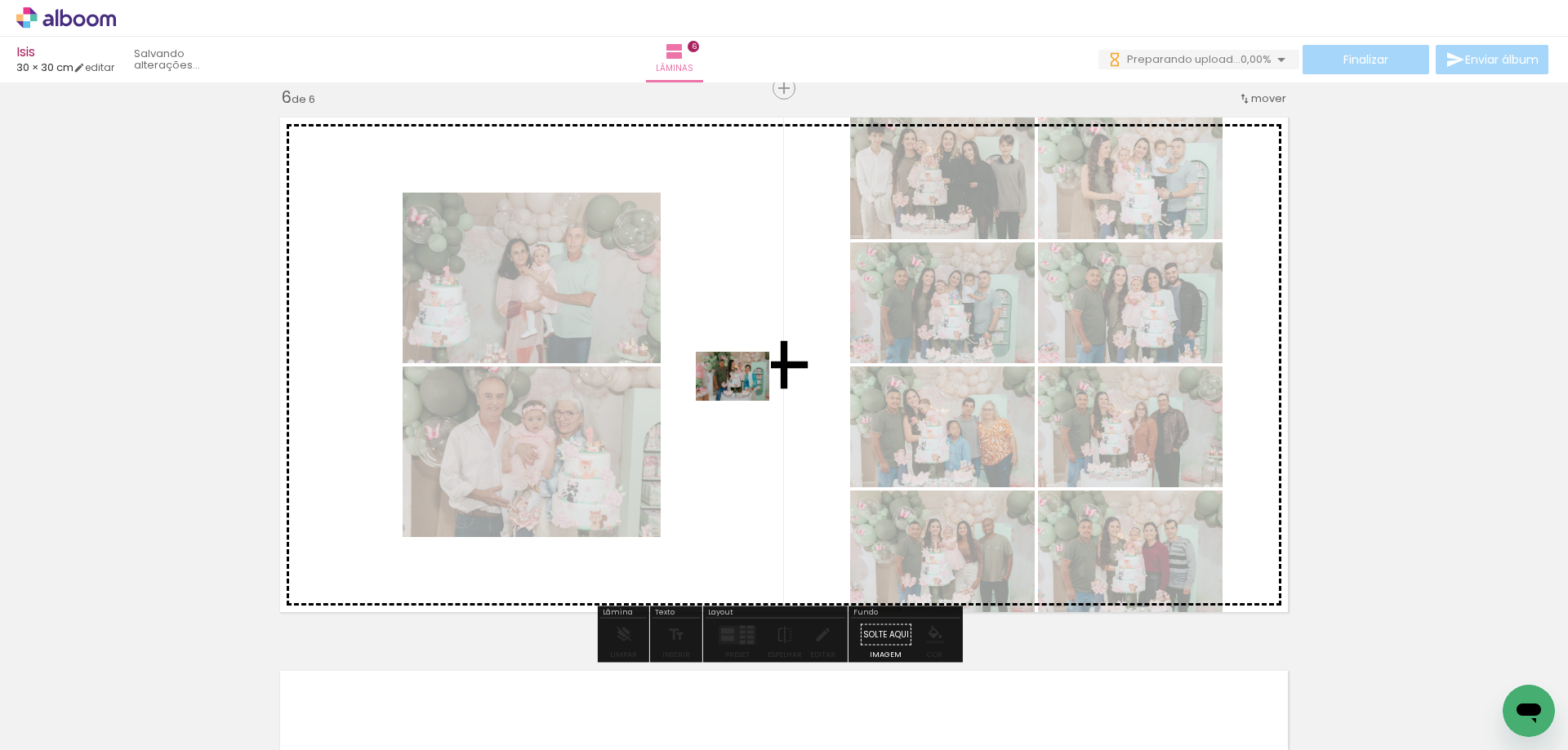
drag, startPoint x: 657, startPoint y: 688, endPoint x: 749, endPoint y: 392, distance: 310.0
click at [749, 392] on quentale-workspace at bounding box center [784, 375] width 1568 height 750
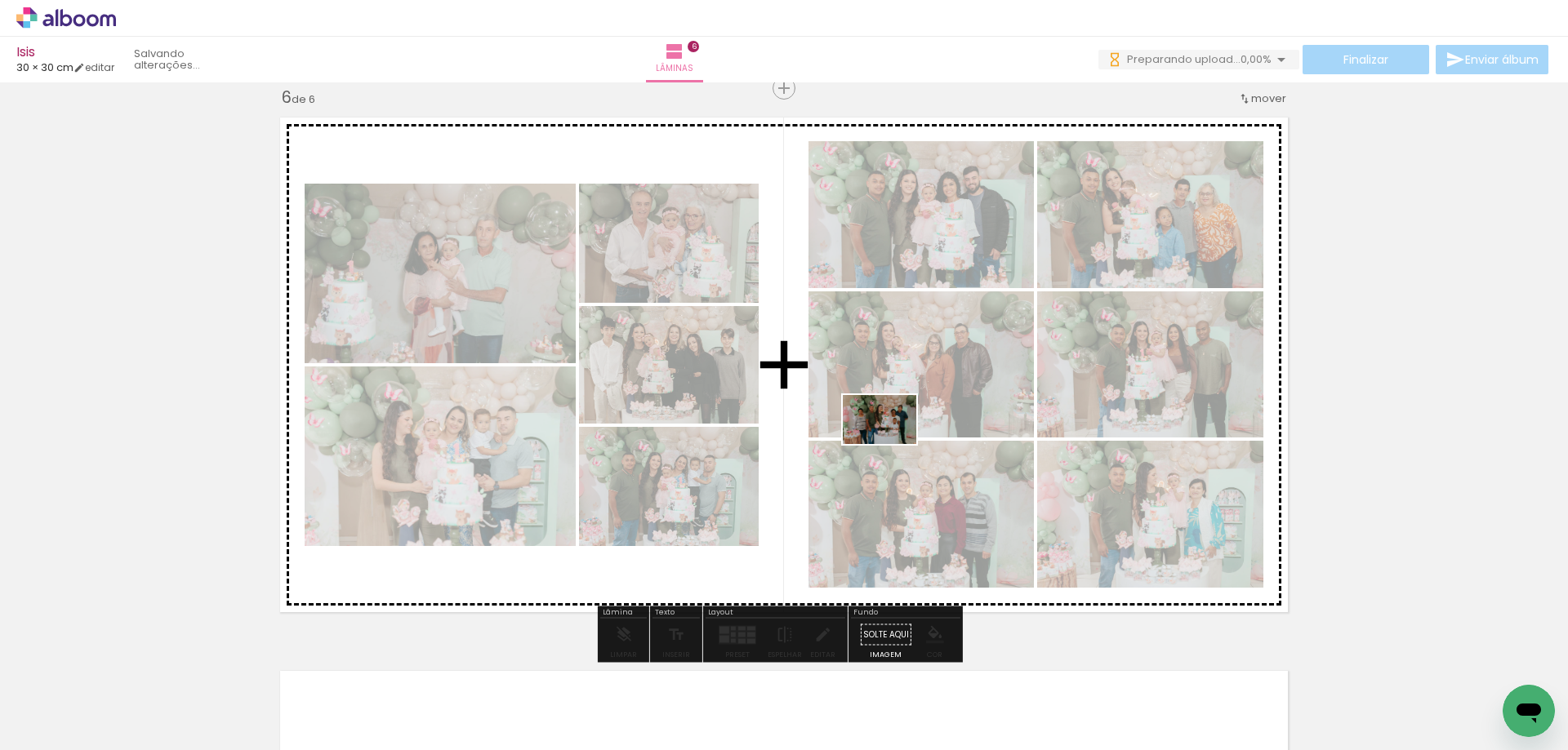
drag, startPoint x: 911, startPoint y: 703, endPoint x: 892, endPoint y: 432, distance: 271.7
click at [892, 432] on quentale-workspace at bounding box center [784, 375] width 1568 height 750
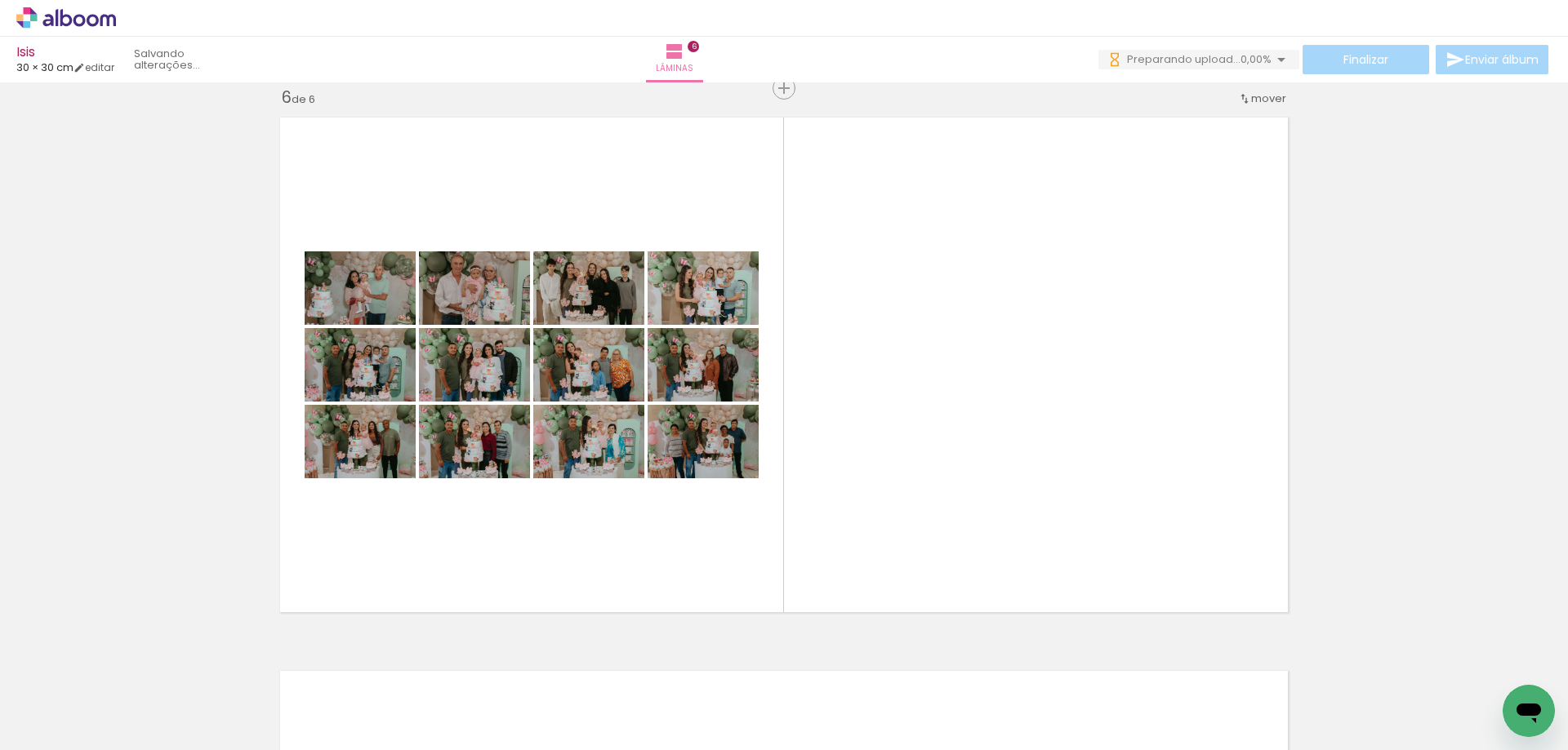
scroll to position [0, 13350]
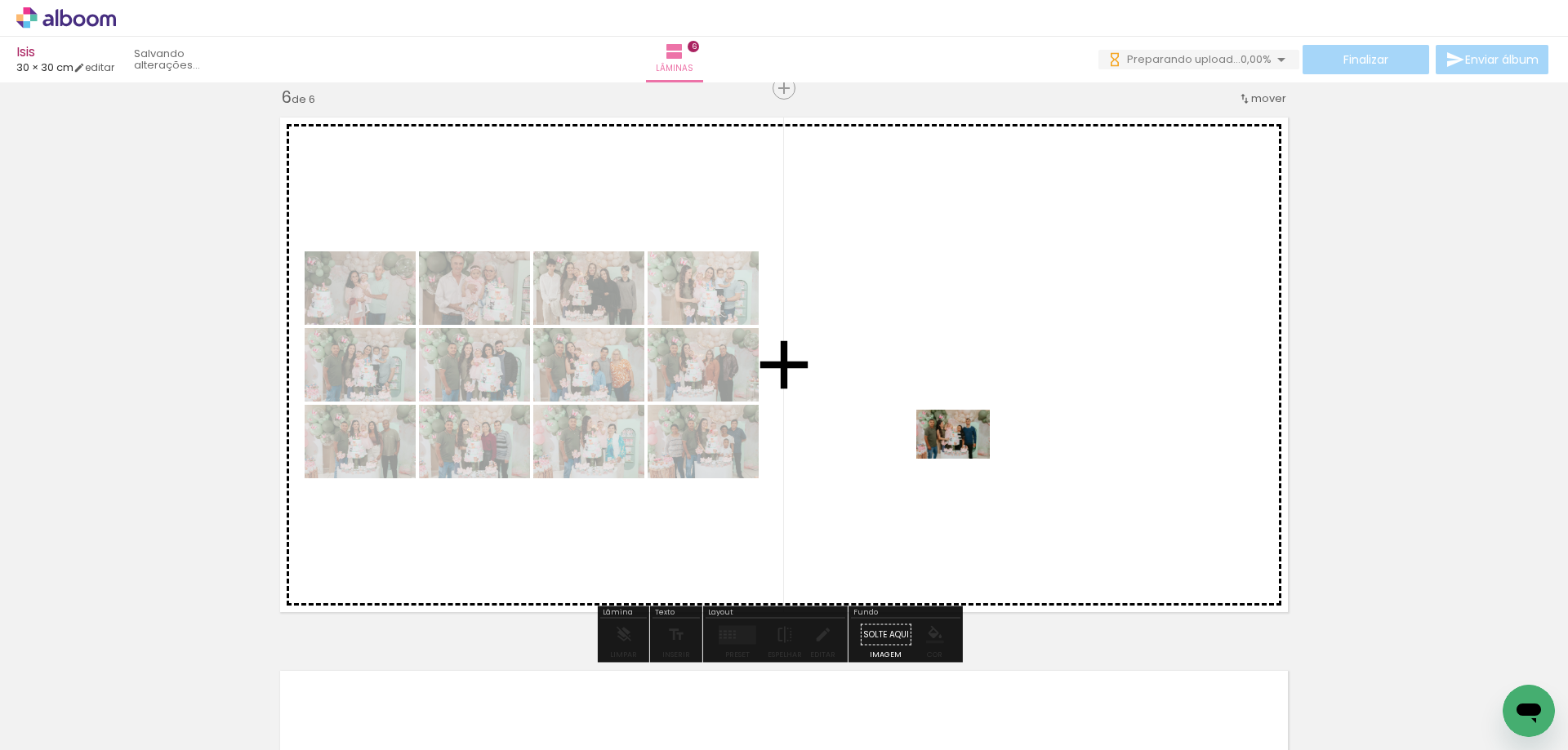
drag, startPoint x: 1001, startPoint y: 705, endPoint x: 963, endPoint y: 453, distance: 254.8
click at [963, 453] on quentale-workspace at bounding box center [784, 375] width 1568 height 750
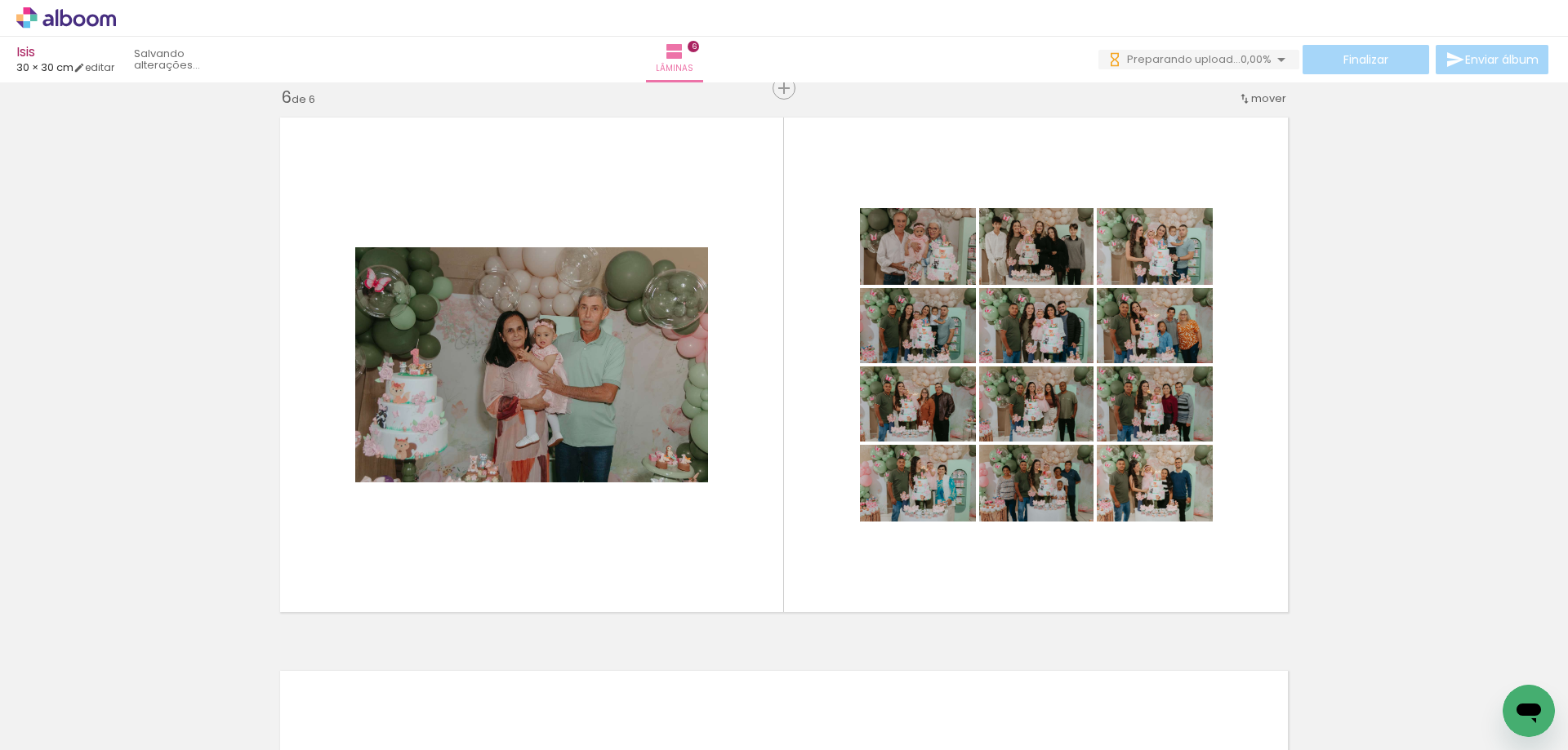
scroll to position [0, 15017]
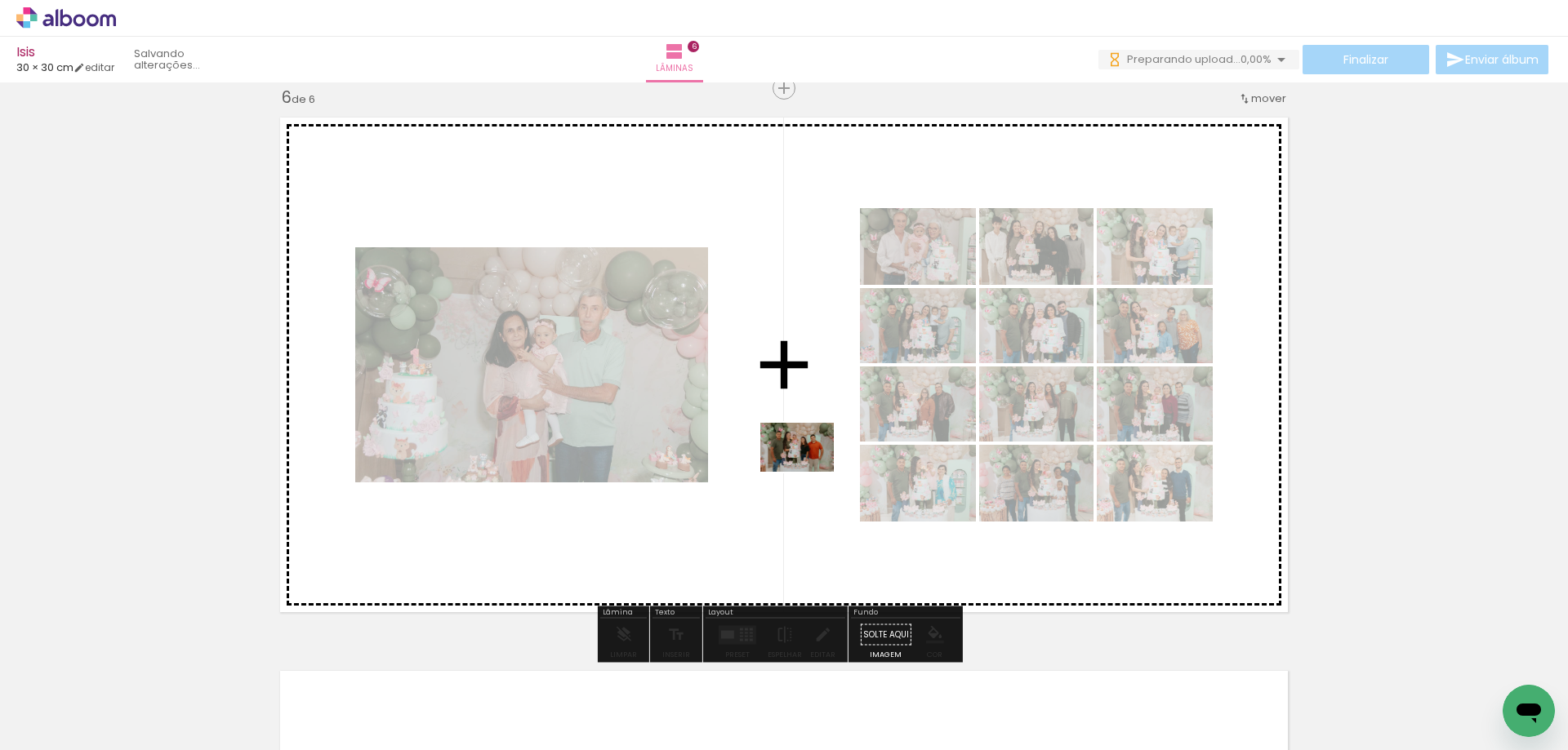
drag, startPoint x: 793, startPoint y: 692, endPoint x: 810, endPoint y: 470, distance: 222.6
click at [810, 470] on quentale-workspace at bounding box center [784, 375] width 1568 height 750
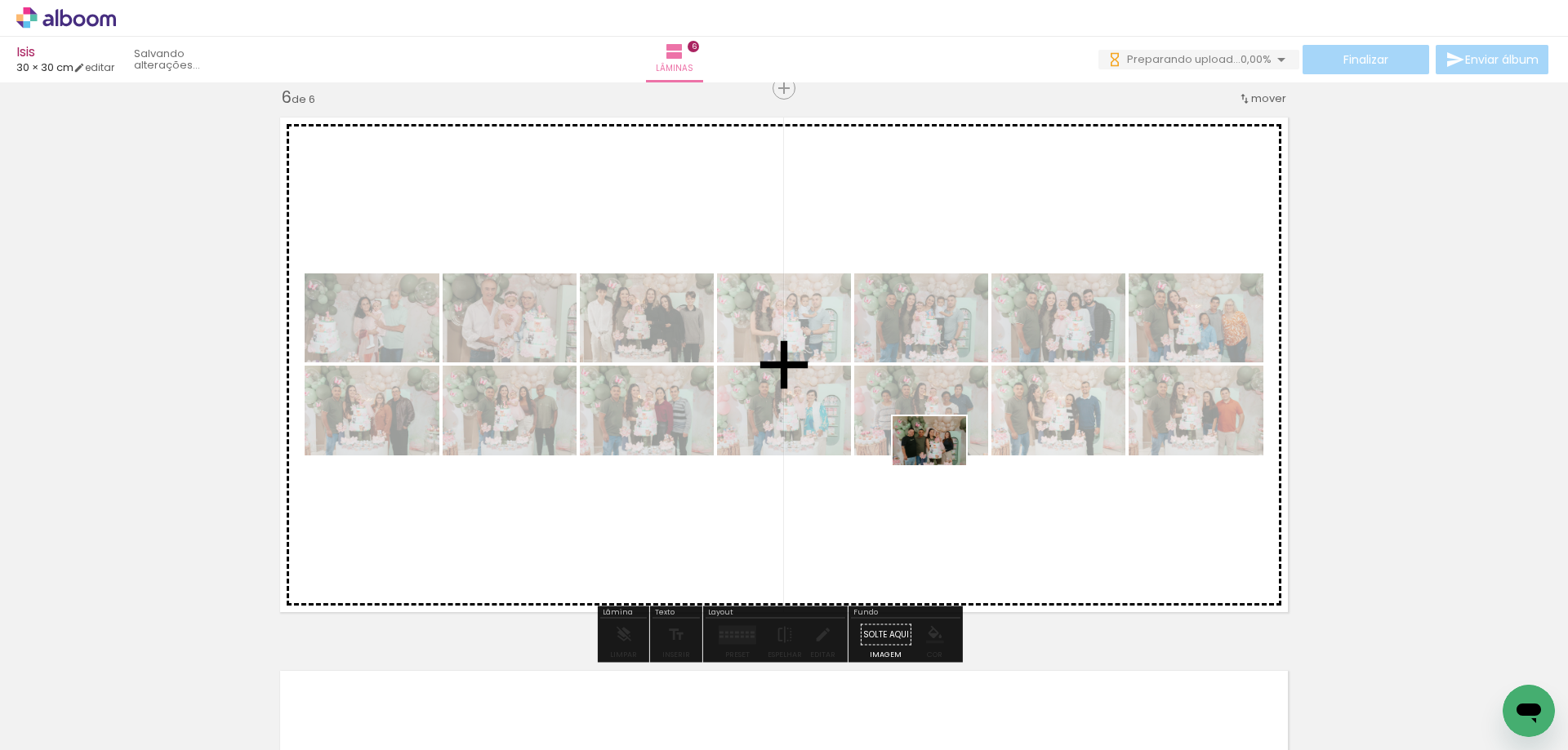
drag, startPoint x: 971, startPoint y: 701, endPoint x: 942, endPoint y: 465, distance: 237.8
click at [942, 465] on quentale-workspace at bounding box center [784, 375] width 1568 height 750
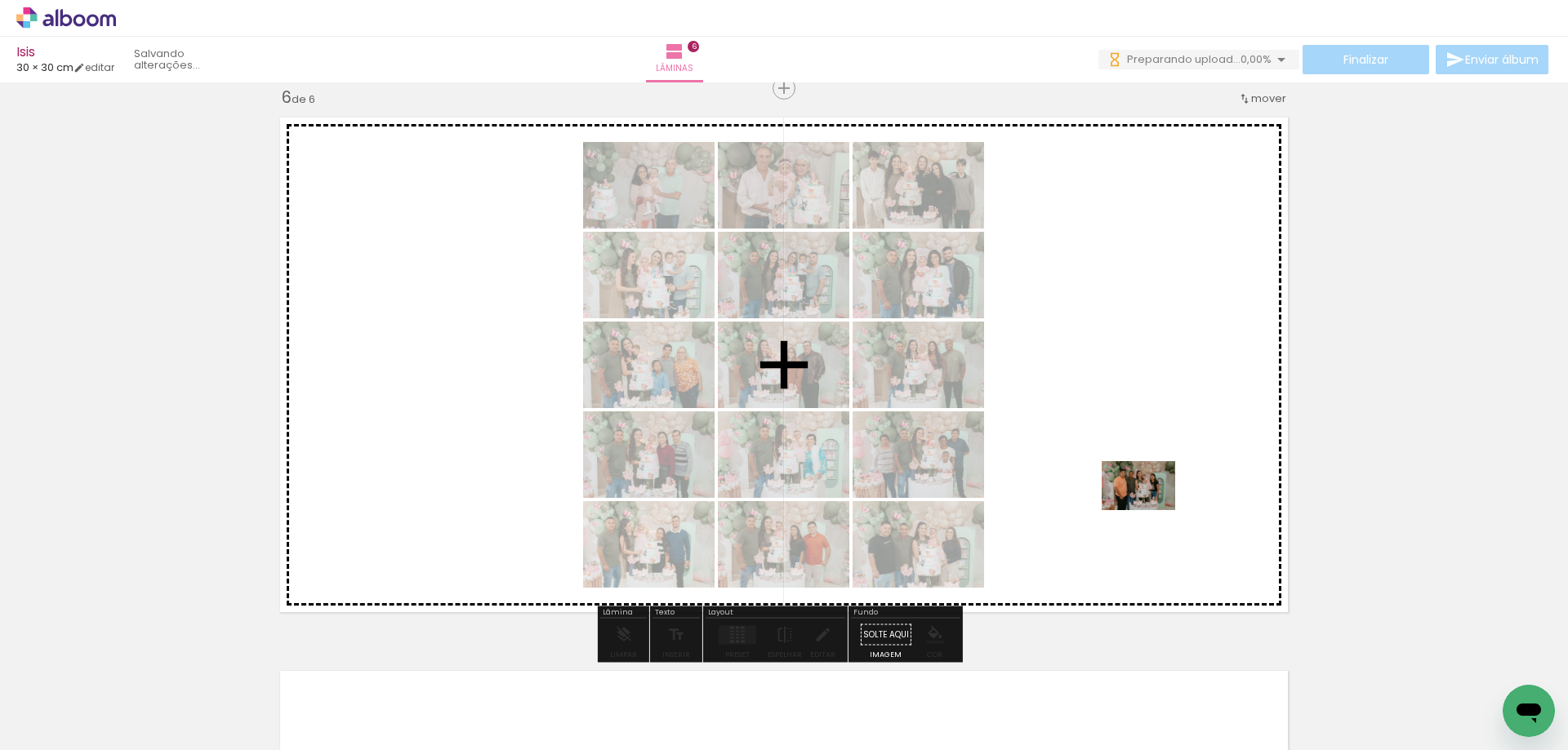
drag, startPoint x: 1341, startPoint y: 687, endPoint x: 1151, endPoint y: 510, distance: 259.7
click at [1151, 510] on quentale-workspace at bounding box center [784, 375] width 1568 height 750
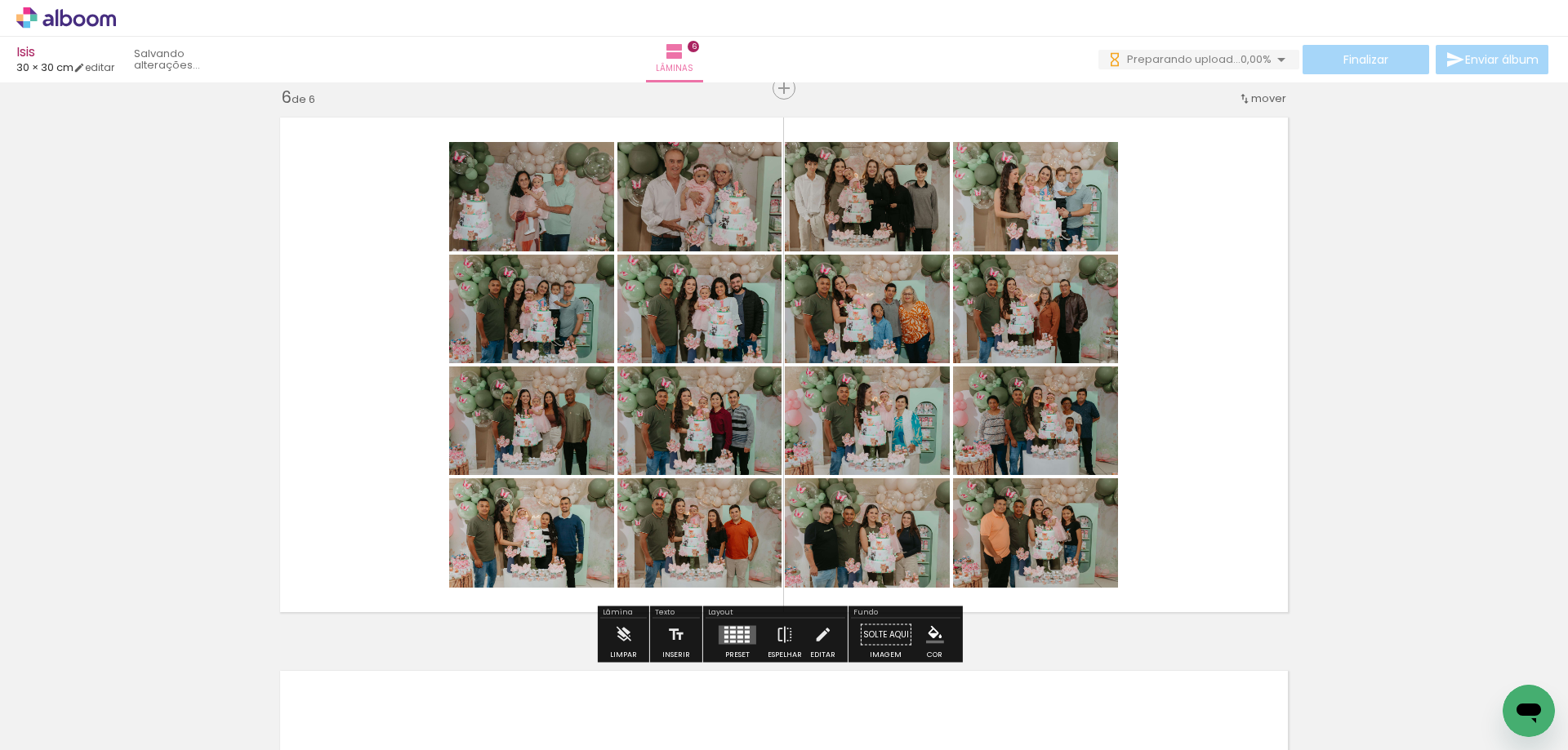
scroll to position [0, 15851]
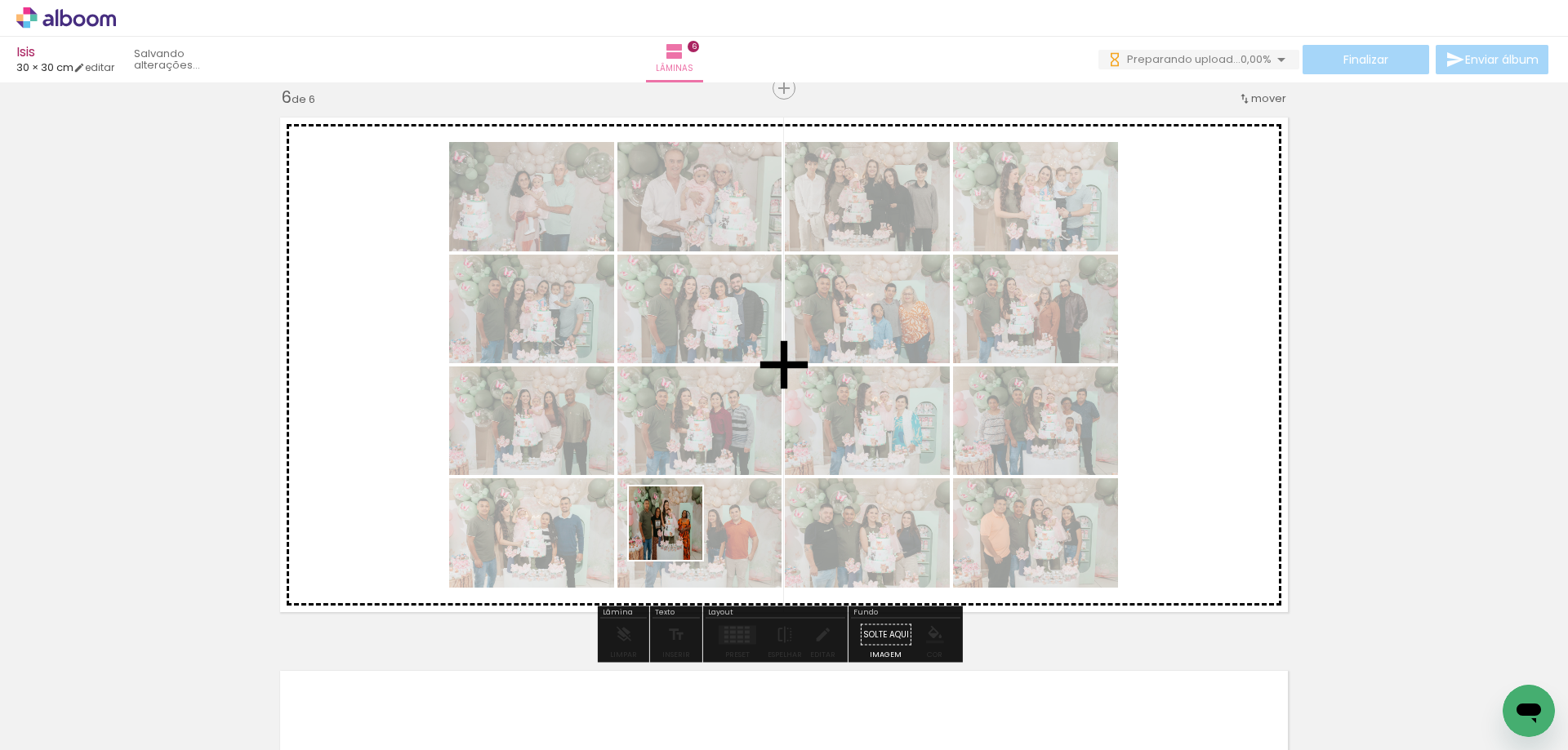
drag, startPoint x: 596, startPoint y: 697, endPoint x: 721, endPoint y: 692, distance: 125.1
click at [698, 467] on quentale-workspace at bounding box center [784, 375] width 1568 height 750
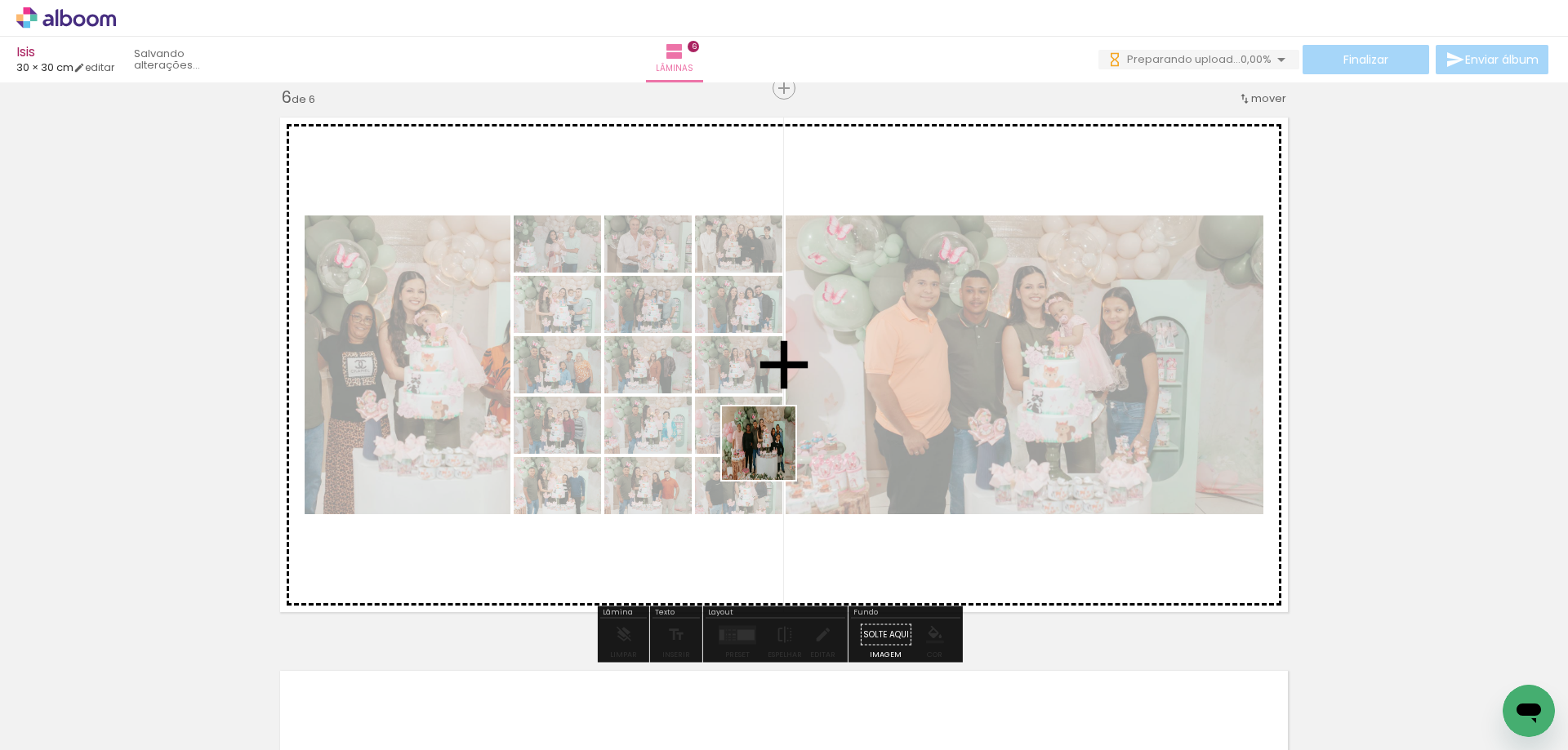
drag, startPoint x: 692, startPoint y: 694, endPoint x: 792, endPoint y: 651, distance: 108.9
click at [771, 417] on quentale-workspace at bounding box center [784, 375] width 1568 height 750
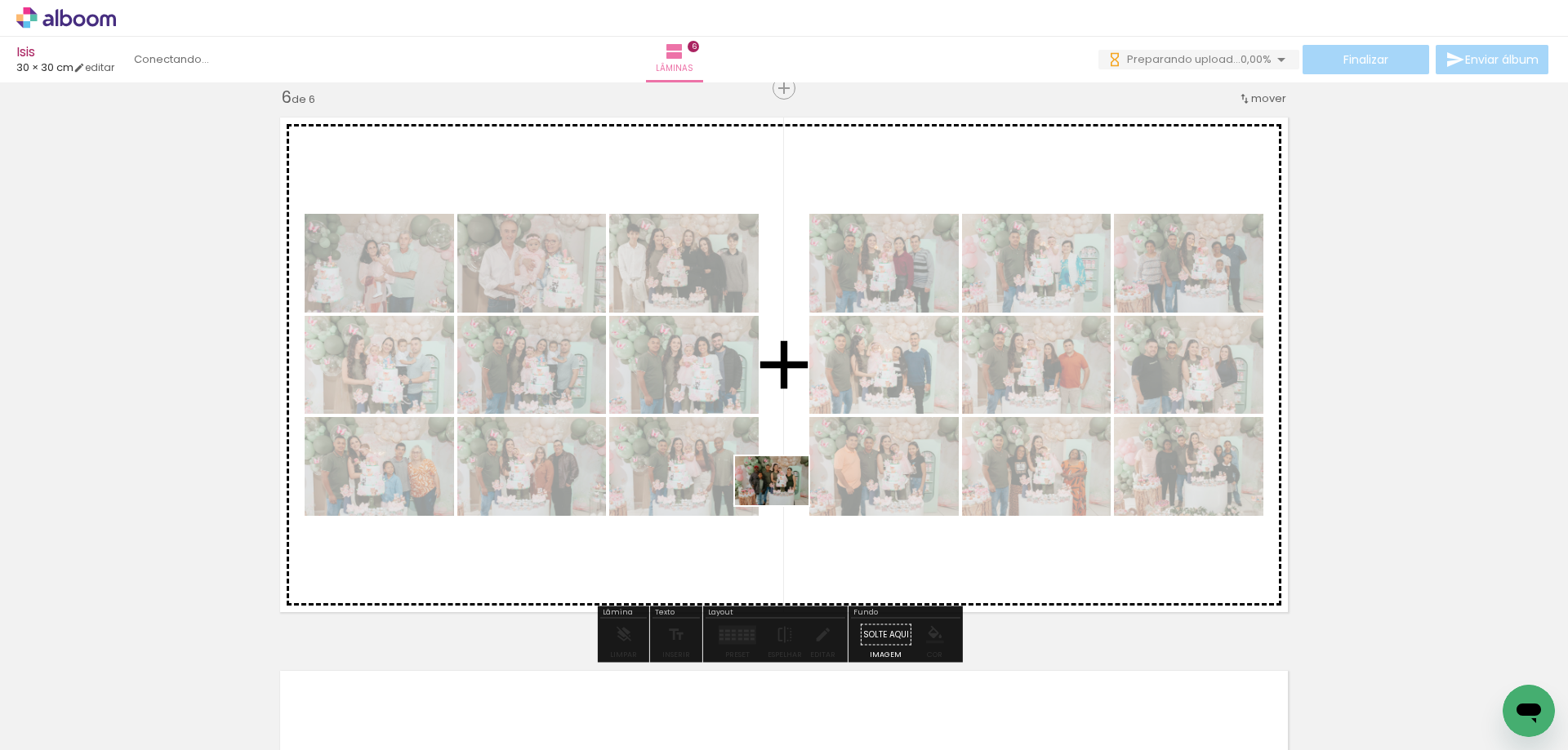
drag, startPoint x: 793, startPoint y: 709, endPoint x: 781, endPoint y: 474, distance: 235.3
click at [781, 474] on quentale-workspace at bounding box center [784, 375] width 1568 height 750
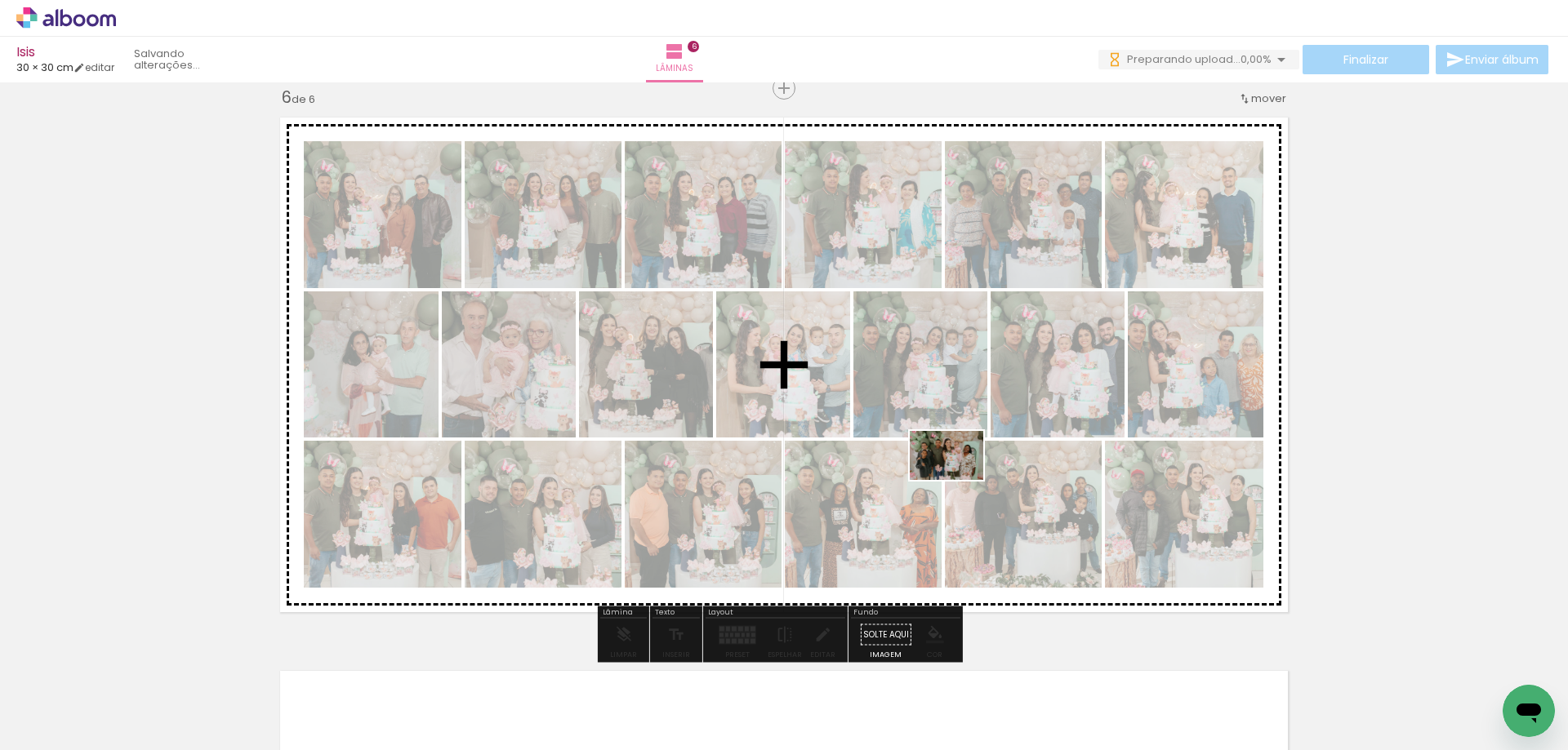
drag, startPoint x: 1055, startPoint y: 696, endPoint x: 953, endPoint y: 472, distance: 246.1
click at [953, 472] on quentale-workspace at bounding box center [784, 375] width 1568 height 750
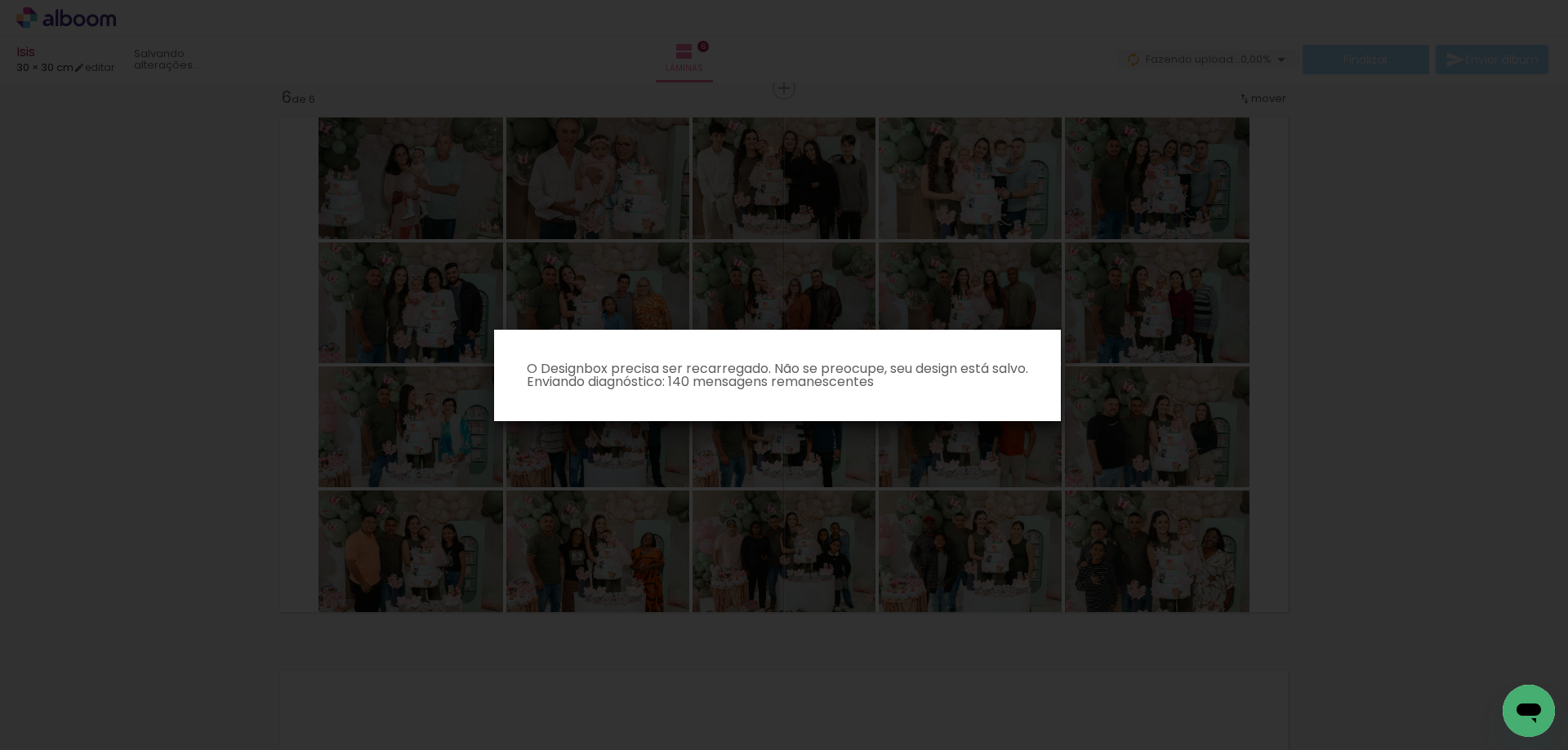
click at [1347, 505] on iron-overlay-backdrop at bounding box center [784, 375] width 1568 height 750
drag, startPoint x: 982, startPoint y: 742, endPoint x: 993, endPoint y: 742, distance: 11.0
click at [993, 742] on iron-overlay-backdrop at bounding box center [784, 375] width 1568 height 750
click at [1477, 303] on iron-overlay-backdrop at bounding box center [784, 375] width 1568 height 750
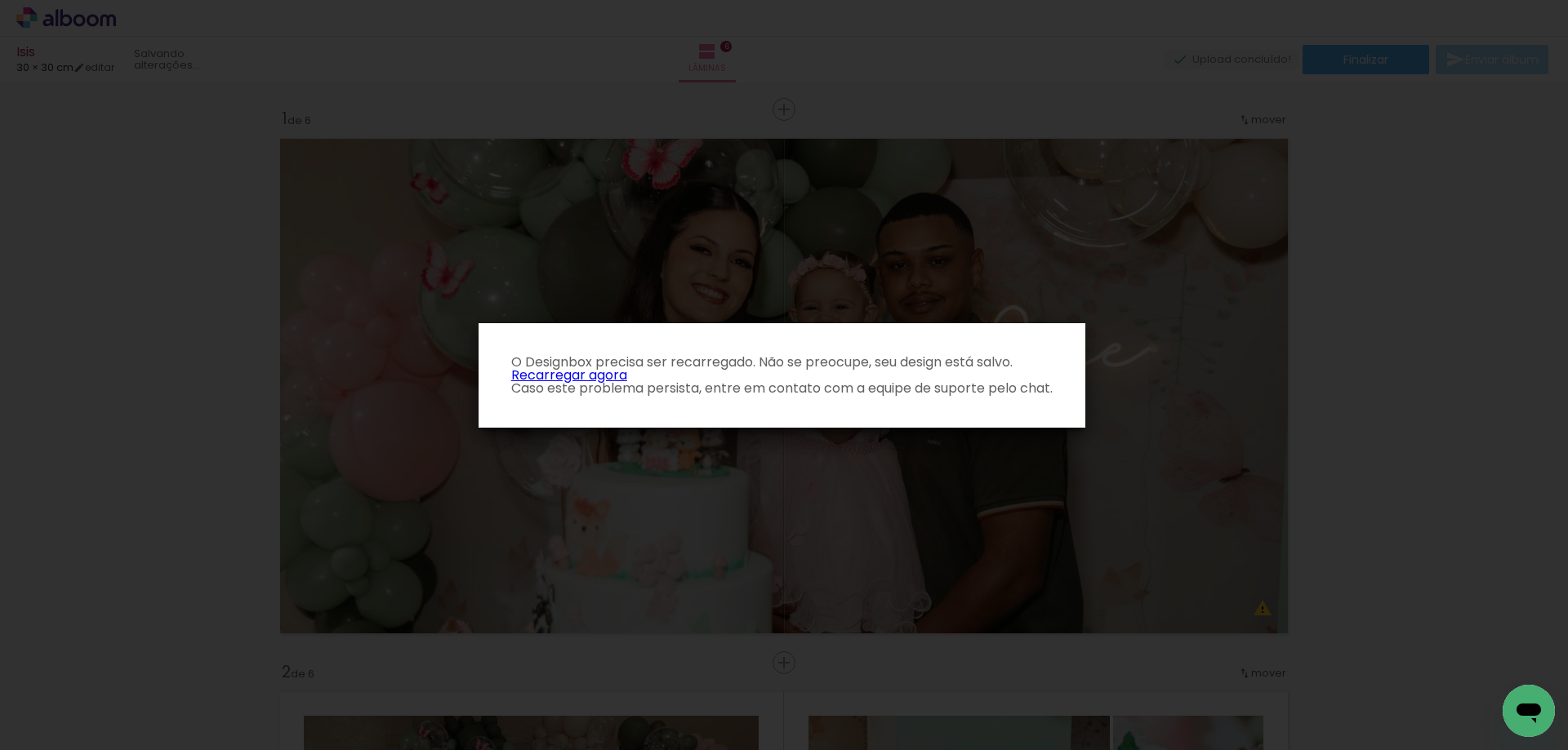
scroll to position [0, 15851]
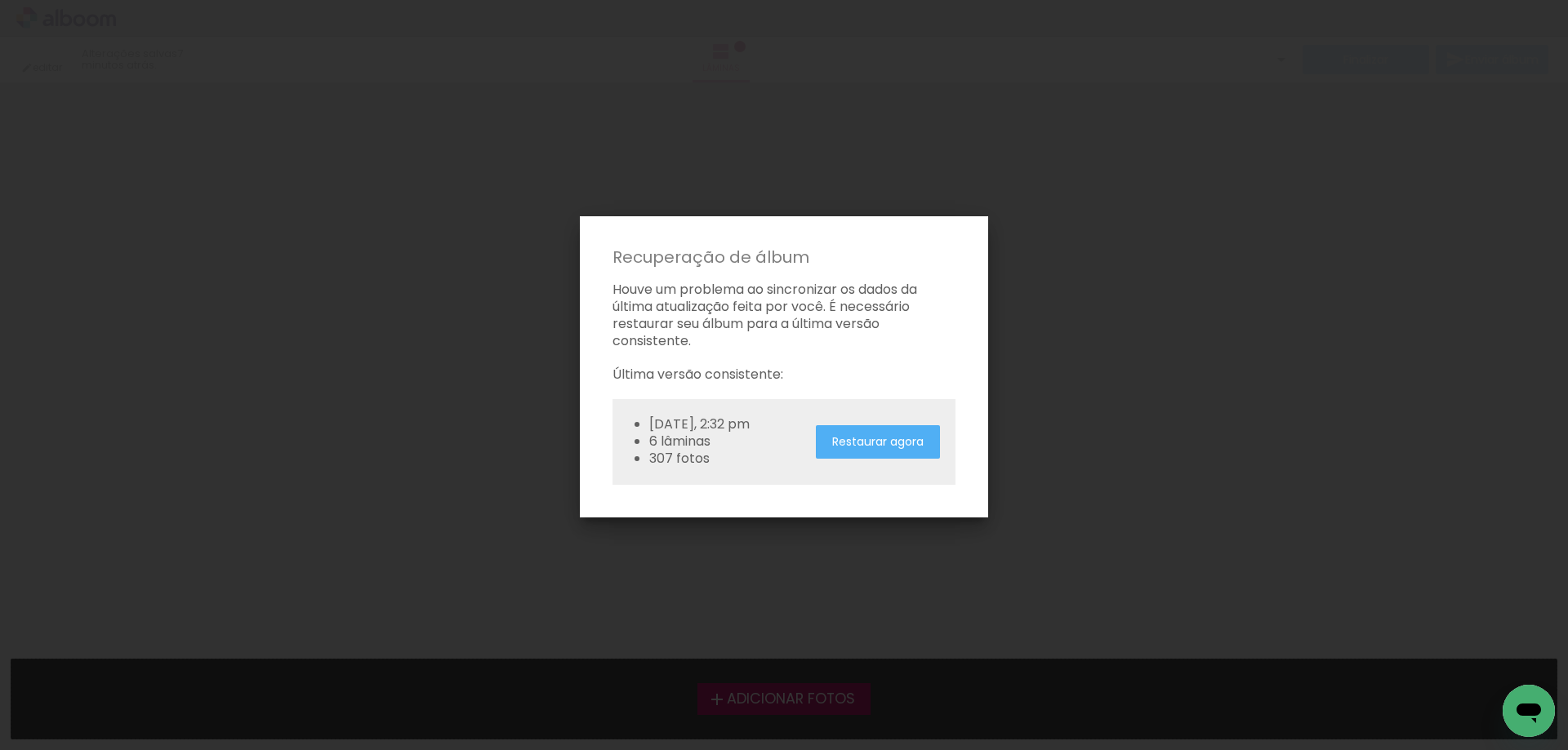
click at [0, 0] on slot "Restaurar agora" at bounding box center [0, 0] width 0 height 0
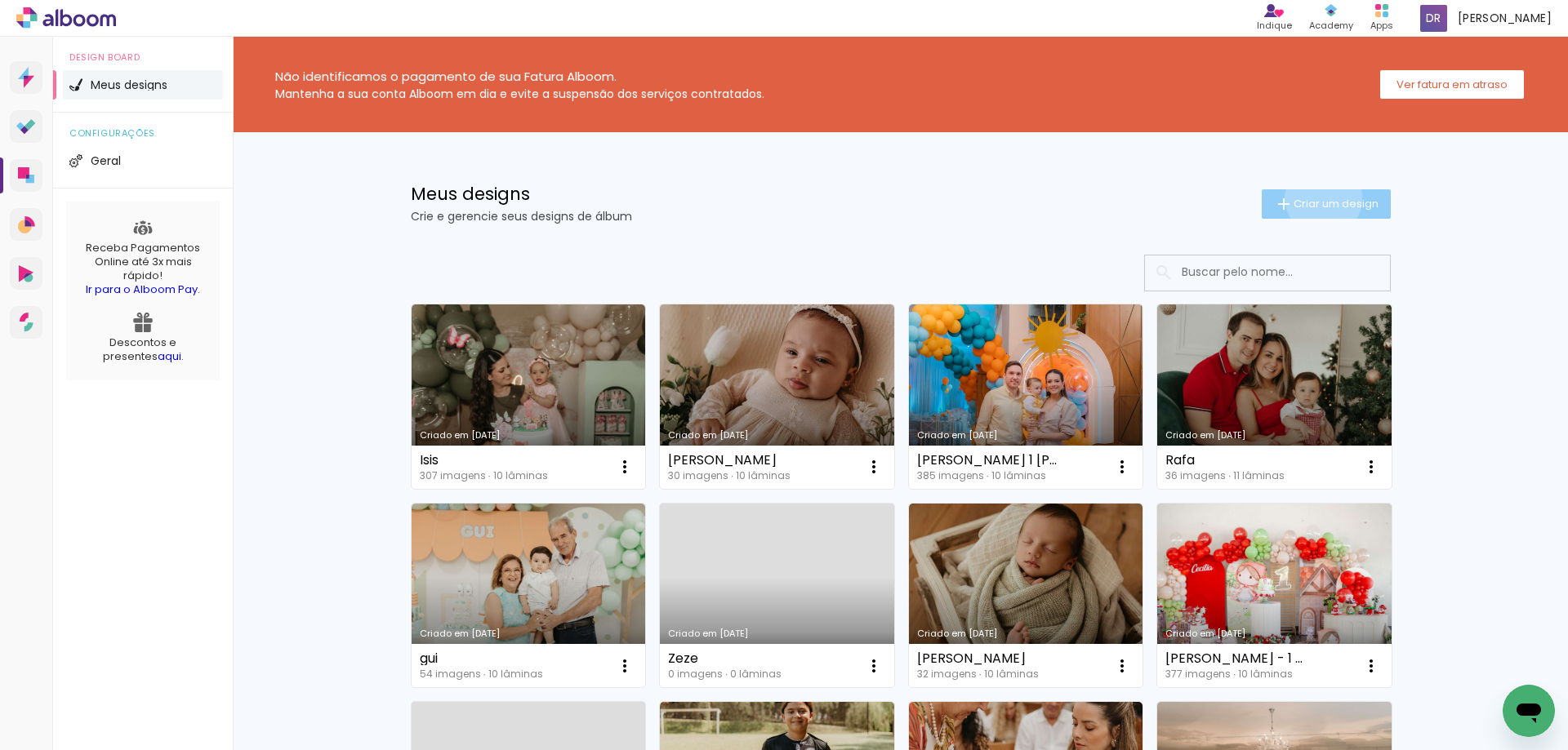
click at [1314, 199] on span "Criar um design" at bounding box center [1336, 204] width 85 height 11
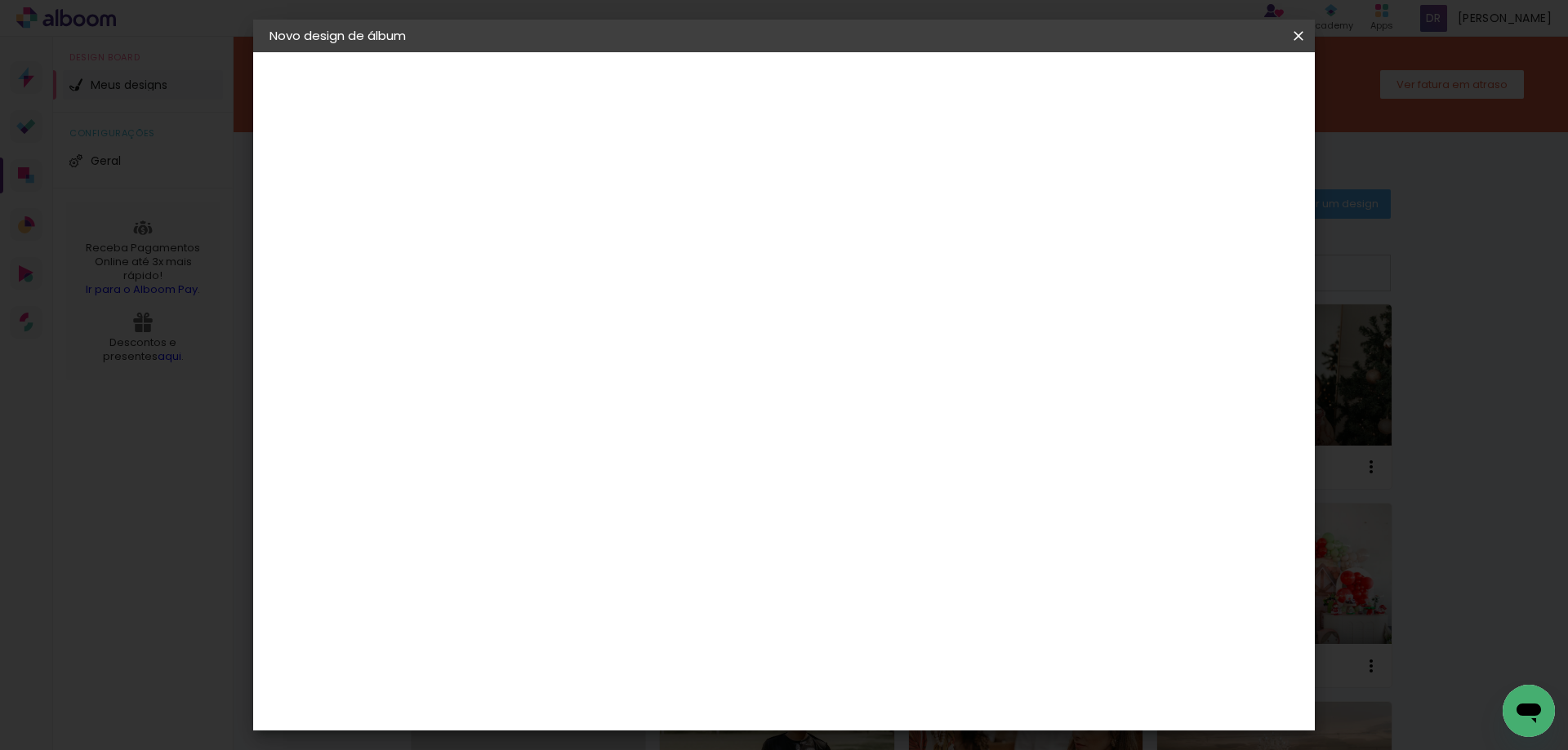
click at [536, 211] on input at bounding box center [536, 219] width 0 height 25
type input "matheus album"
type paper-input "matheus album"
click at [0, 0] on slot "Avançar" at bounding box center [0, 0] width 0 height 0
click at [843, 244] on paper-item "Tamanho Livre" at bounding box center [765, 248] width 157 height 36
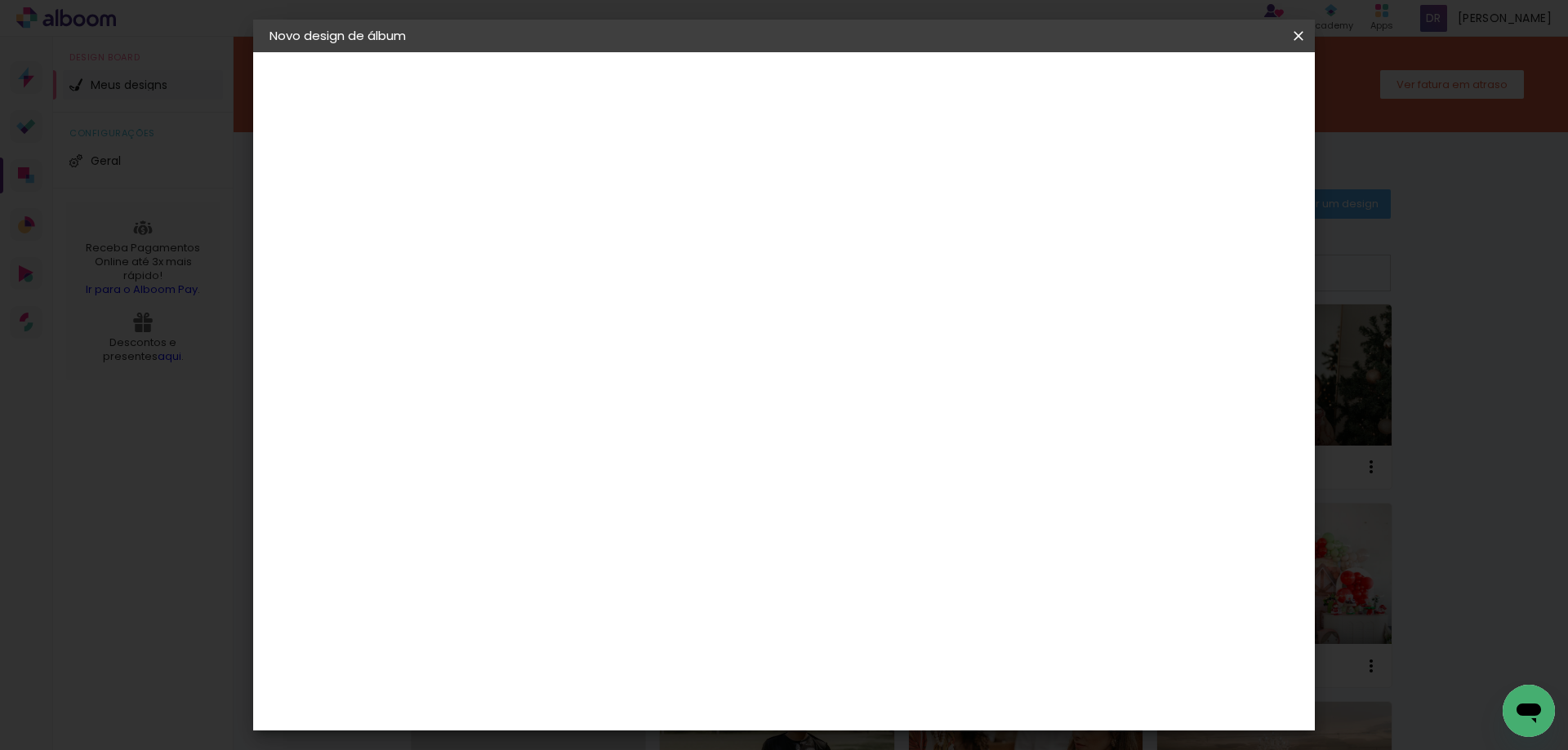
click at [0, 0] on slot "Avançar" at bounding box center [0, 0] width 0 height 0
click at [1196, 85] on span "Iniciar design" at bounding box center [1159, 86] width 75 height 12
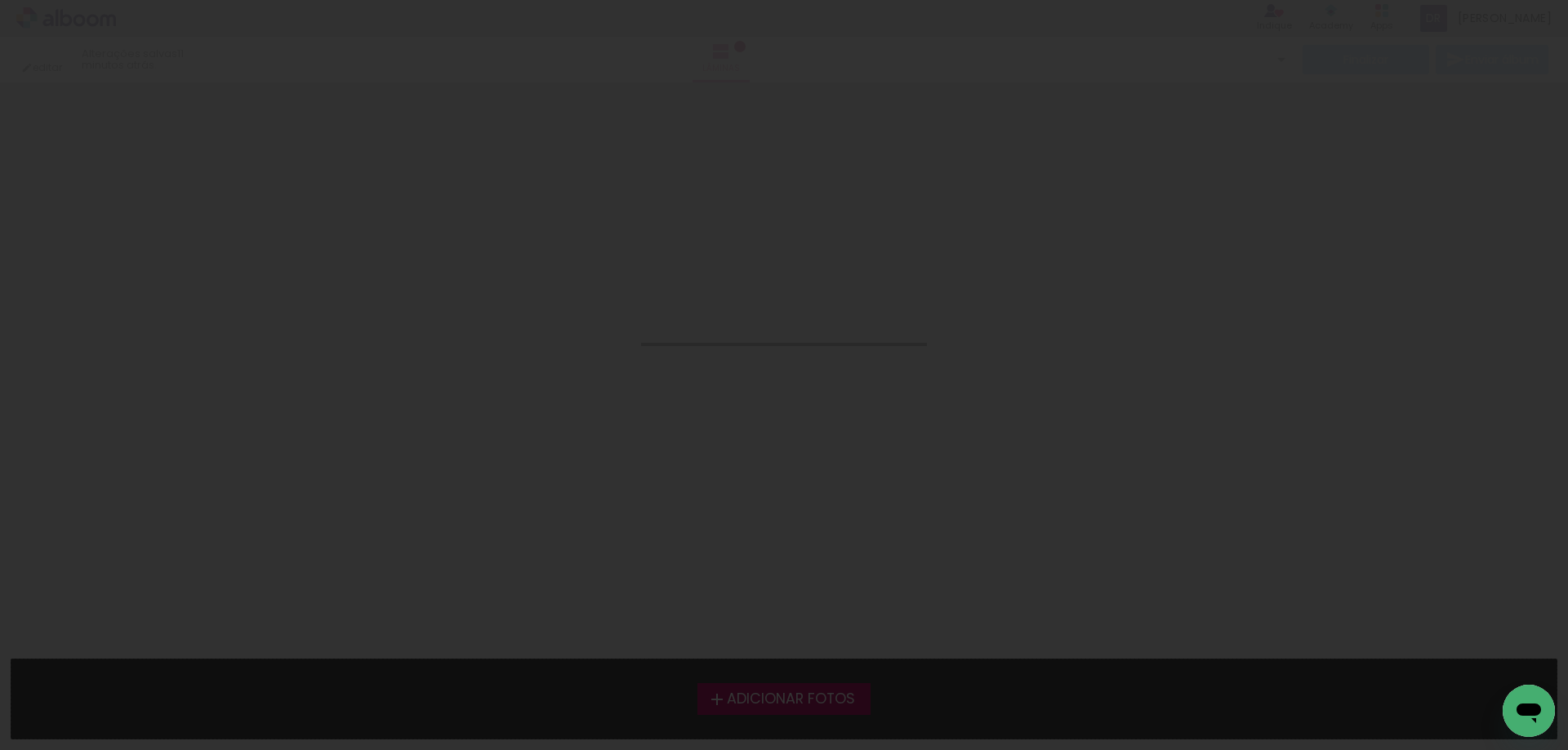
click at [776, 695] on span "Adicionar Fotos" at bounding box center [791, 700] width 129 height 14
click at [0, 0] on input "file" at bounding box center [0, 0] width 0 height 0
